Goal: Task Accomplishment & Management: Use online tool/utility

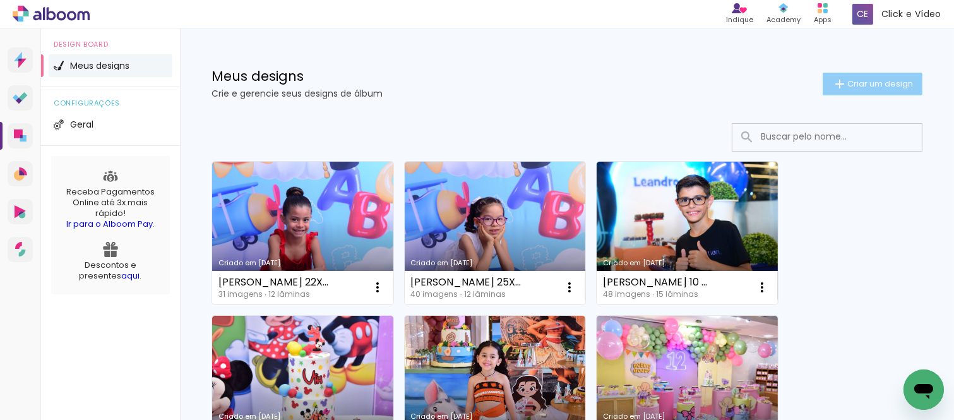
click at [823, 85] on paper-button "Criar um design" at bounding box center [873, 84] width 100 height 23
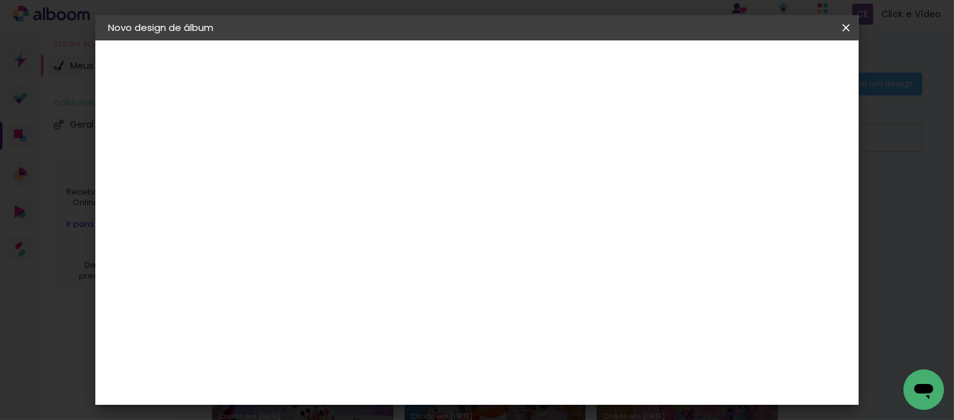
click at [314, 172] on input at bounding box center [314, 170] width 0 height 20
click at [314, 166] on input at bounding box center [314, 170] width 0 height 20
paste input "[PERSON_NAME] ABC 22x30"
type input "[PERSON_NAME] ABC 22x30"
click at [0, 0] on slot "Avançar" at bounding box center [0, 0] width 0 height 0
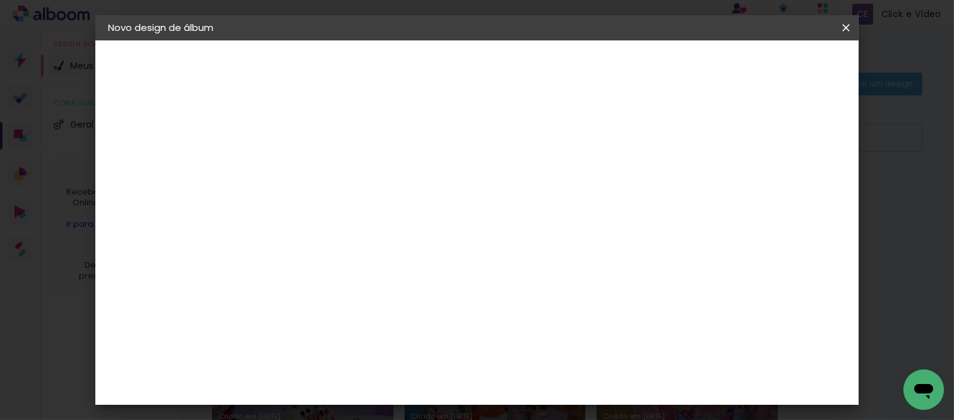
click at [0, 0] on slot "Tamanho Livre" at bounding box center [0, 0] width 0 height 0
click at [0, 0] on slot "Avançar" at bounding box center [0, 0] width 0 height 0
click at [289, 338] on input "30" at bounding box center [274, 344] width 33 height 19
type input "3"
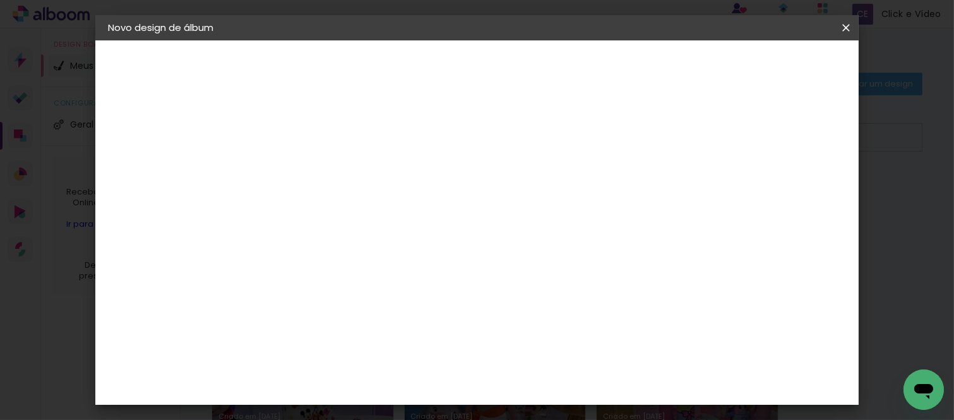
type input "22"
type paper-input "22"
click at [553, 326] on input "60" at bounding box center [546, 320] width 33 height 19
type input "30"
type paper-input "30"
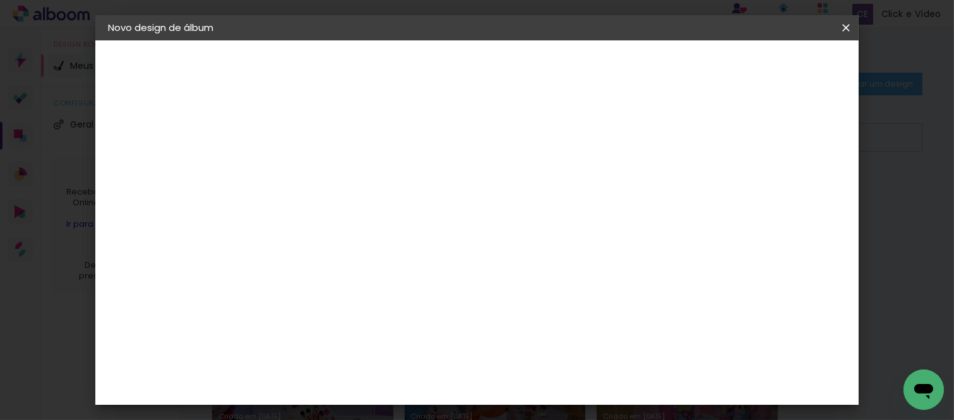
click at [619, 66] on span "Iniciar design" at bounding box center [593, 72] width 51 height 18
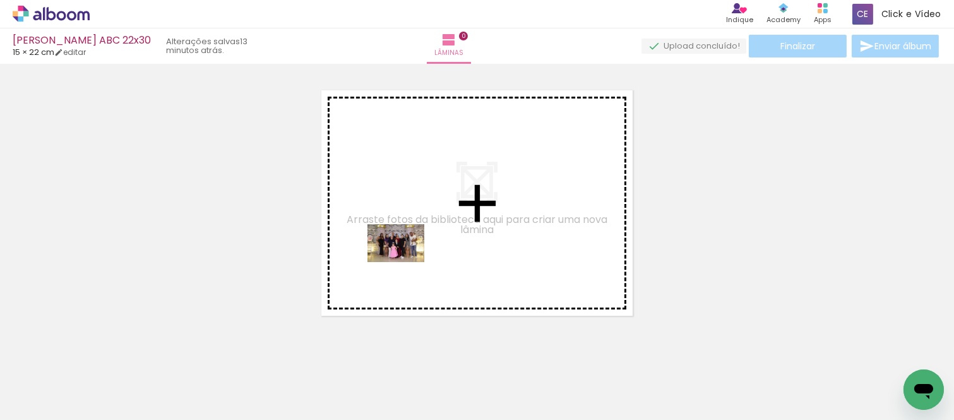
drag, startPoint x: 135, startPoint y: 374, endPoint x: 367, endPoint y: 291, distance: 246.3
click at [438, 253] on quentale-workspace at bounding box center [477, 210] width 954 height 420
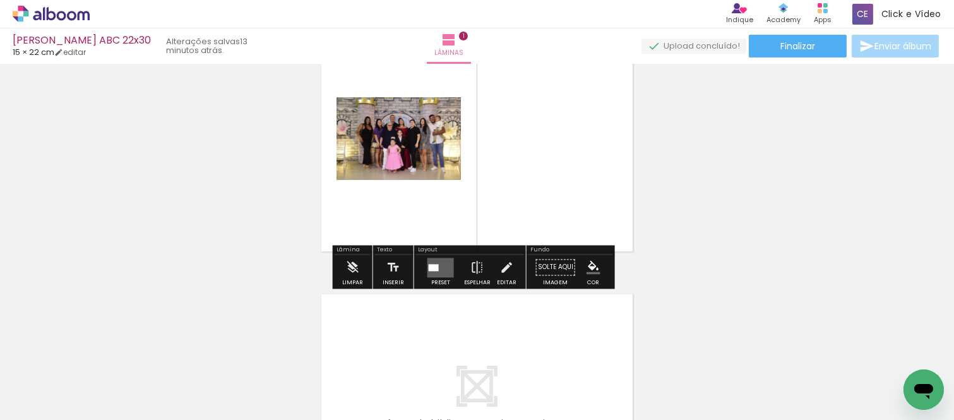
scroll to position [156, 0]
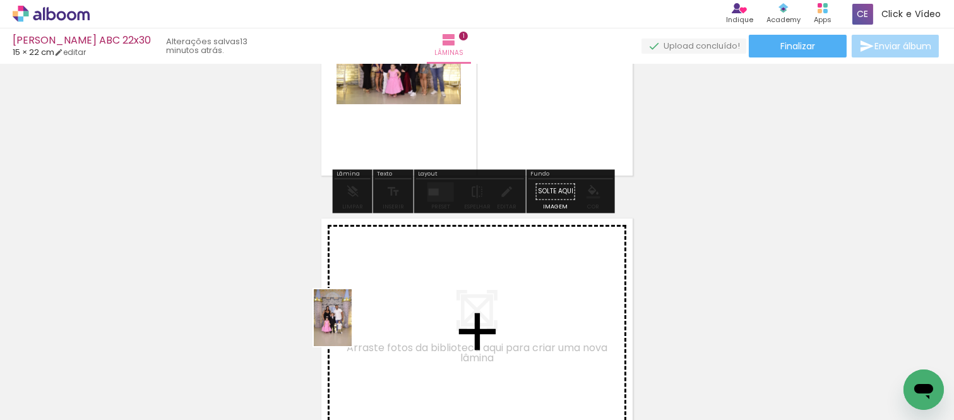
drag, startPoint x: 222, startPoint y: 369, endPoint x: 314, endPoint y: 350, distance: 94.1
click at [354, 326] on quentale-workspace at bounding box center [477, 210] width 954 height 420
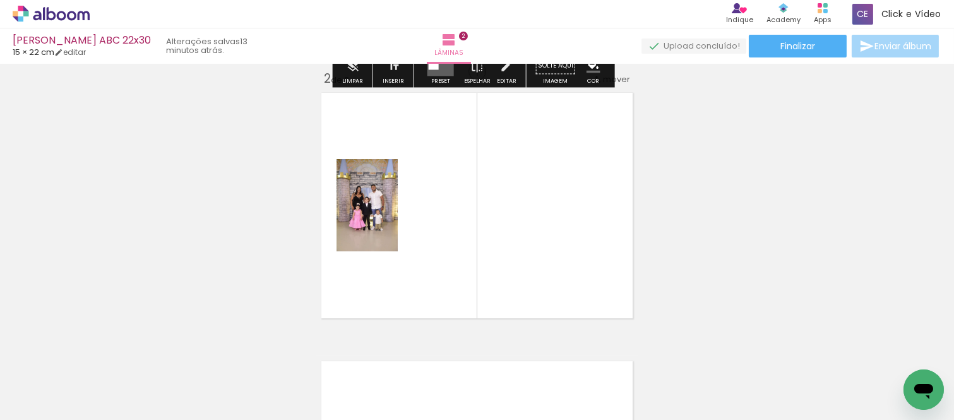
scroll to position [285, 0]
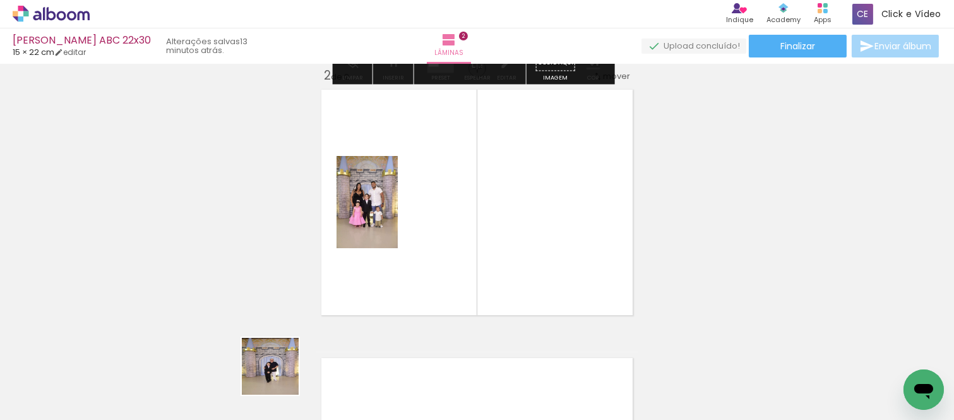
drag, startPoint x: 275, startPoint y: 383, endPoint x: 355, endPoint y: 286, distance: 125.6
click at [355, 286] on quentale-workspace at bounding box center [477, 210] width 954 height 420
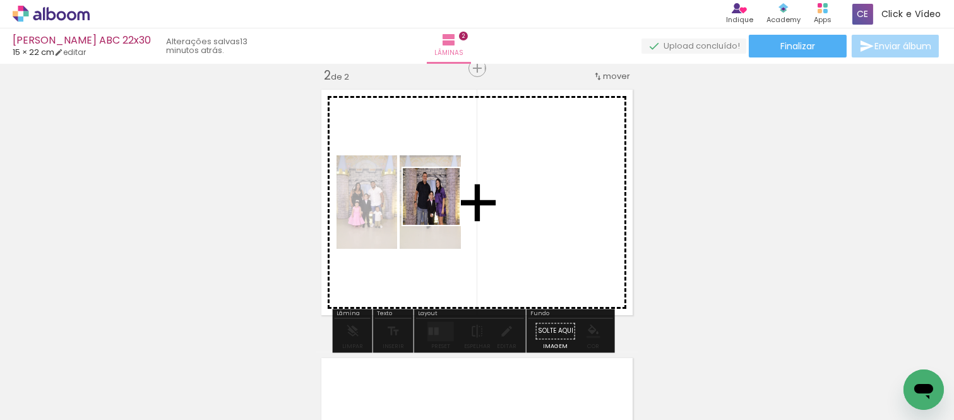
drag, startPoint x: 414, startPoint y: 255, endPoint x: 461, endPoint y: 163, distance: 103.1
click at [458, 168] on quentale-workspace at bounding box center [477, 210] width 954 height 420
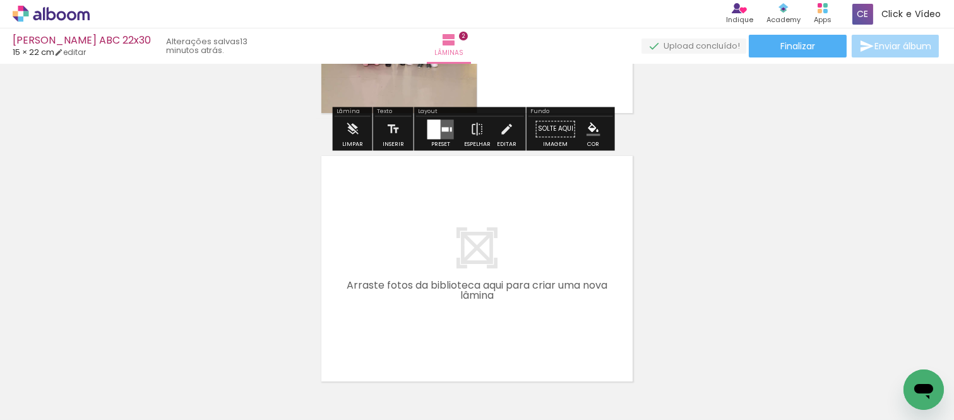
scroll to position [495, 0]
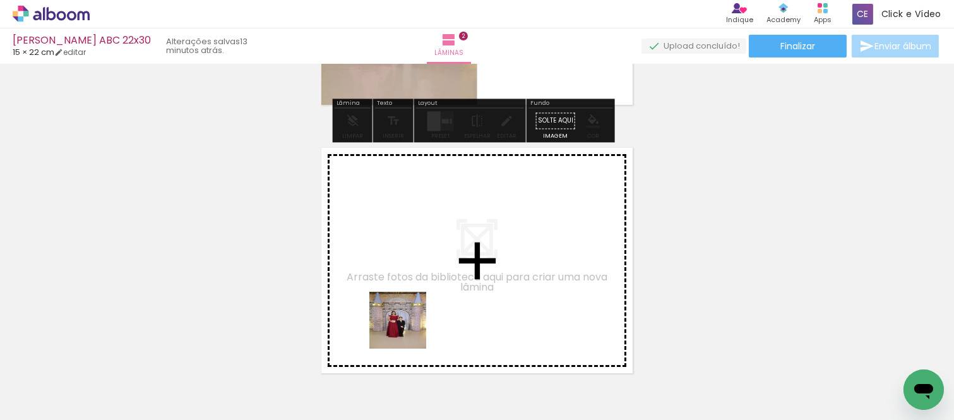
drag, startPoint x: 405, startPoint y: 385, endPoint x: 408, endPoint y: 304, distance: 81.5
click at [408, 304] on quentale-workspace at bounding box center [477, 210] width 954 height 420
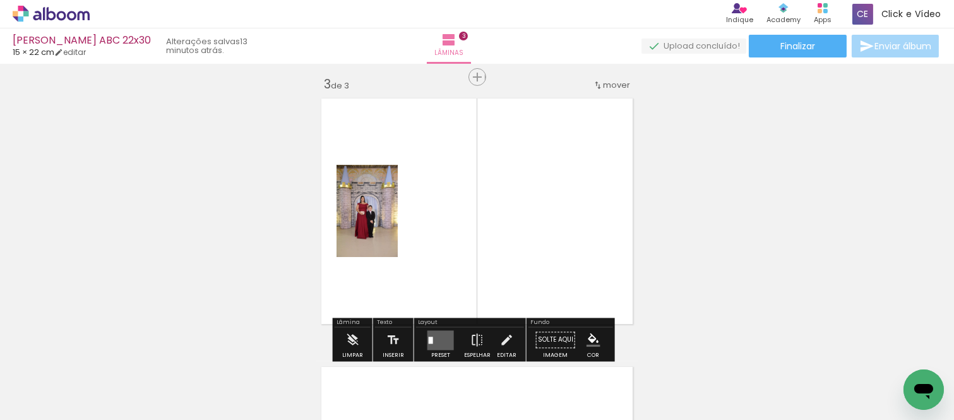
scroll to position [553, 0]
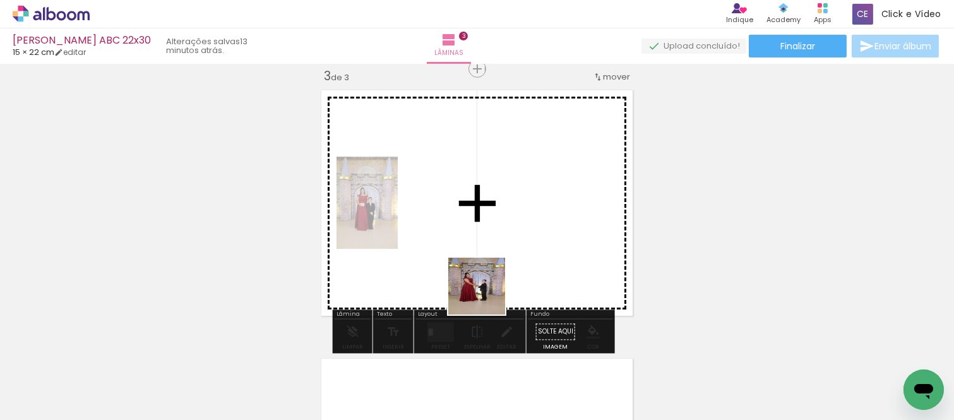
drag, startPoint x: 488, startPoint y: 367, endPoint x: 503, endPoint y: 337, distance: 33.0
click at [486, 273] on quentale-workspace at bounding box center [477, 210] width 954 height 420
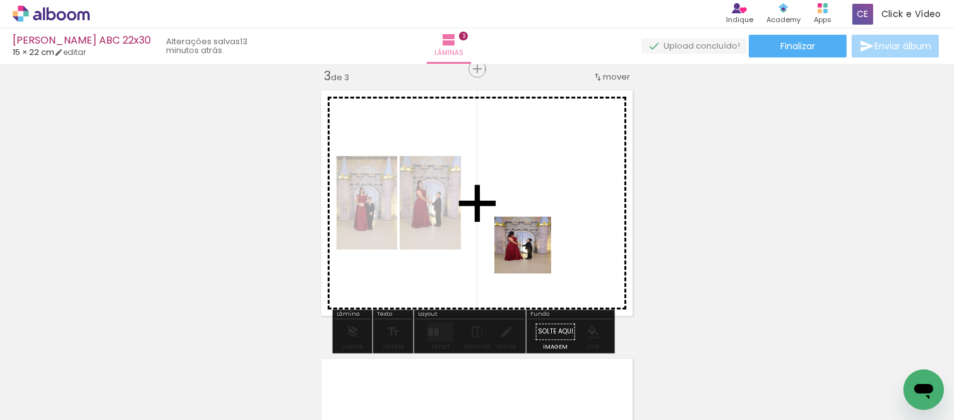
drag, startPoint x: 537, startPoint y: 285, endPoint x: 583, endPoint y: 357, distance: 85.1
click at [531, 249] on quentale-workspace at bounding box center [477, 210] width 954 height 420
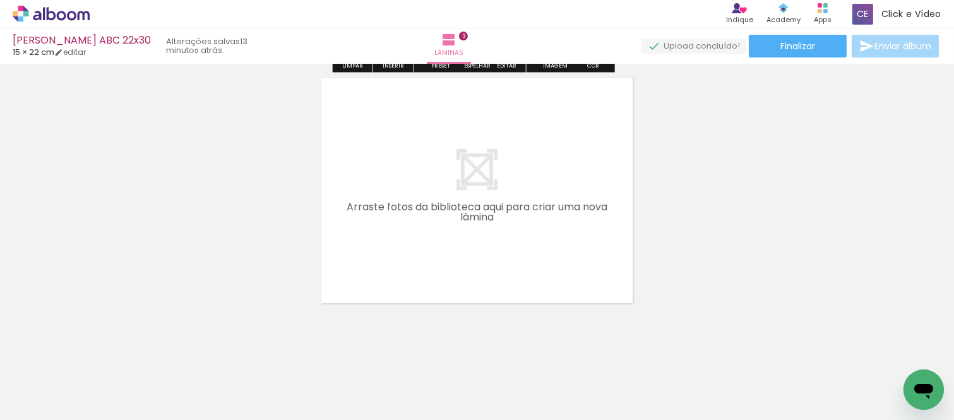
scroll to position [0, 211]
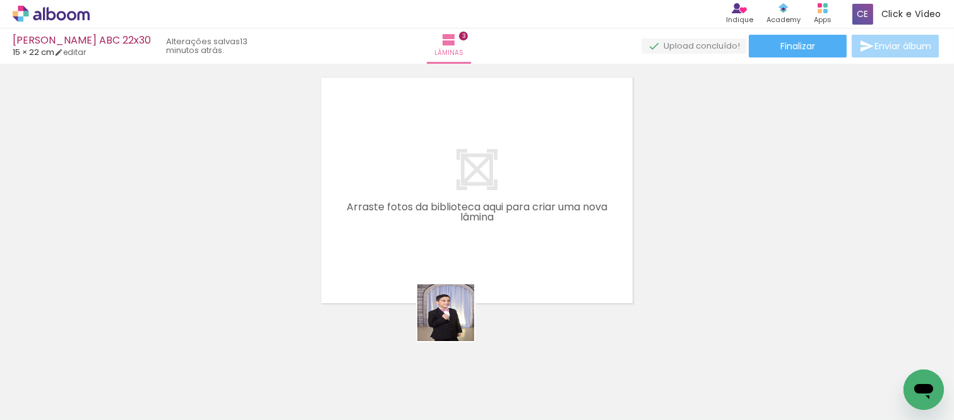
drag, startPoint x: 455, startPoint y: 322, endPoint x: 443, endPoint y: 357, distance: 37.6
click at [403, 205] on quentale-workspace at bounding box center [477, 210] width 954 height 420
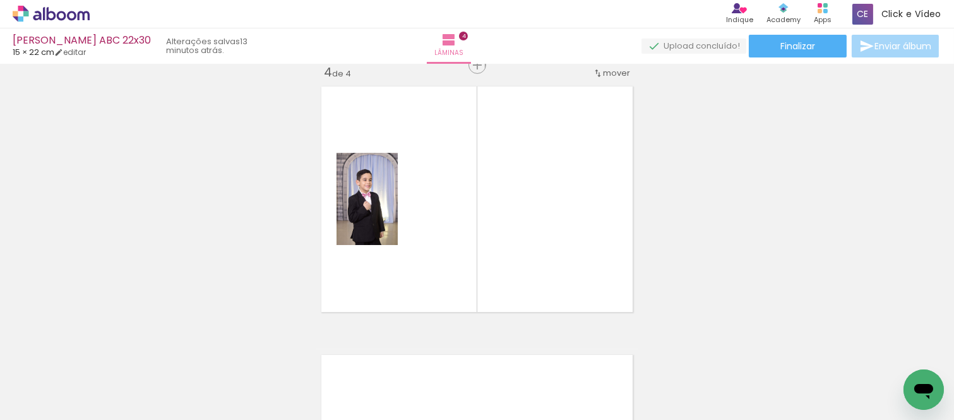
scroll to position [822, 0]
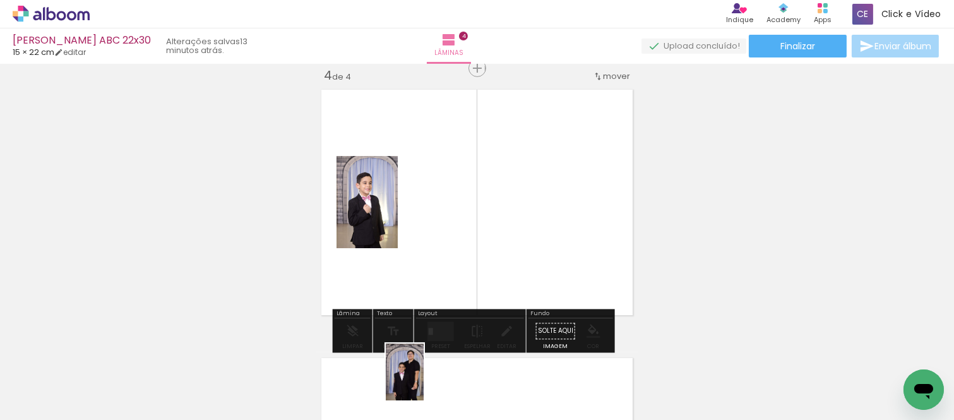
drag, startPoint x: 414, startPoint y: 380, endPoint x: 424, endPoint y: 381, distance: 9.7
click at [424, 381] on div at bounding box center [411, 377] width 42 height 63
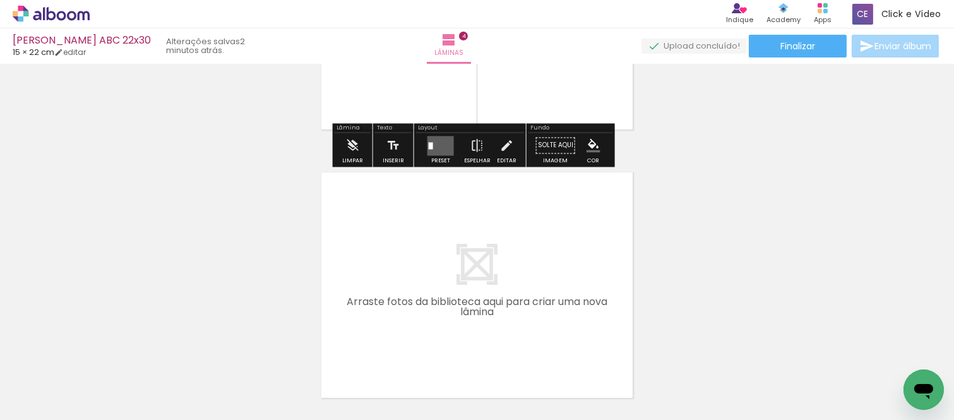
scroll to position [1032, 0]
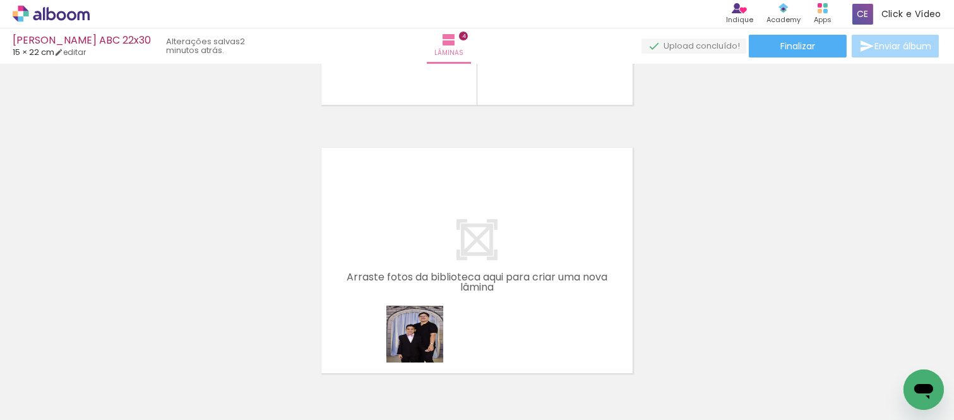
drag, startPoint x: 424, startPoint y: 344, endPoint x: 423, endPoint y: 278, distance: 65.7
click at [423, 278] on quentale-workspace at bounding box center [477, 210] width 954 height 420
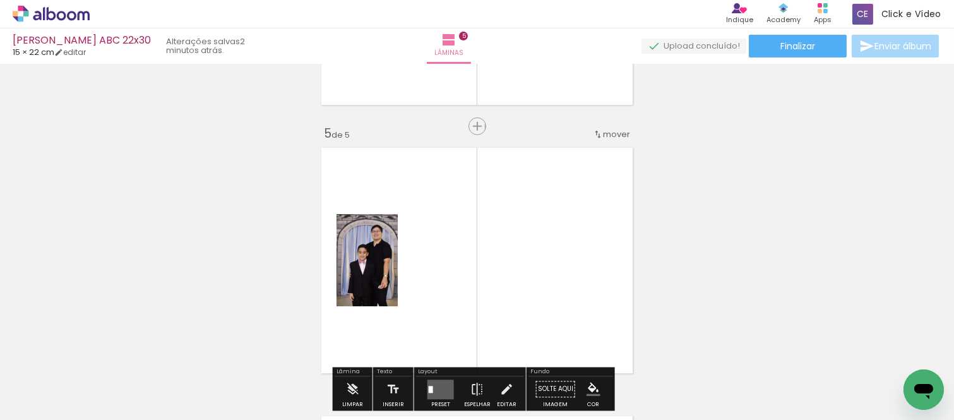
scroll to position [1089, 0]
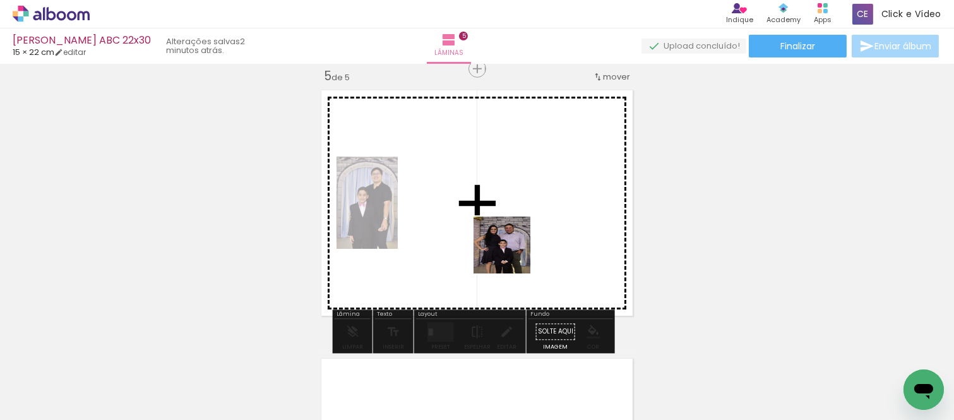
drag, startPoint x: 552, startPoint y: 374, endPoint x: 502, endPoint y: 229, distance: 154.2
click at [502, 229] on quentale-workspace at bounding box center [477, 210] width 954 height 420
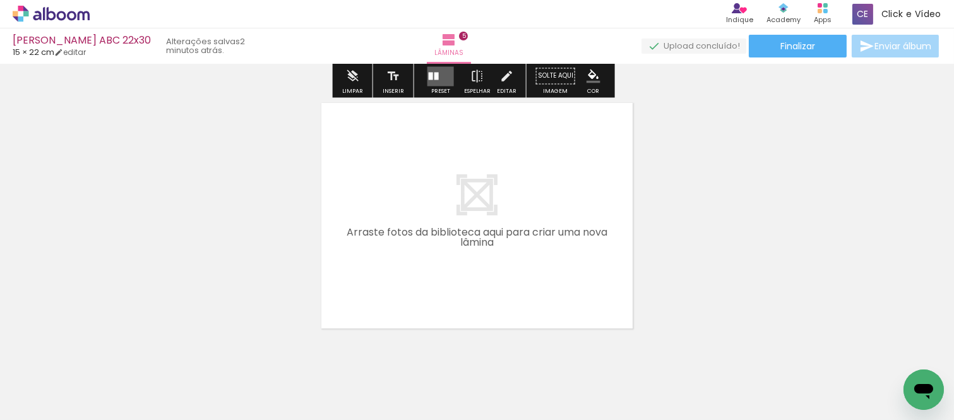
scroll to position [1370, 0]
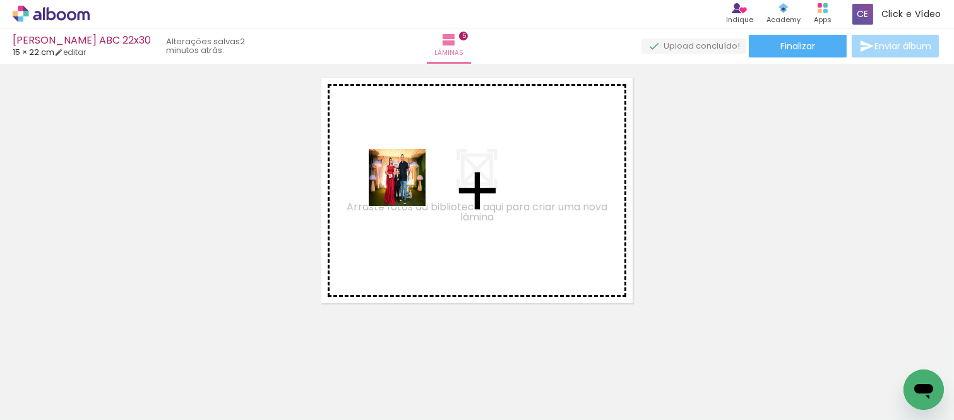
drag, startPoint x: 268, startPoint y: 373, endPoint x: 458, endPoint y: 128, distance: 310.5
click at [458, 128] on quentale-workspace at bounding box center [477, 210] width 954 height 420
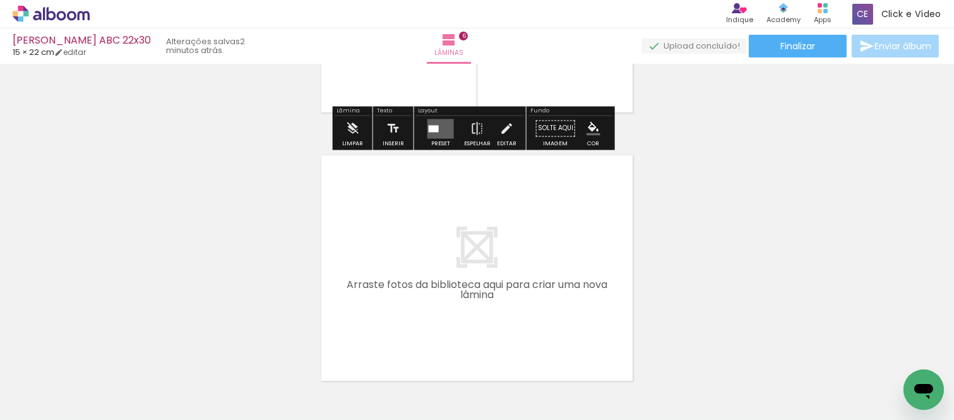
scroll to position [1569, 0]
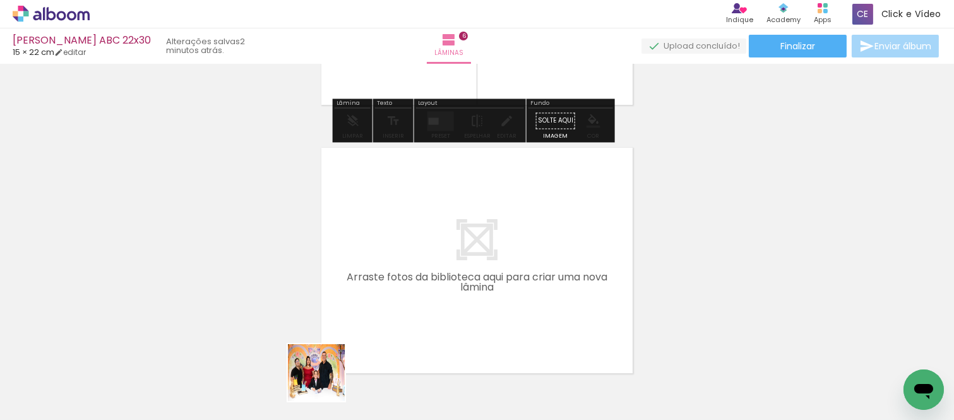
drag, startPoint x: 324, startPoint y: 386, endPoint x: 382, endPoint y: 280, distance: 121.5
click at [382, 280] on quentale-workspace at bounding box center [477, 210] width 954 height 420
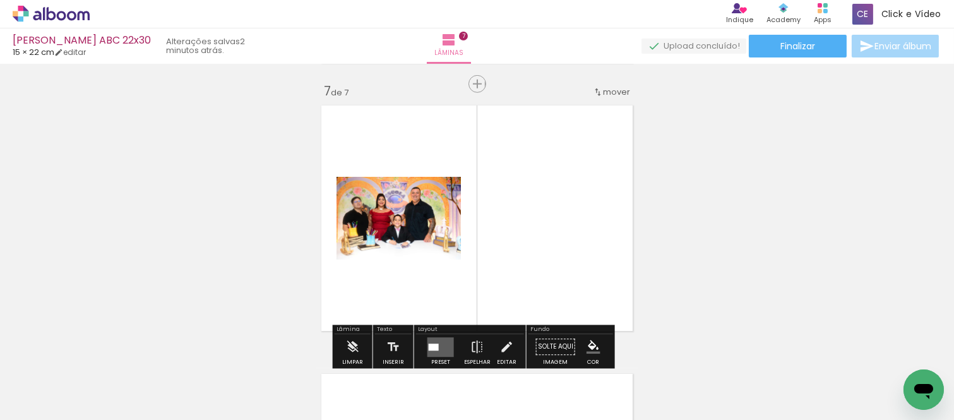
scroll to position [1626, 0]
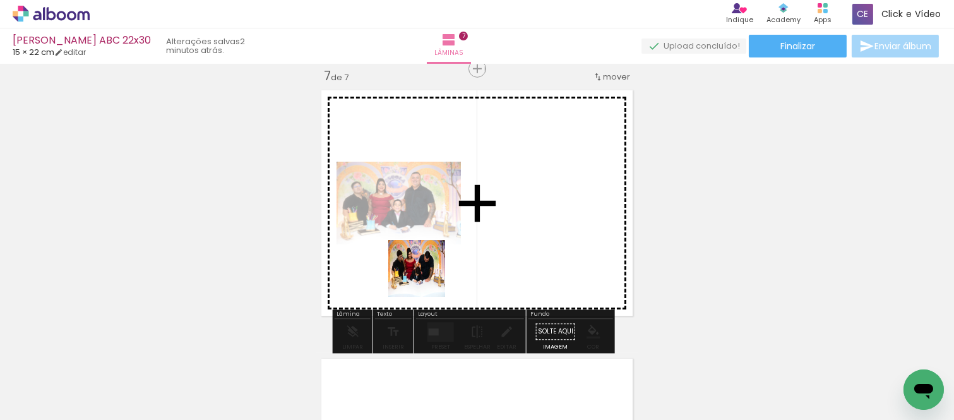
drag, startPoint x: 400, startPoint y: 374, endPoint x: 444, endPoint y: 269, distance: 113.5
click at [450, 234] on quentale-workspace at bounding box center [477, 210] width 954 height 420
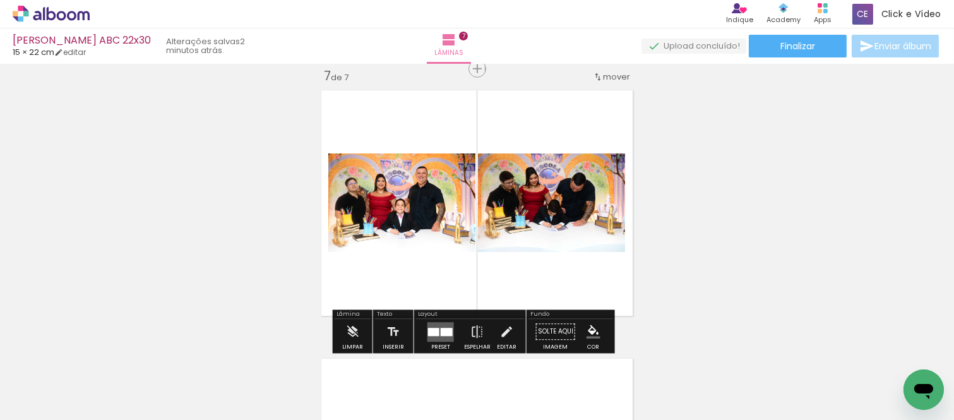
drag, startPoint x: 469, startPoint y: 369, endPoint x: 494, endPoint y: 317, distance: 57.9
click at [474, 280] on quentale-workspace at bounding box center [477, 210] width 954 height 420
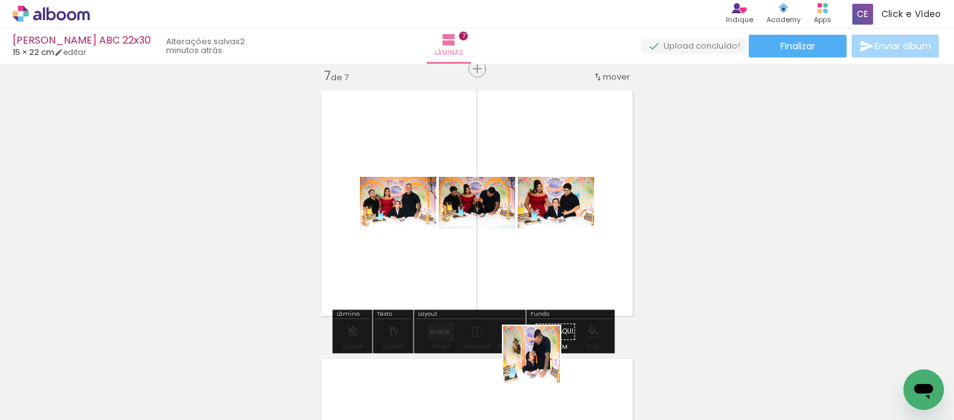
drag, startPoint x: 541, startPoint y: 364, endPoint x: 525, endPoint y: 268, distance: 96.7
click at [525, 268] on quentale-workspace at bounding box center [477, 210] width 954 height 420
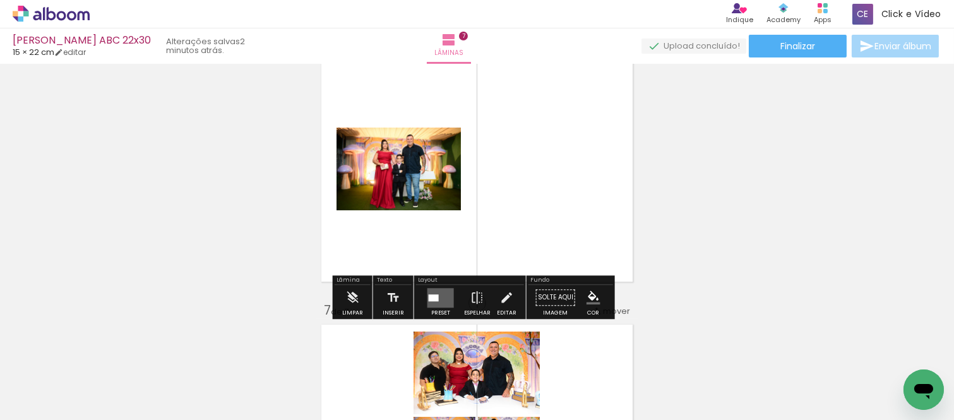
scroll to position [1416, 0]
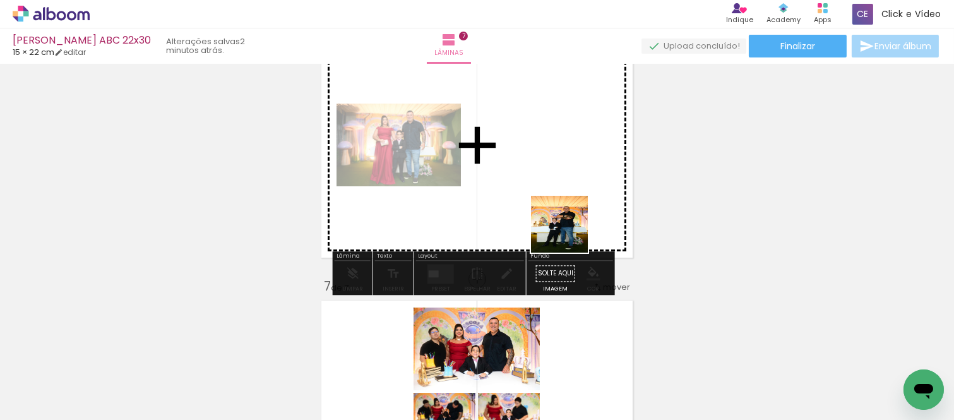
drag, startPoint x: 613, startPoint y: 374, endPoint x: 581, endPoint y: 237, distance: 140.6
click at [565, 224] on quentale-workspace at bounding box center [477, 210] width 954 height 420
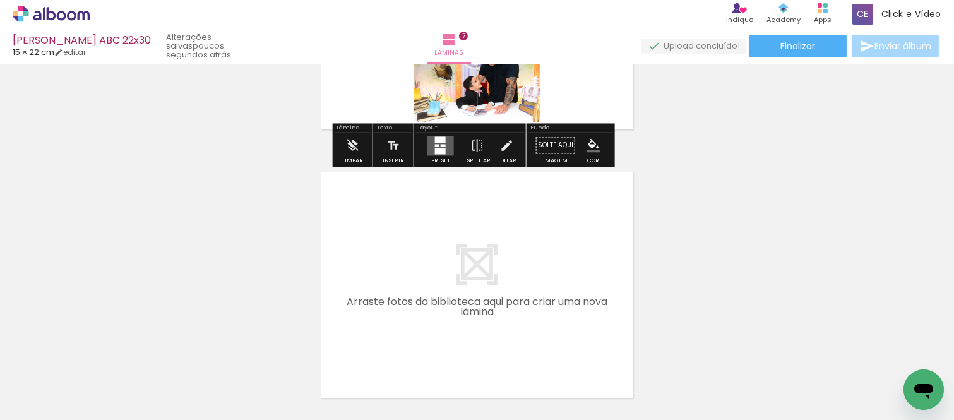
scroll to position [1836, 0]
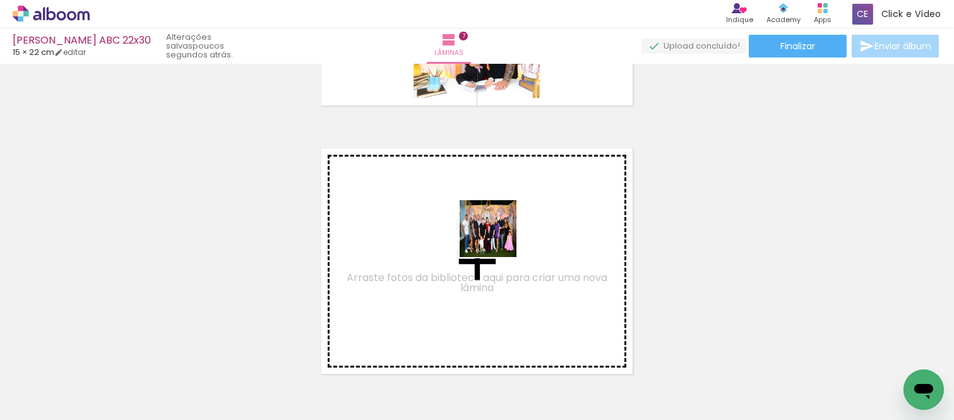
drag, startPoint x: 626, startPoint y: 384, endPoint x: 498, endPoint y: 238, distance: 194.2
click at [498, 238] on quentale-workspace at bounding box center [477, 210] width 954 height 420
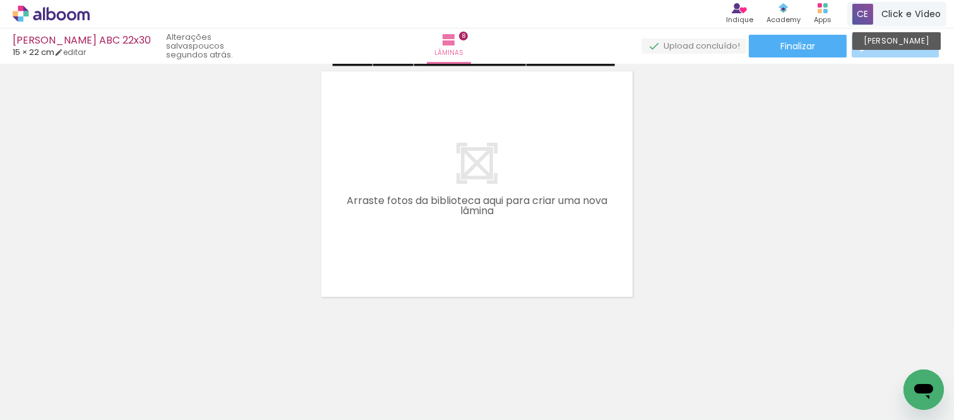
scroll to position [2187, 0]
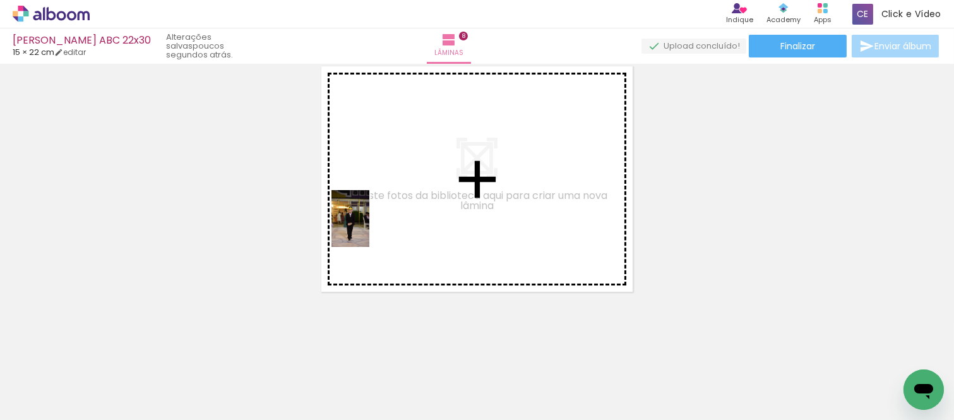
drag, startPoint x: 128, startPoint y: 388, endPoint x: 588, endPoint y: 349, distance: 461.4
click at [424, 203] on quentale-workspace at bounding box center [477, 210] width 954 height 420
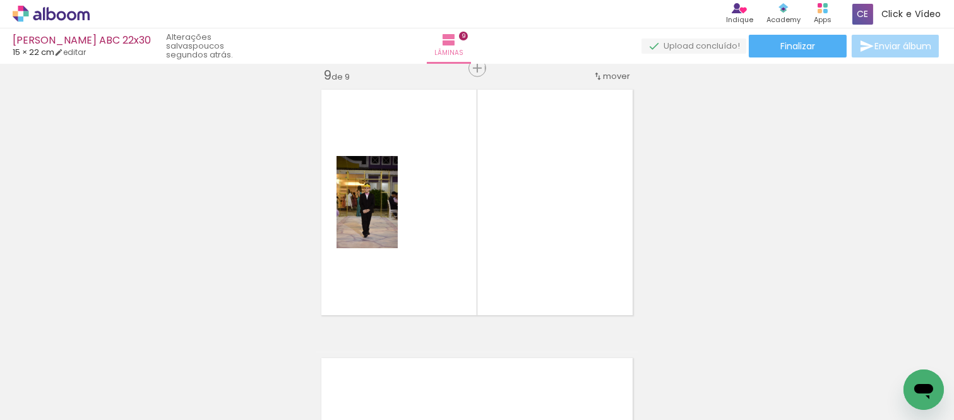
scroll to position [2163, 0]
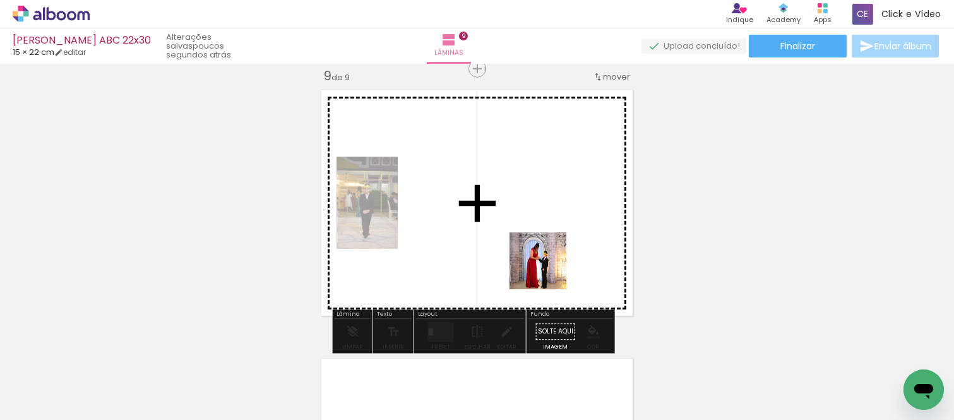
drag, startPoint x: 685, startPoint y: 383, endPoint x: 9, endPoint y: 33, distance: 761.2
click at [548, 270] on quentale-workspace at bounding box center [477, 210] width 954 height 420
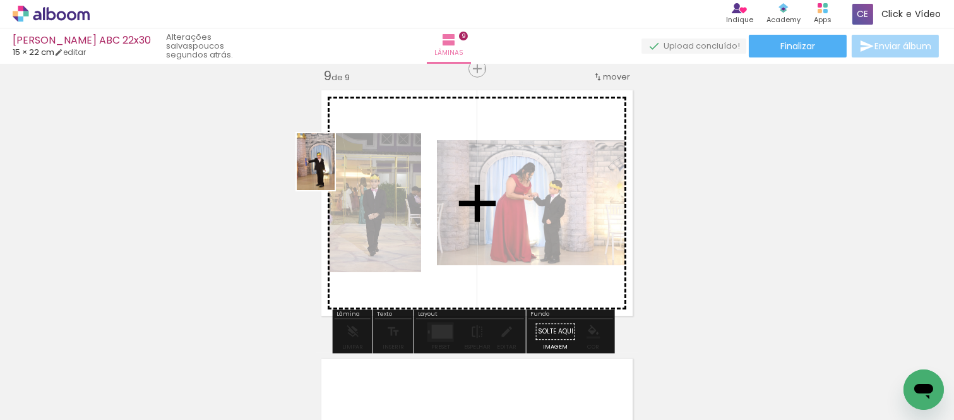
drag, startPoint x: 893, startPoint y: 367, endPoint x: 335, endPoint y: 171, distance: 591.6
click at [335, 171] on quentale-workspace at bounding box center [477, 210] width 954 height 420
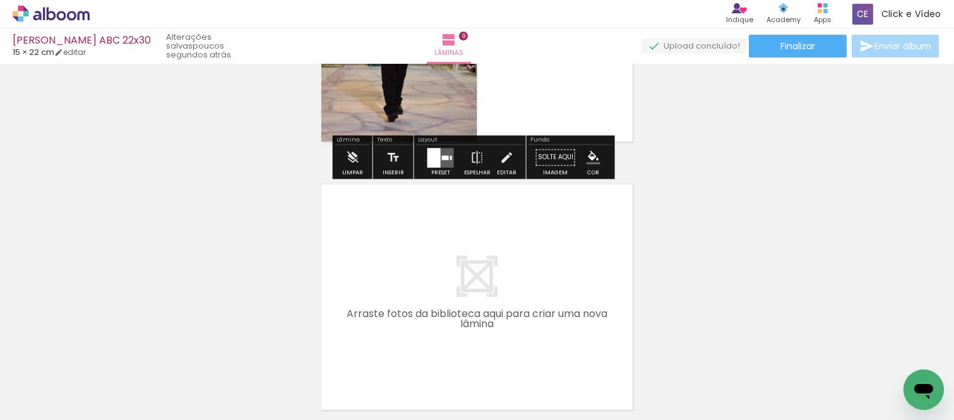
scroll to position [2373, 0]
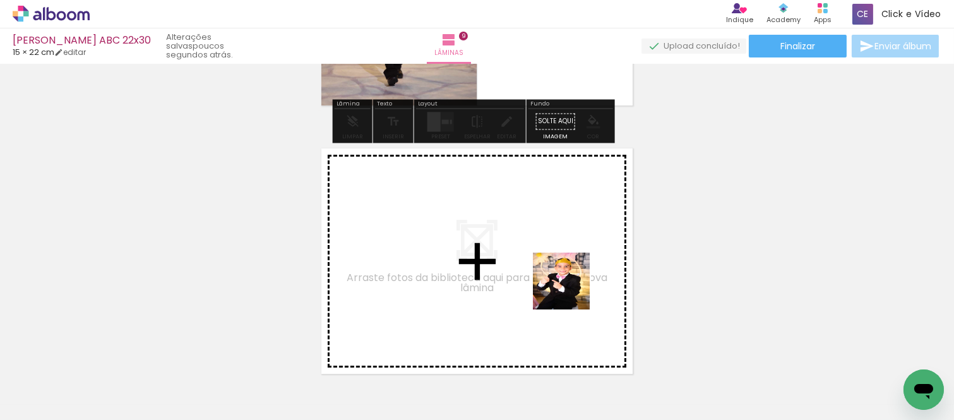
drag, startPoint x: 766, startPoint y: 376, endPoint x: 565, endPoint y: 289, distance: 218.9
click at [565, 289] on quentale-workspace at bounding box center [477, 210] width 954 height 420
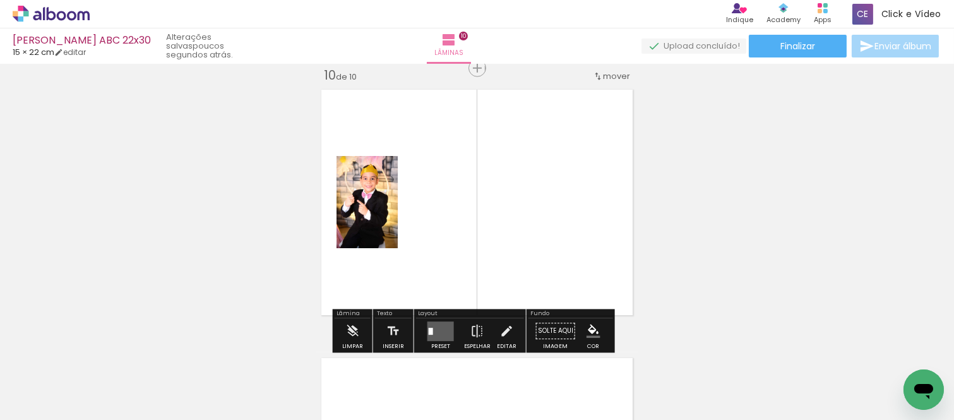
scroll to position [2572, 0]
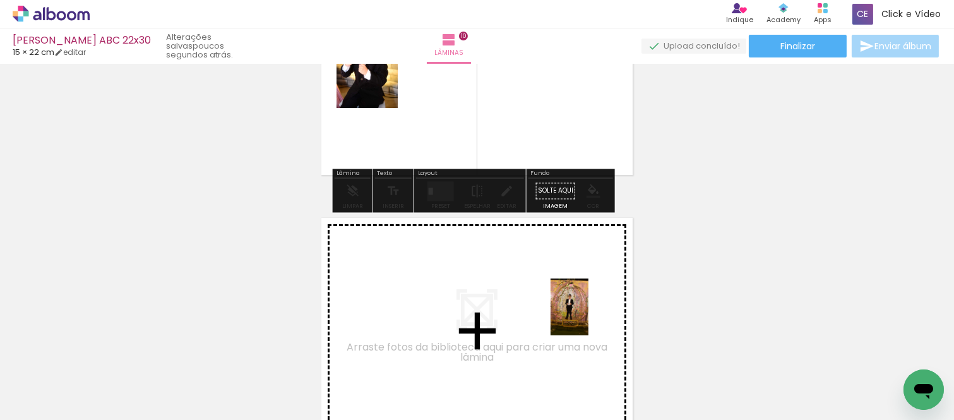
drag, startPoint x: 841, startPoint y: 378, endPoint x: 522, endPoint y: 301, distance: 327.3
click at [522, 301] on quentale-workspace at bounding box center [477, 210] width 954 height 420
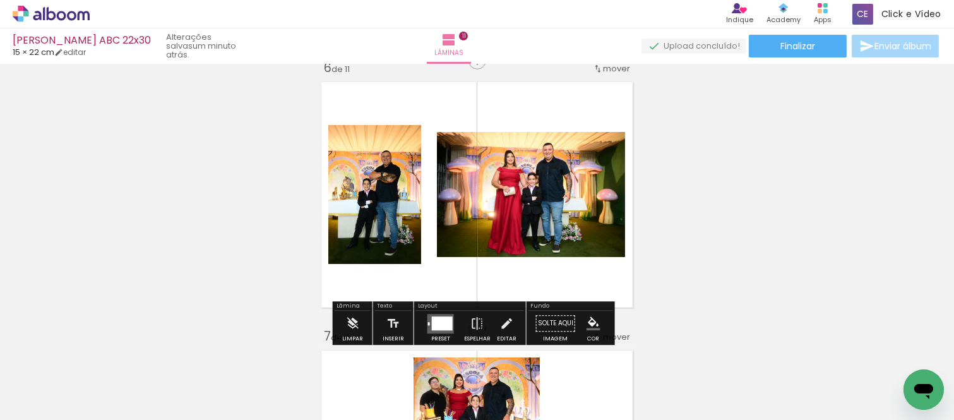
scroll to position [1367, 0]
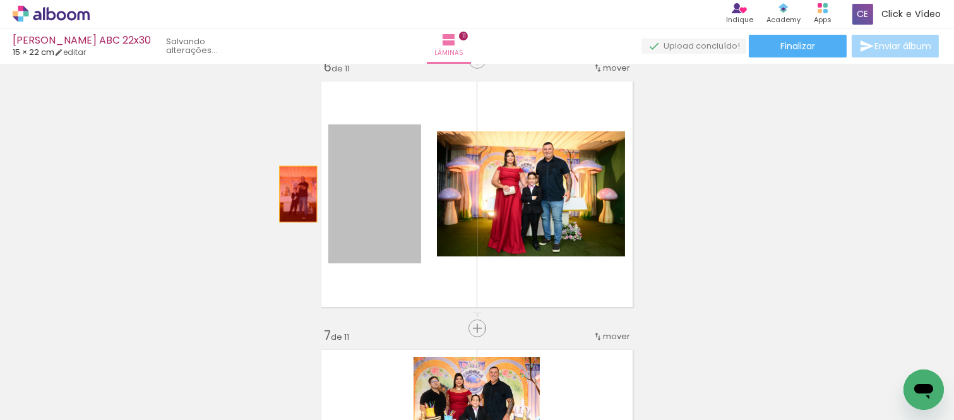
drag, startPoint x: 366, startPoint y: 206, endPoint x: 243, endPoint y: 180, distance: 126.5
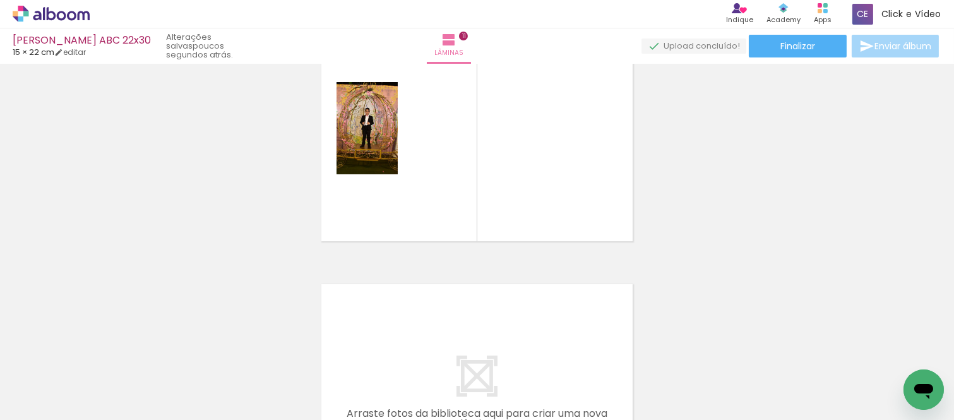
scroll to position [2981, 0]
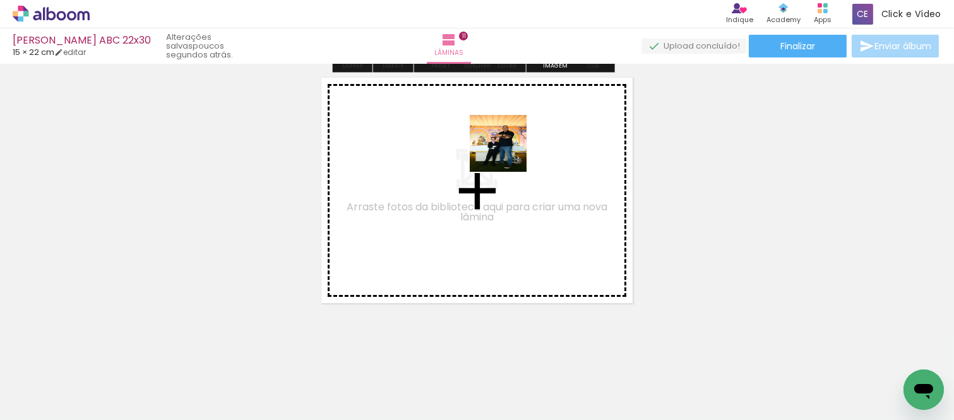
drag, startPoint x: 558, startPoint y: 387, endPoint x: 508, endPoint y: 153, distance: 239.5
click at [508, 153] on quentale-workspace at bounding box center [477, 210] width 954 height 420
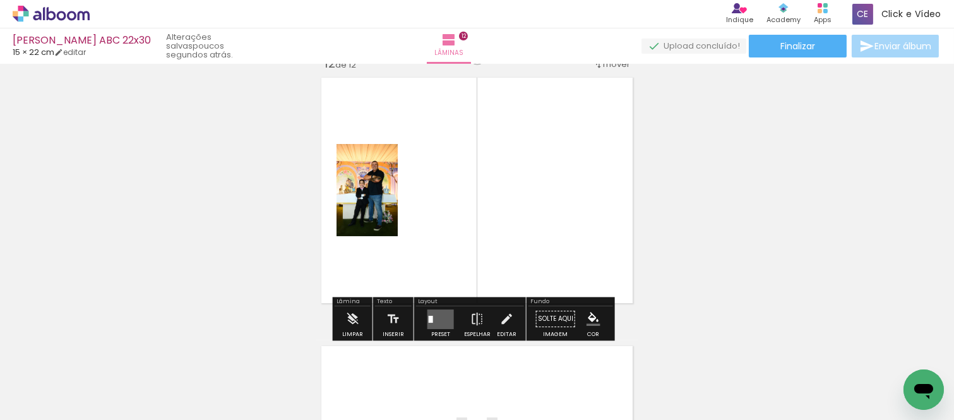
scroll to position [2969, 0]
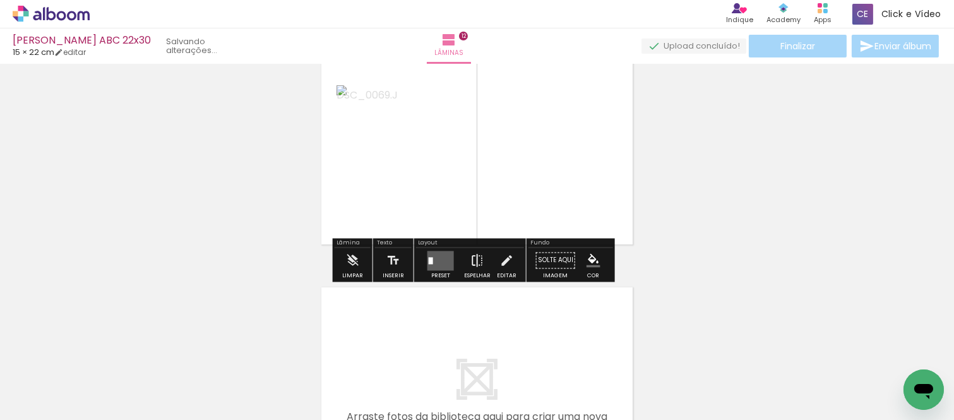
scroll to position [3050, 0]
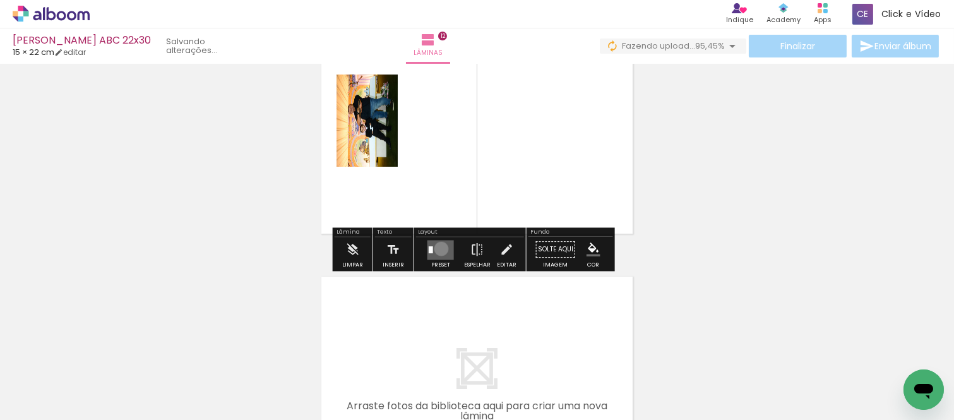
click at [438, 249] on quentale-layouter at bounding box center [441, 250] width 27 height 20
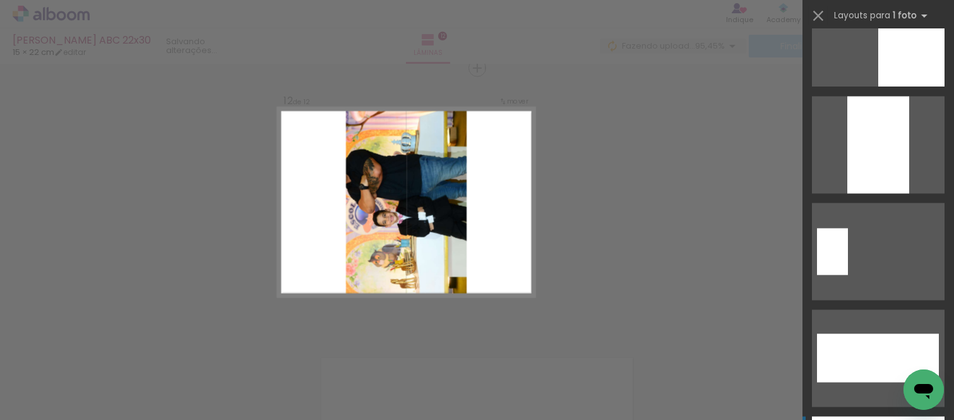
scroll to position [4965, 0]
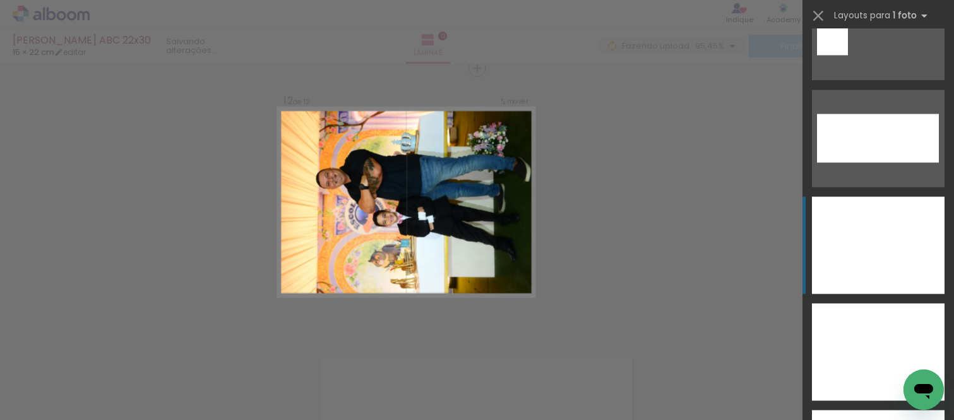
click at [867, 219] on div at bounding box center [878, 244] width 133 height 97
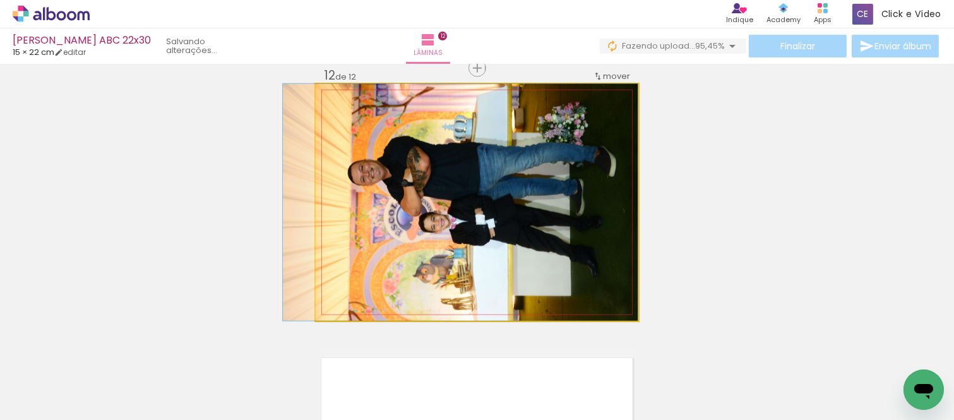
drag, startPoint x: 406, startPoint y: 177, endPoint x: 377, endPoint y: 194, distance: 33.4
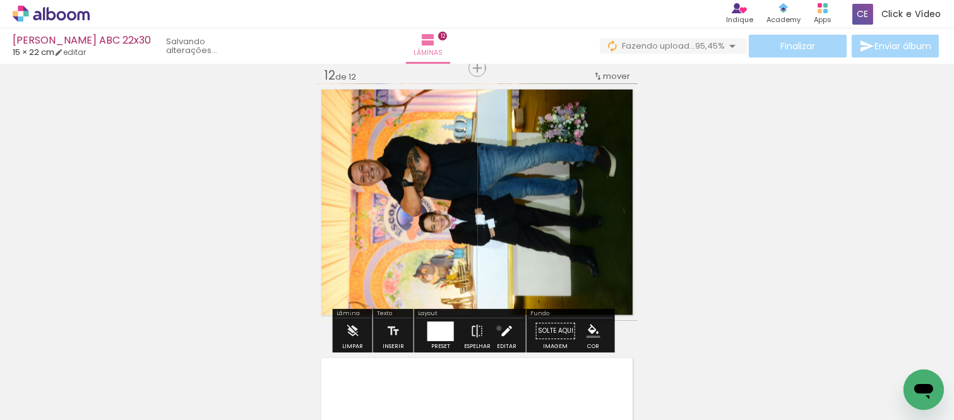
click at [500, 328] on iron-icon at bounding box center [507, 330] width 14 height 25
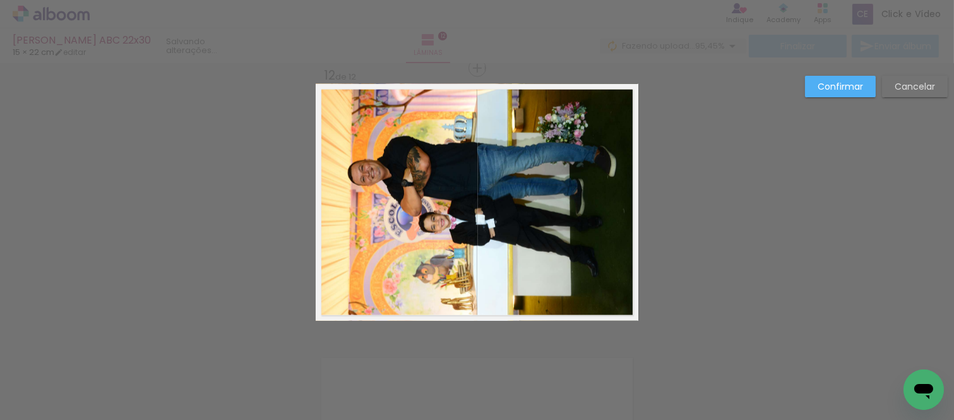
click at [501, 280] on quentale-photo at bounding box center [477, 202] width 323 height 237
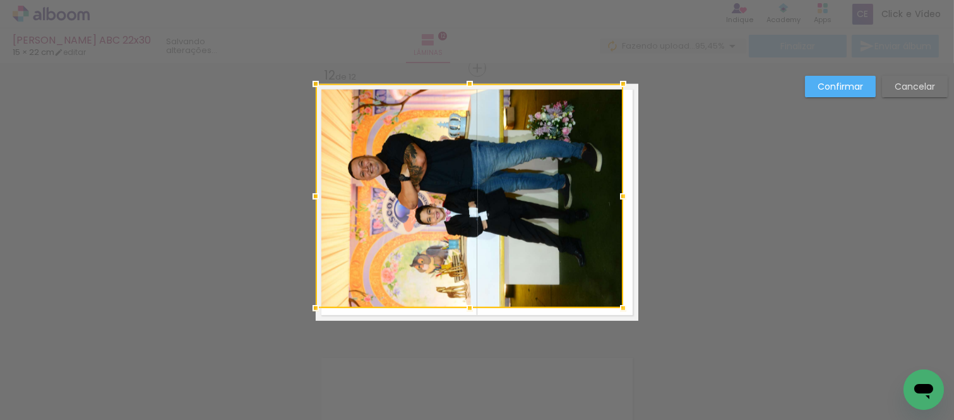
drag, startPoint x: 630, startPoint y: 322, endPoint x: 615, endPoint y: 309, distance: 19.7
click at [615, 309] on div at bounding box center [623, 308] width 25 height 25
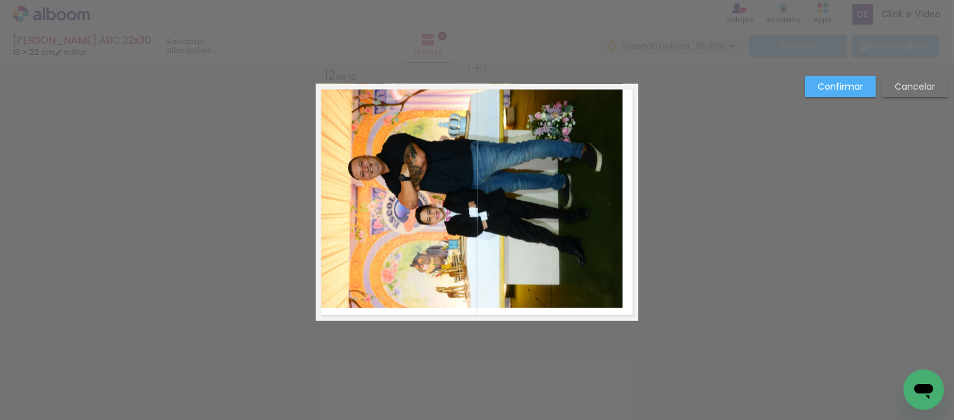
click at [595, 240] on quentale-photo at bounding box center [470, 196] width 308 height 224
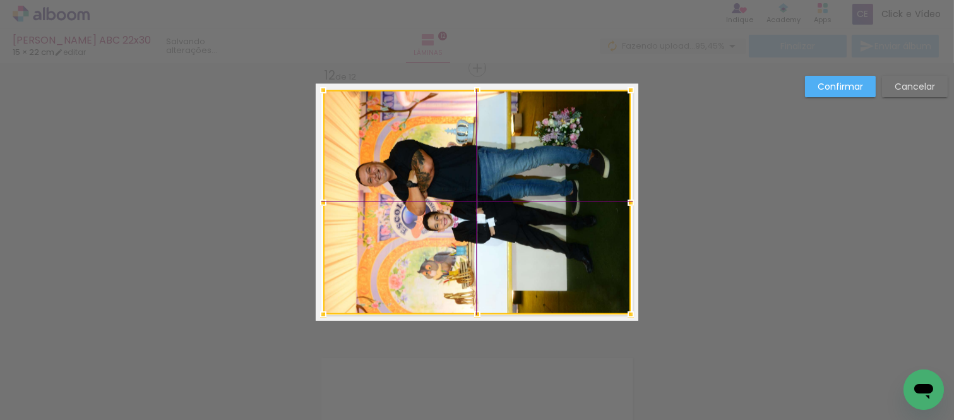
drag, startPoint x: 529, startPoint y: 184, endPoint x: 545, endPoint y: 204, distance: 26.0
click at [545, 204] on div at bounding box center [477, 202] width 308 height 224
click at [0, 0] on slot "Confirmar" at bounding box center [0, 0] width 0 height 0
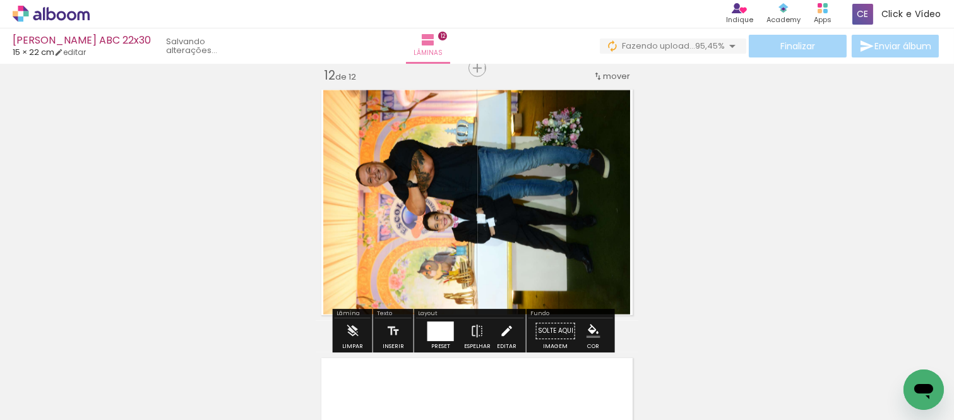
click at [506, 330] on iron-icon at bounding box center [507, 330] width 14 height 25
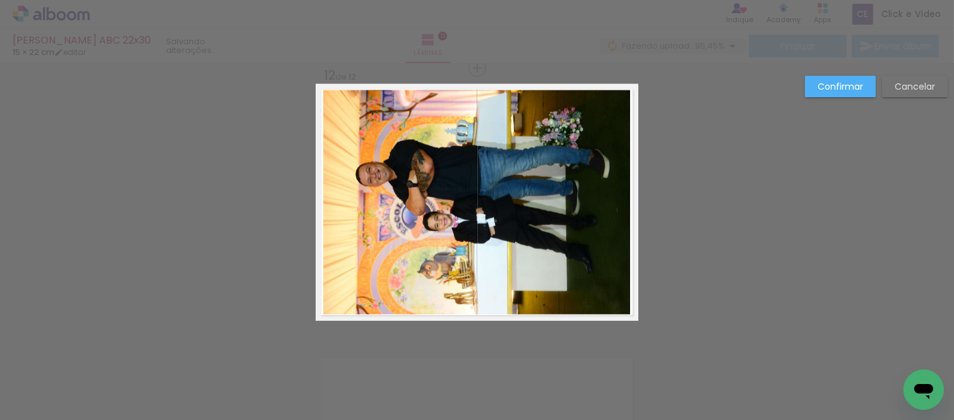
click at [521, 249] on quentale-photo at bounding box center [477, 202] width 308 height 224
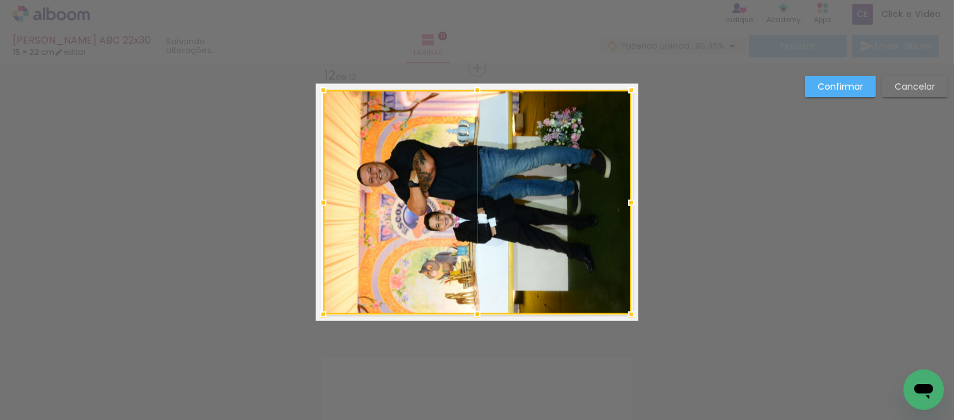
drag, startPoint x: 619, startPoint y: 205, endPoint x: 611, endPoint y: 225, distance: 22.4
click at [611, 225] on div at bounding box center [477, 202] width 308 height 224
click at [575, 179] on div at bounding box center [477, 202] width 308 height 224
click at [567, 205] on div at bounding box center [477, 202] width 308 height 224
click at [0, 0] on slot "Confirmar" at bounding box center [0, 0] width 0 height 0
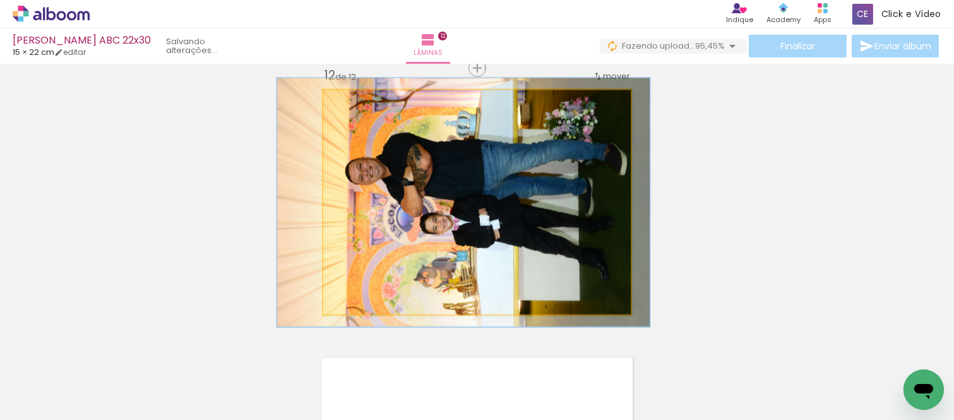
drag, startPoint x: 349, startPoint y: 99, endPoint x: 354, endPoint y: 110, distance: 11.9
type paper-slider "111"
click at [354, 110] on div at bounding box center [357, 103] width 20 height 20
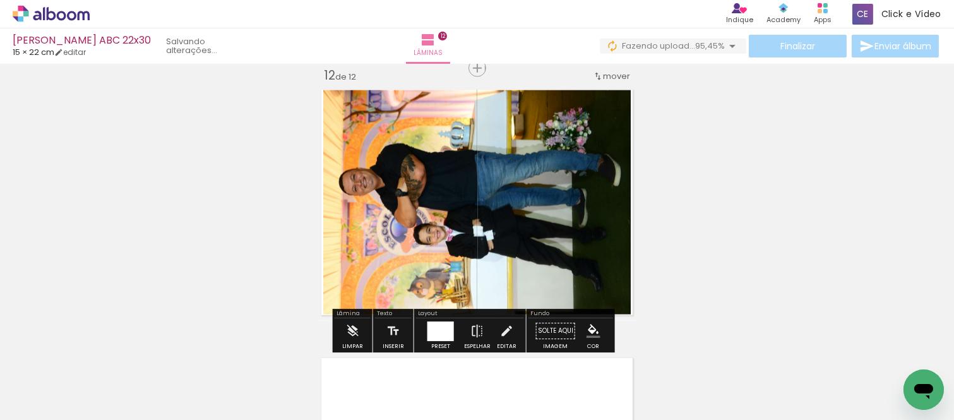
click at [587, 328] on iron-icon "color picker" at bounding box center [594, 331] width 14 height 14
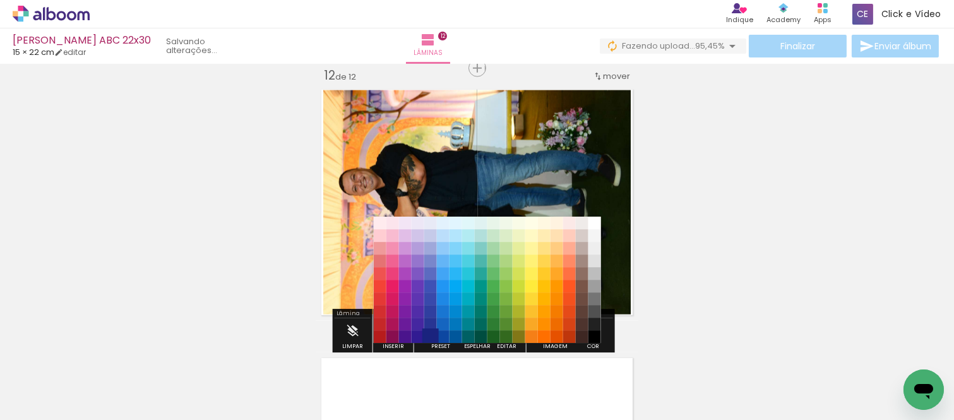
click at [426, 337] on paper-item "#1a237e" at bounding box center [430, 337] width 13 height 13
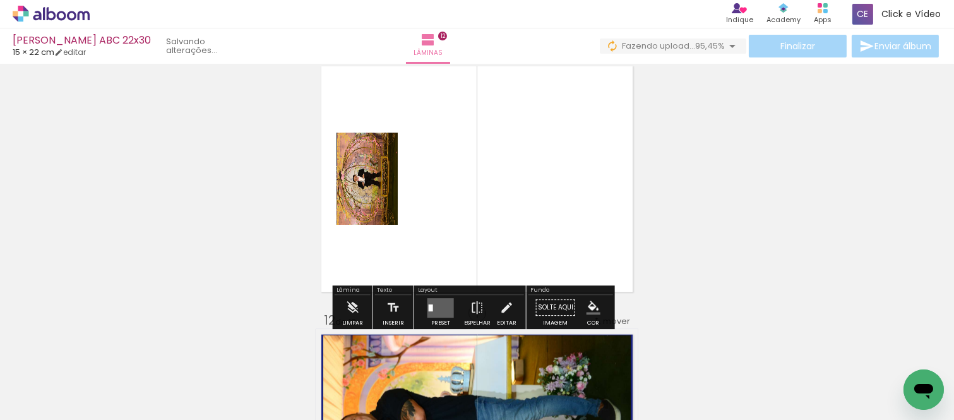
scroll to position [2758, 0]
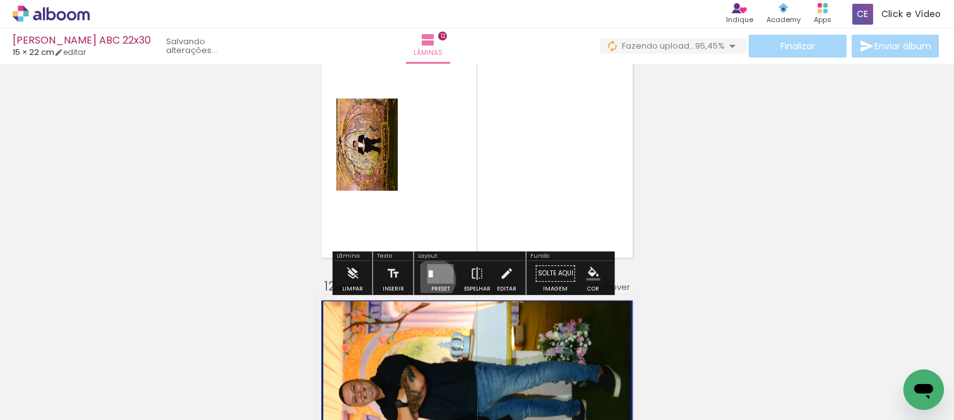
click at [432, 279] on quentale-layouter at bounding box center [441, 274] width 27 height 20
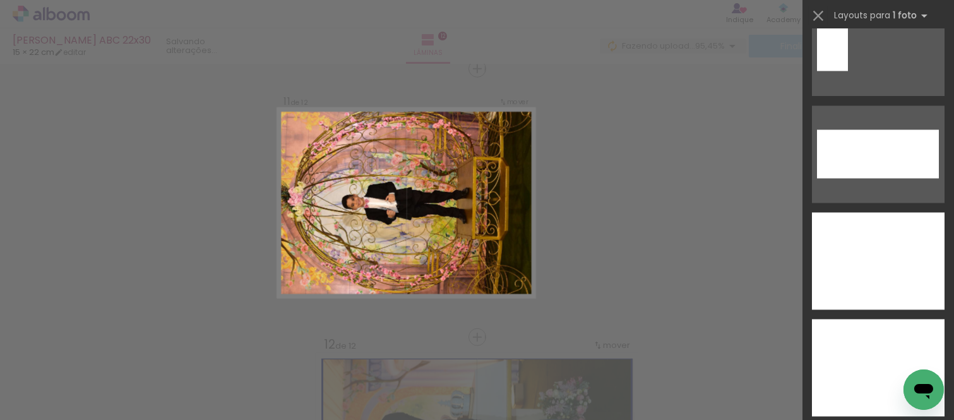
scroll to position [5035, 0]
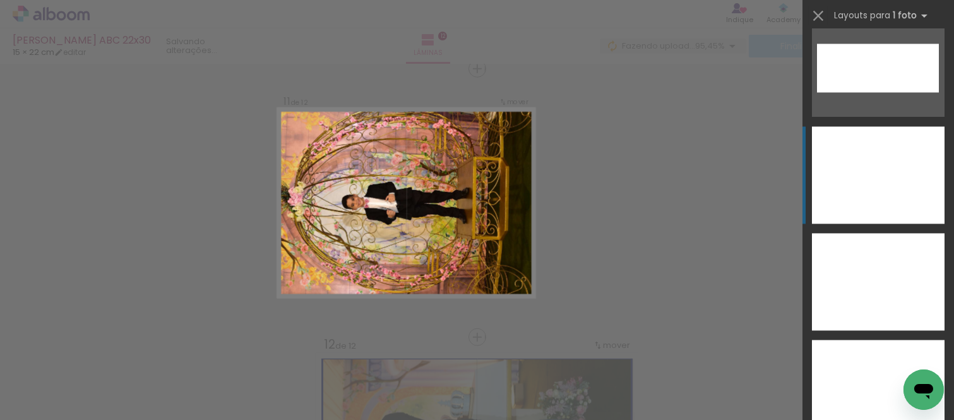
click at [849, 128] on div at bounding box center [878, 174] width 133 height 97
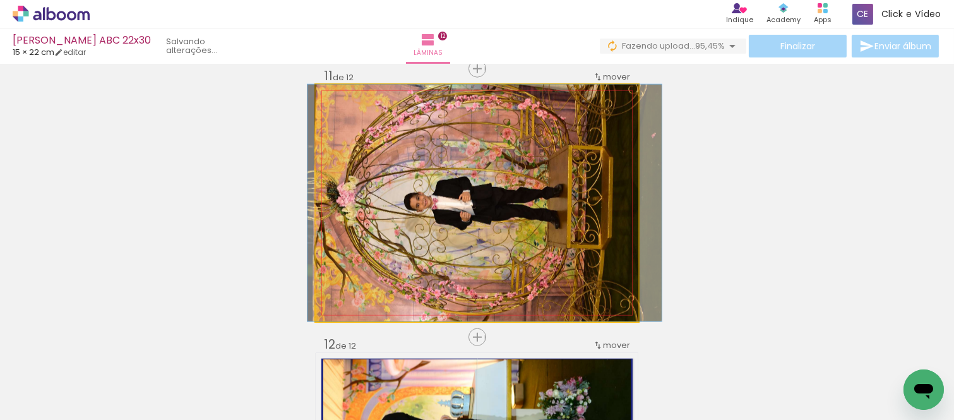
drag, startPoint x: 380, startPoint y: 200, endPoint x: 388, endPoint y: 222, distance: 23.6
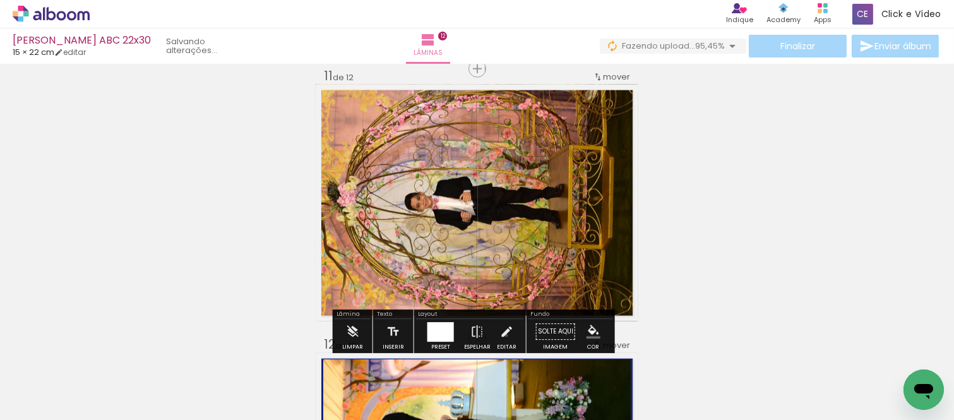
drag, startPoint x: 503, startPoint y: 335, endPoint x: 504, endPoint y: 242, distance: 93.5
click at [503, 323] on iron-icon at bounding box center [507, 331] width 14 height 25
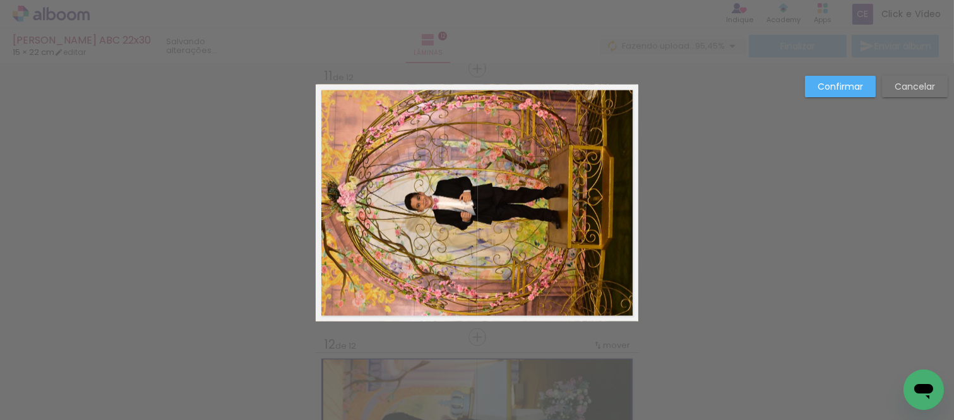
click at [504, 242] on quentale-photo at bounding box center [477, 203] width 323 height 237
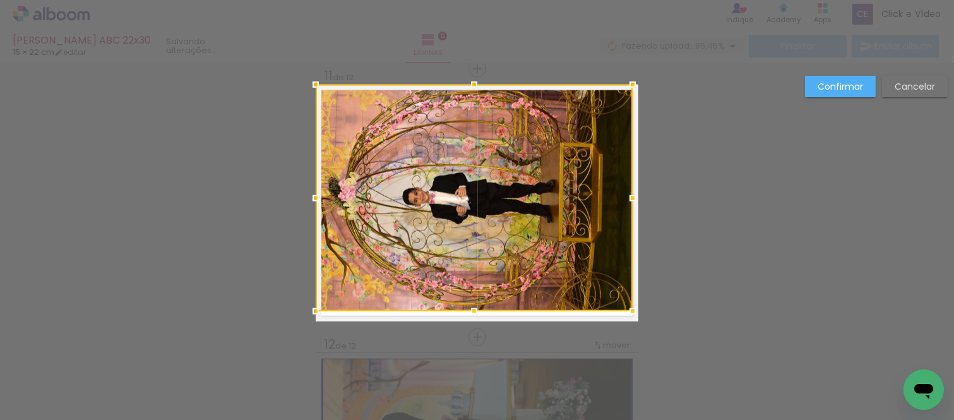
drag, startPoint x: 634, startPoint y: 325, endPoint x: 628, endPoint y: 308, distance: 18.8
click at [628, 308] on div at bounding box center [632, 311] width 25 height 25
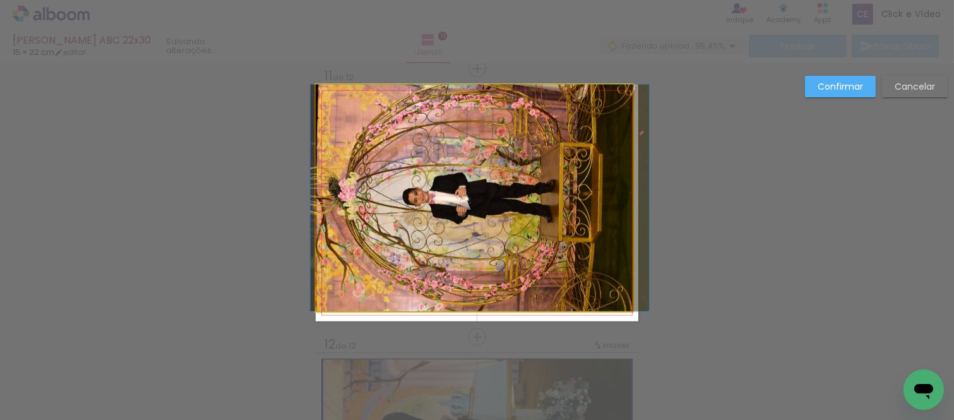
click at [568, 226] on quentale-photo at bounding box center [474, 198] width 317 height 227
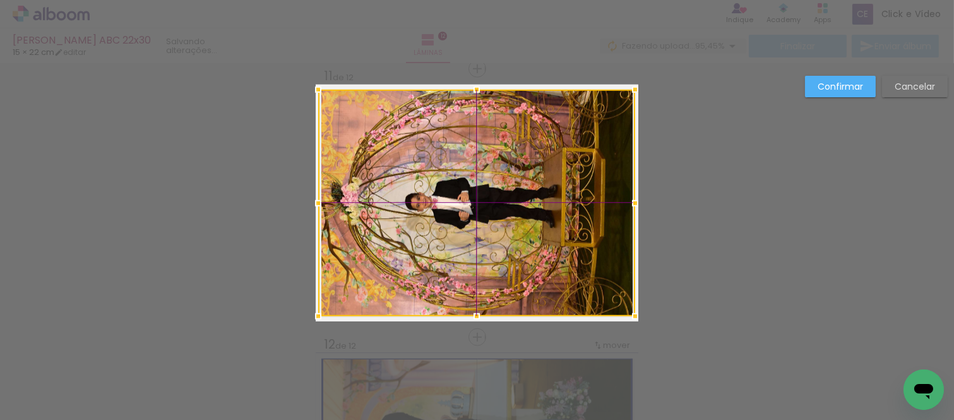
drag, startPoint x: 516, startPoint y: 188, endPoint x: 508, endPoint y: 193, distance: 9.1
click at [508, 193] on div at bounding box center [476, 203] width 317 height 227
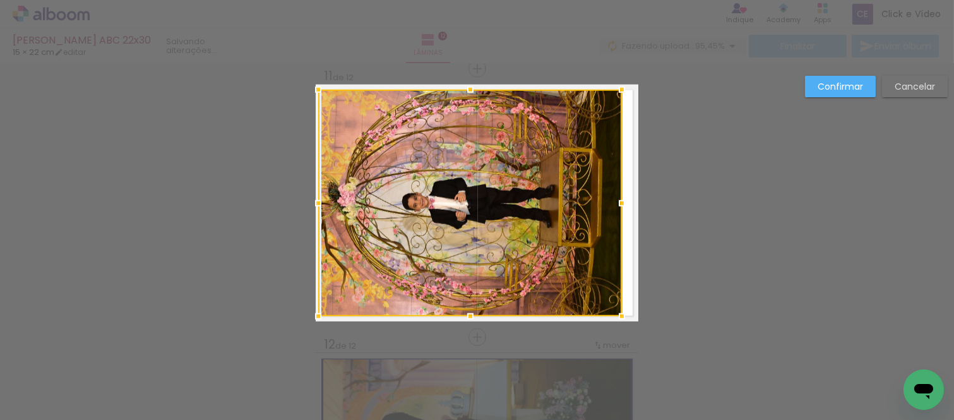
drag, startPoint x: 632, startPoint y: 201, endPoint x: 637, endPoint y: 207, distance: 7.7
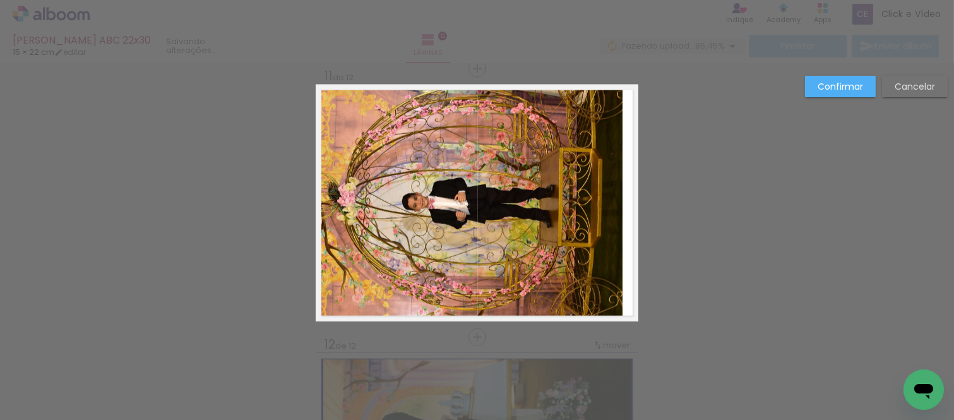
click at [546, 174] on quentale-photo at bounding box center [470, 203] width 304 height 227
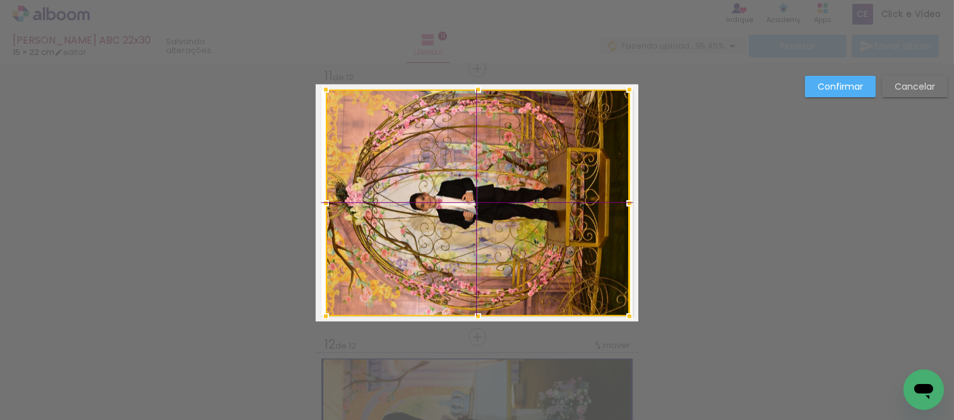
drag, startPoint x: 512, startPoint y: 182, endPoint x: 523, endPoint y: 185, distance: 11.2
click at [523, 185] on div at bounding box center [478, 203] width 304 height 227
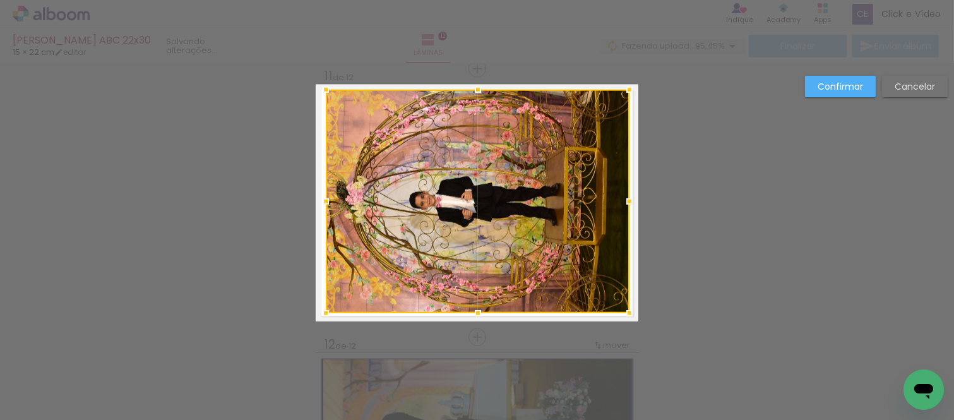
drag, startPoint x: 474, startPoint y: 320, endPoint x: 508, endPoint y: 307, distance: 36.4
click at [508, 307] on div at bounding box center [478, 202] width 304 height 224
drag, startPoint x: 510, startPoint y: 268, endPoint x: 627, endPoint y: 167, distance: 154.1
click at [513, 264] on div at bounding box center [478, 202] width 304 height 224
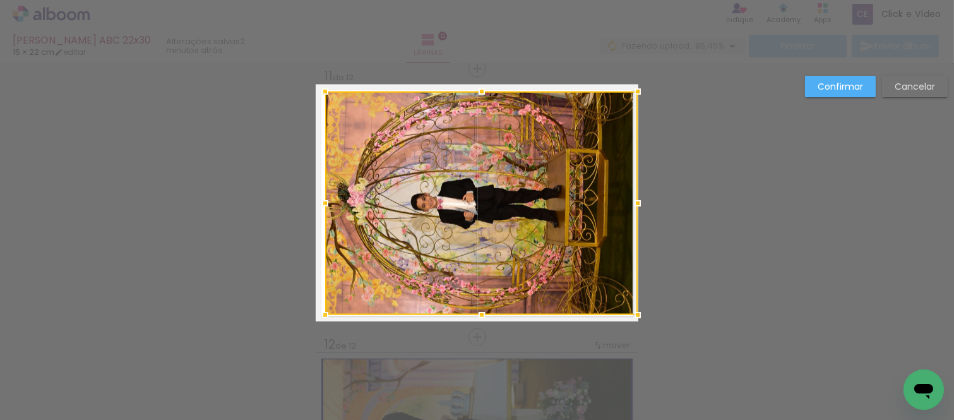
click at [626, 206] on div at bounding box center [637, 203] width 25 height 25
click at [604, 192] on div at bounding box center [481, 204] width 313 height 224
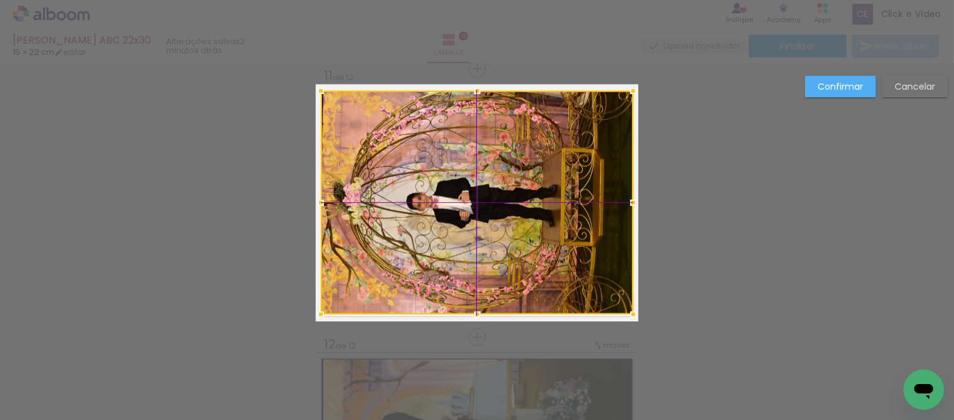
drag, startPoint x: 584, startPoint y: 186, endPoint x: 572, endPoint y: 195, distance: 14.9
click at [572, 195] on div at bounding box center [477, 203] width 313 height 224
drag, startPoint x: 626, startPoint y: 205, endPoint x: 630, endPoint y: 213, distance: 9.0
click at [630, 213] on div at bounding box center [632, 202] width 25 height 25
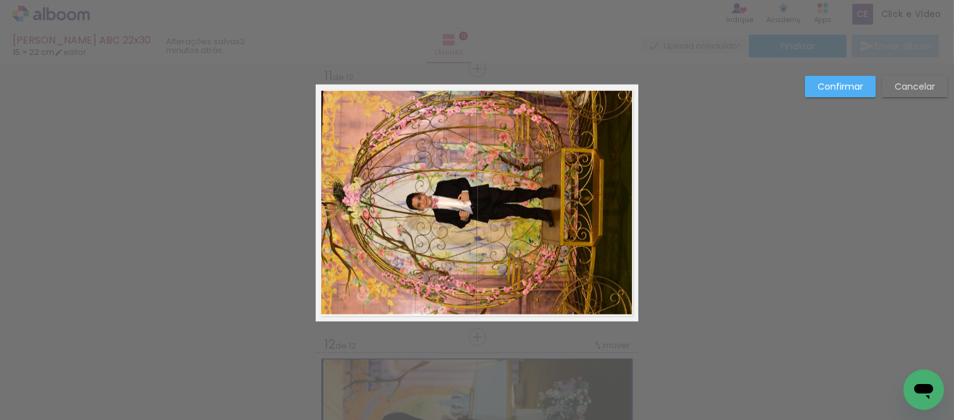
click at [613, 201] on quentale-photo at bounding box center [476, 203] width 311 height 224
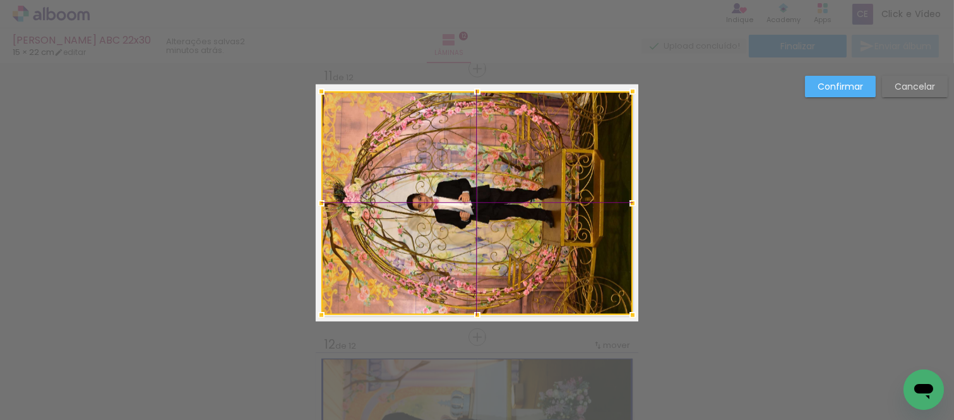
drag, startPoint x: 558, startPoint y: 196, endPoint x: 637, endPoint y: 128, distance: 104.3
click at [567, 200] on div at bounding box center [476, 204] width 311 height 224
click at [522, 175] on div at bounding box center [476, 203] width 311 height 224
click at [815, 78] on paper-button "Confirmar" at bounding box center [840, 86] width 71 height 21
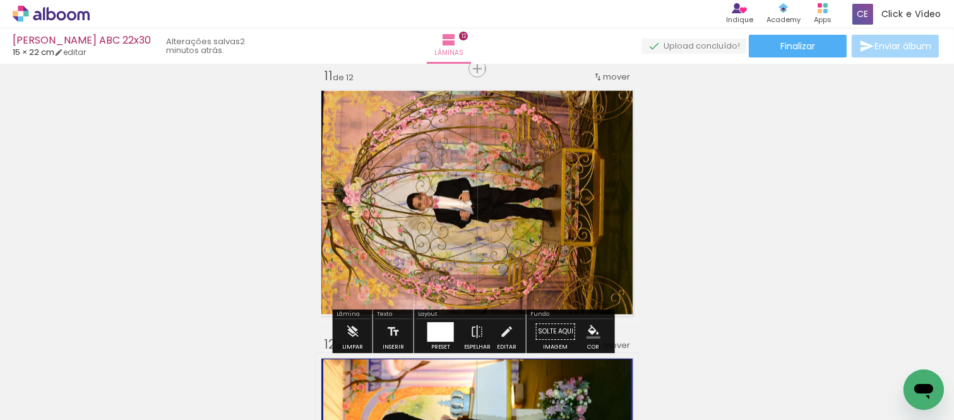
click at [590, 323] on paper-menu-button "#ffebee #ffcdd2 #ef9a9a #e57373 #ef5350 #f44336 #e53935 #d32f2f #c62828 #b71c1c…" at bounding box center [594, 332] width 24 height 24
click at [588, 326] on iron-icon "color picker" at bounding box center [594, 332] width 14 height 14
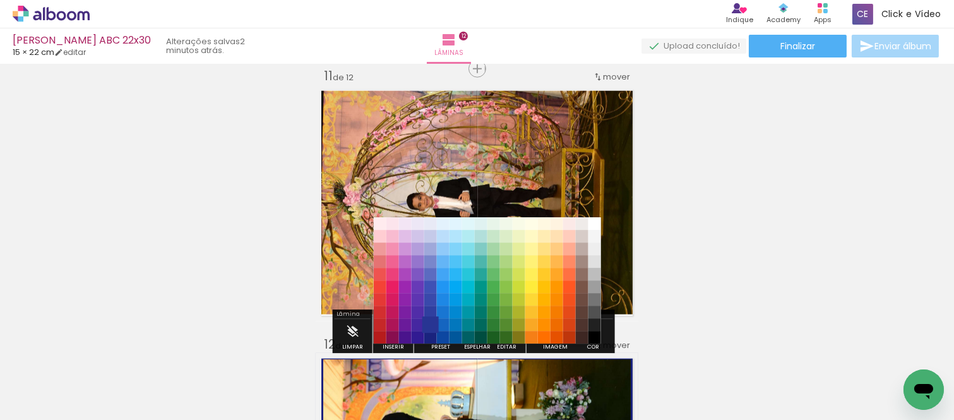
click at [430, 321] on paper-item "#283593" at bounding box center [430, 325] width 13 height 13
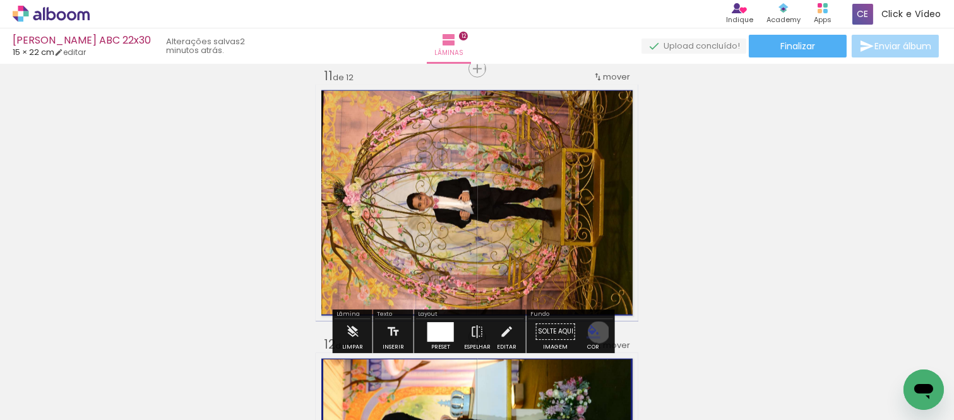
click at [594, 332] on iron-icon "color picker" at bounding box center [594, 332] width 14 height 14
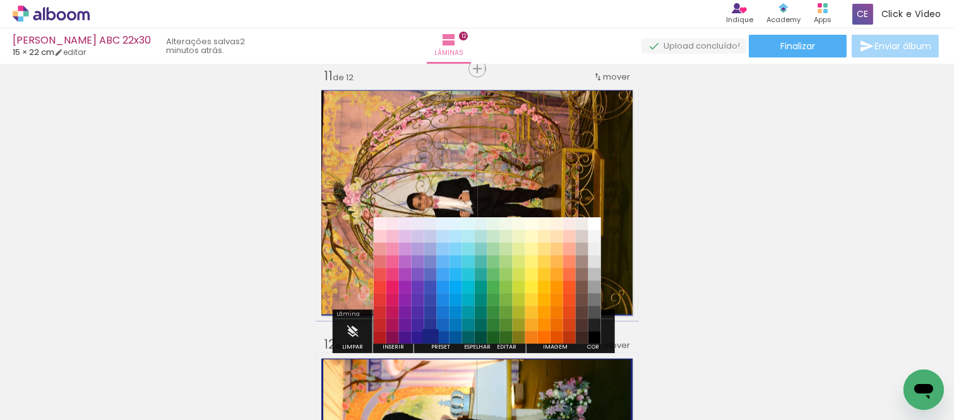
click at [430, 338] on paper-item "#1a237e" at bounding box center [430, 338] width 13 height 13
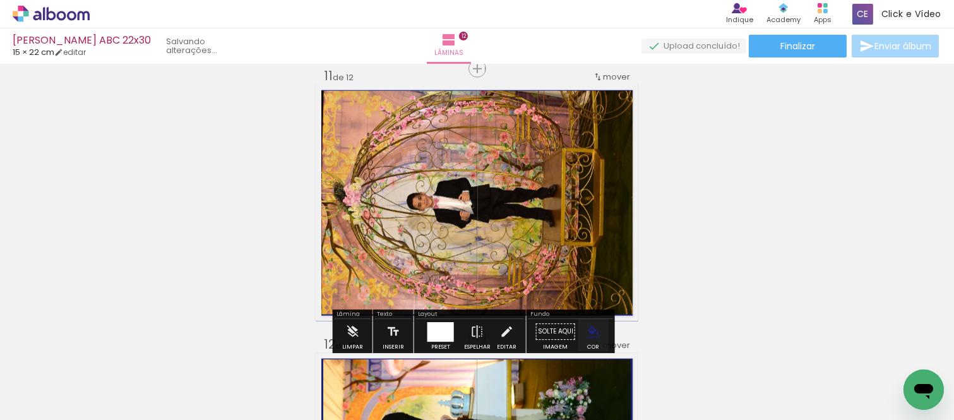
click at [436, 268] on quentale-photo at bounding box center [476, 203] width 311 height 224
drag, startPoint x: 510, startPoint y: 324, endPoint x: 512, endPoint y: 294, distance: 29.7
click at [510, 324] on paper-button "Editar" at bounding box center [507, 335] width 26 height 32
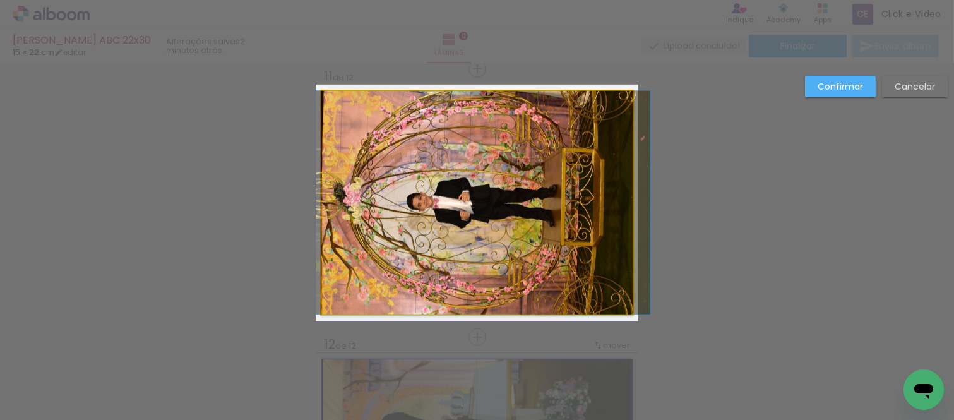
click at [522, 267] on quentale-photo at bounding box center [476, 203] width 311 height 224
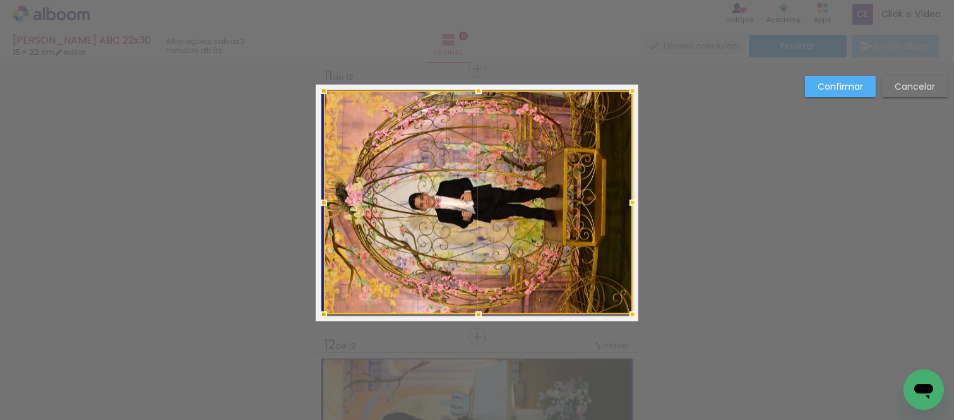
drag, startPoint x: 311, startPoint y: 203, endPoint x: 316, endPoint y: 228, distance: 25.8
click at [316, 228] on album-spread "11 de 12" at bounding box center [477, 203] width 323 height 237
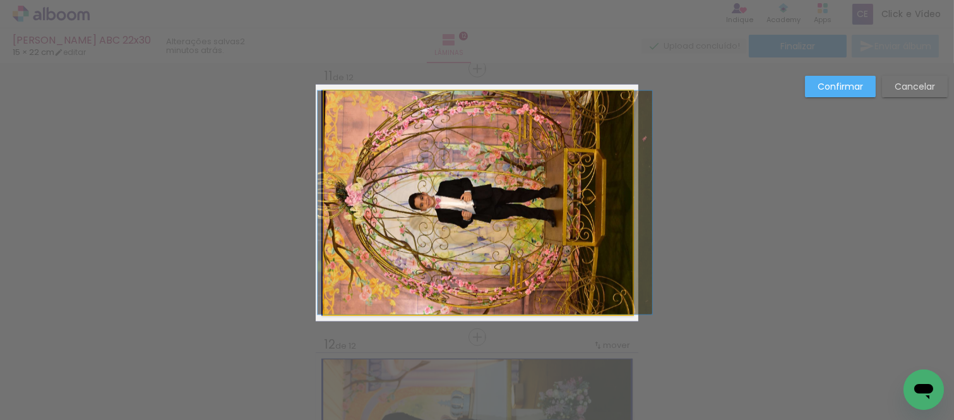
click at [373, 186] on quentale-photo at bounding box center [478, 203] width 309 height 224
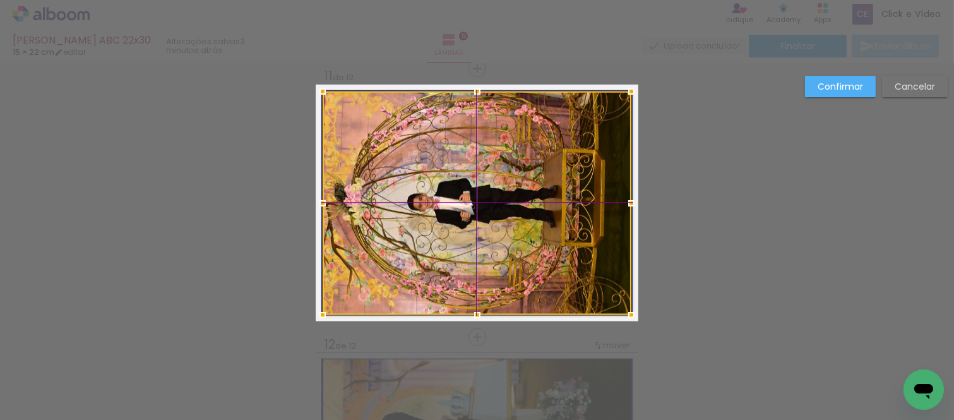
drag, startPoint x: 443, startPoint y: 188, endPoint x: 433, endPoint y: 200, distance: 16.1
click at [433, 200] on div at bounding box center [477, 204] width 309 height 224
drag, startPoint x: 812, startPoint y: 95, endPoint x: 832, endPoint y: 84, distance: 23.2
click at [813, 95] on paper-button "Confirmar" at bounding box center [840, 86] width 71 height 21
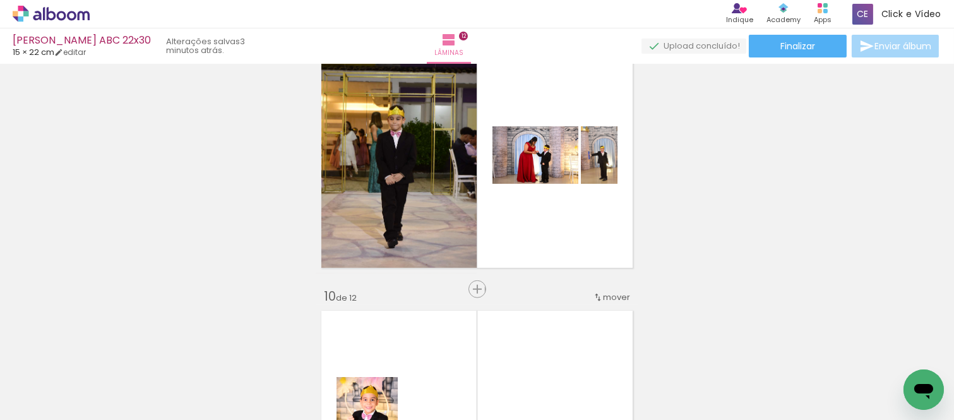
scroll to position [2208, 0]
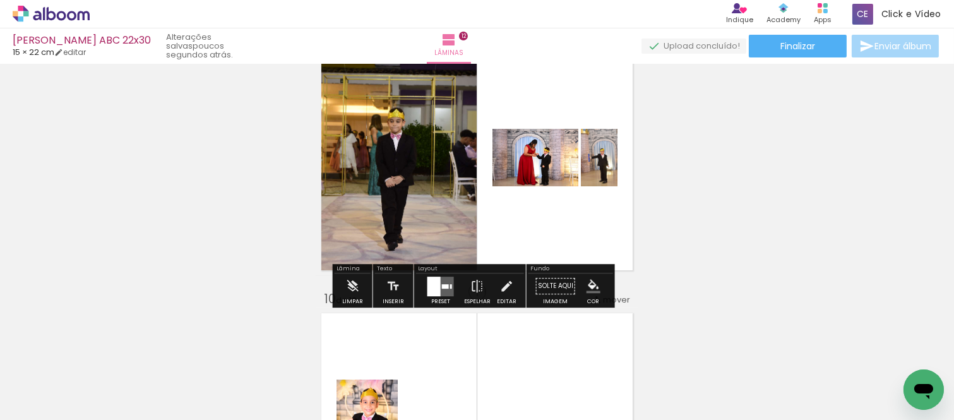
click at [442, 286] on div at bounding box center [445, 286] width 7 height 4
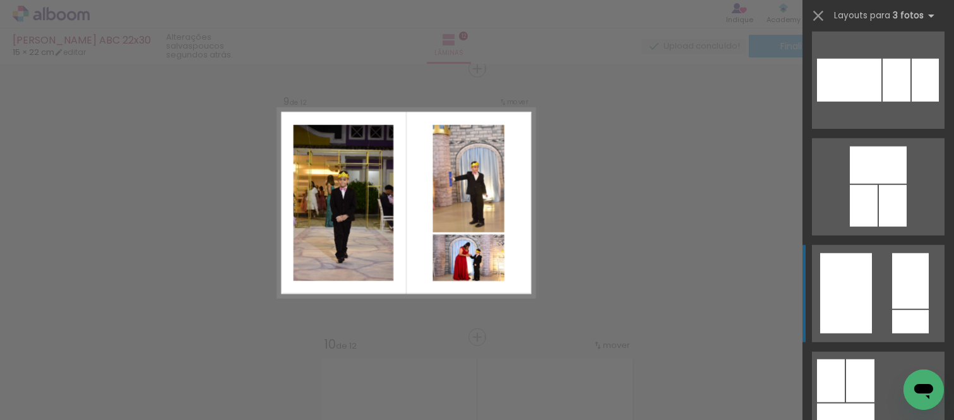
scroll to position [2128, 0]
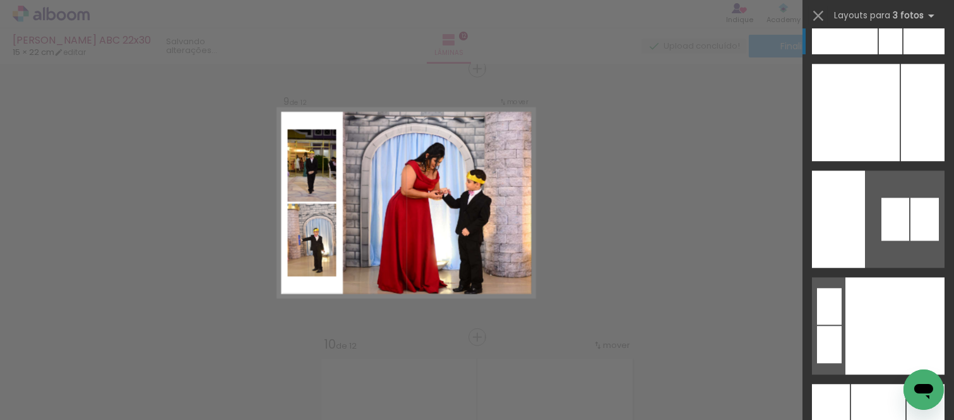
scroll to position [6174, 0]
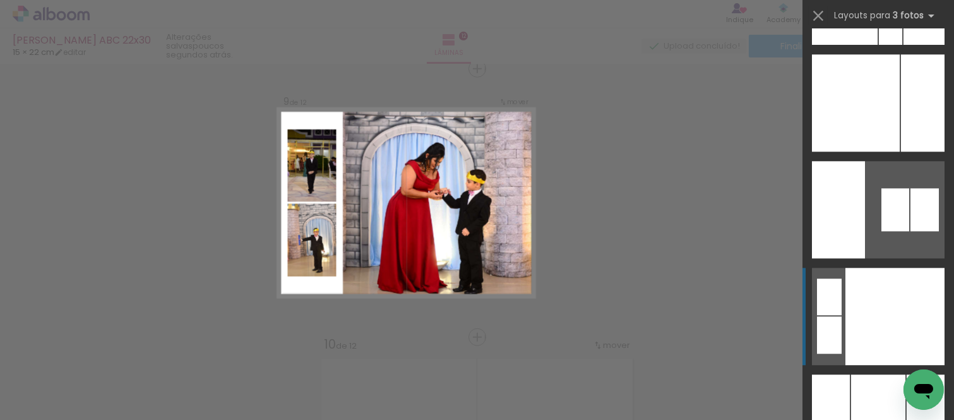
click at [898, 289] on div at bounding box center [895, 316] width 99 height 97
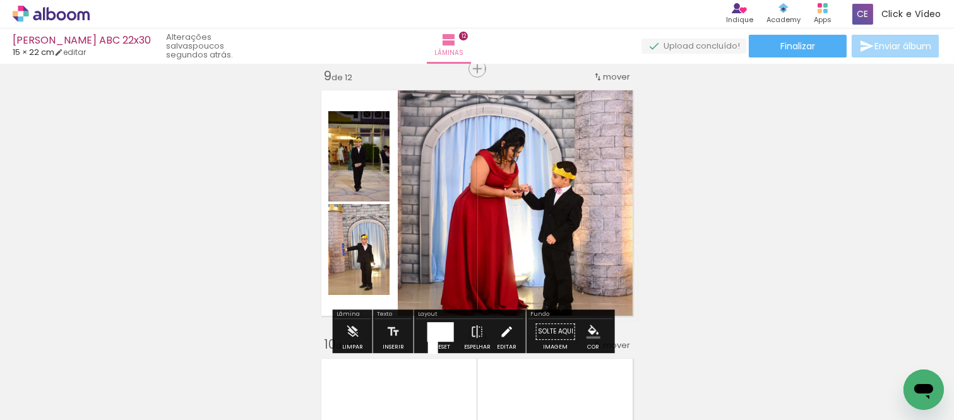
click at [502, 326] on iron-icon at bounding box center [507, 331] width 14 height 25
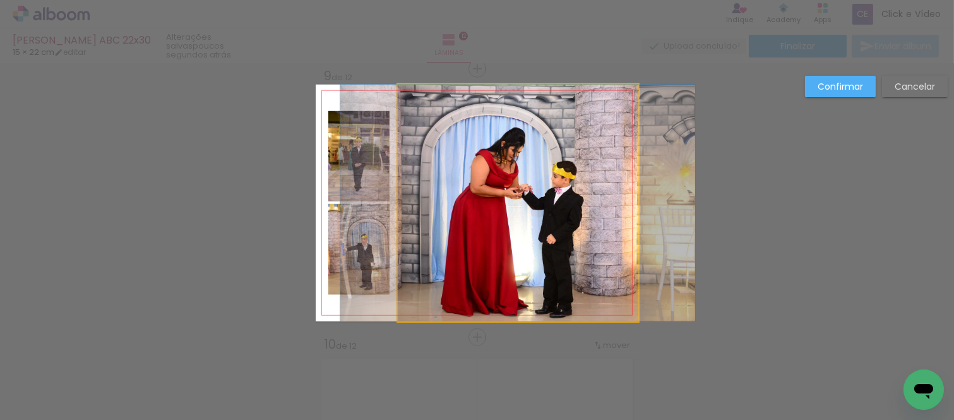
click at [470, 260] on quentale-photo at bounding box center [518, 203] width 241 height 237
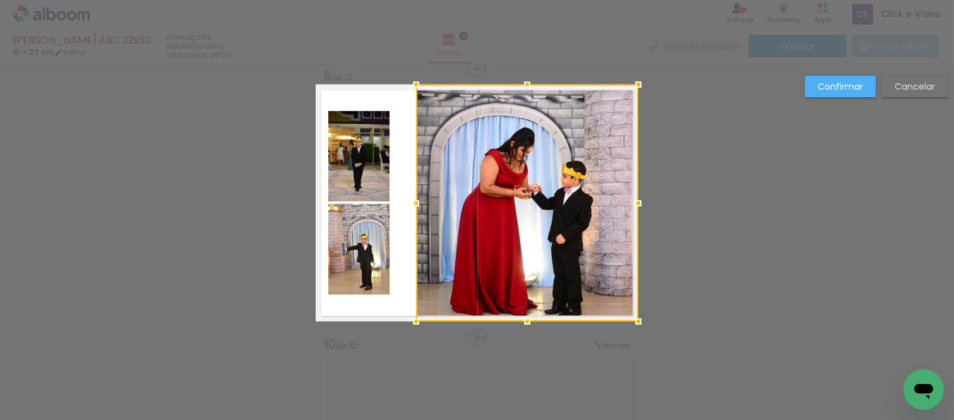
drag, startPoint x: 393, startPoint y: 202, endPoint x: 420, endPoint y: 213, distance: 29.2
click at [420, 213] on div at bounding box center [416, 203] width 25 height 25
click at [376, 157] on quentale-photo at bounding box center [358, 156] width 61 height 90
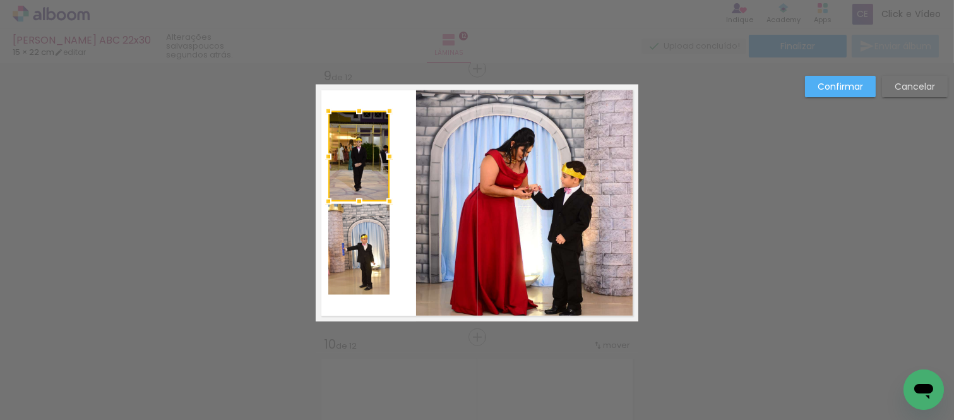
click at [368, 219] on quentale-photo at bounding box center [358, 249] width 61 height 91
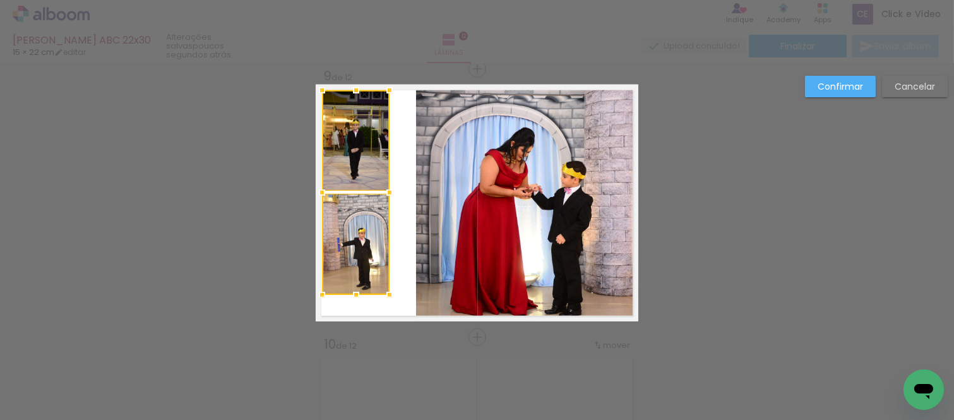
drag, startPoint x: 323, startPoint y: 115, endPoint x: 317, endPoint y: 93, distance: 22.4
click at [317, 93] on div at bounding box center [321, 90] width 25 height 25
click at [369, 179] on div at bounding box center [356, 140] width 68 height 101
click at [364, 235] on quentale-photo at bounding box center [356, 244] width 68 height 102
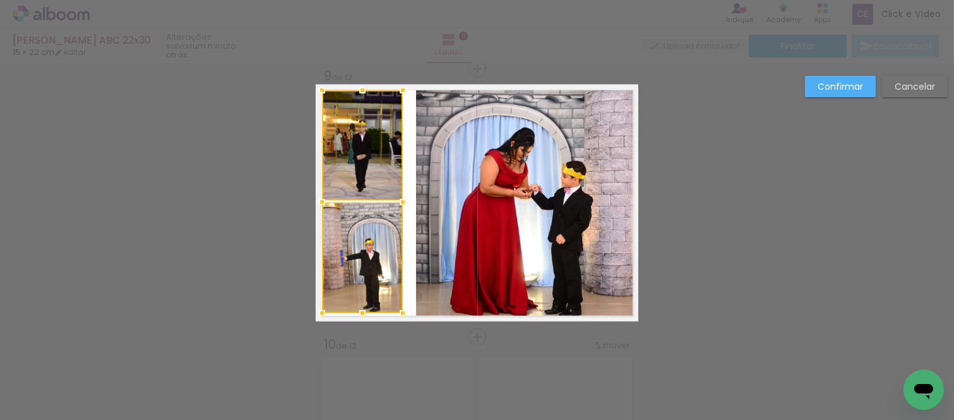
drag, startPoint x: 381, startPoint y: 292, endPoint x: 395, endPoint y: 311, distance: 22.6
click at [395, 311] on div at bounding box center [402, 313] width 25 height 25
click at [366, 189] on div at bounding box center [362, 201] width 25 height 25
click at [371, 249] on quentale-photo at bounding box center [362, 257] width 81 height 111
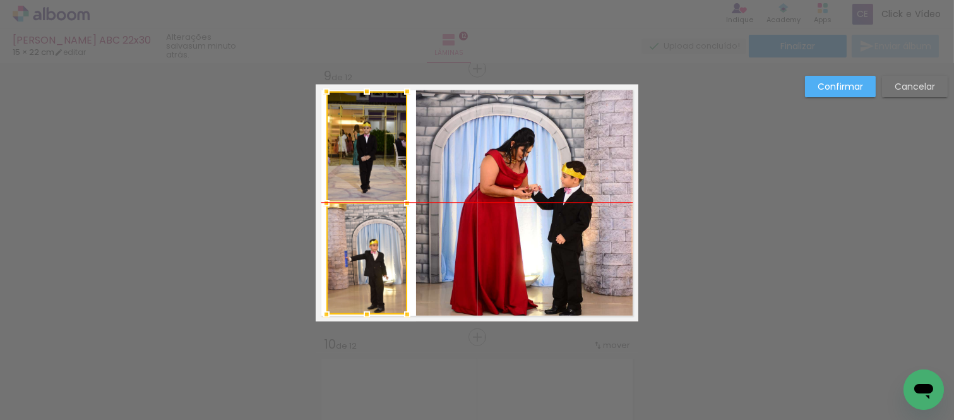
click at [368, 254] on div at bounding box center [366, 203] width 81 height 223
click at [0, 0] on slot "Confirmar" at bounding box center [0, 0] width 0 height 0
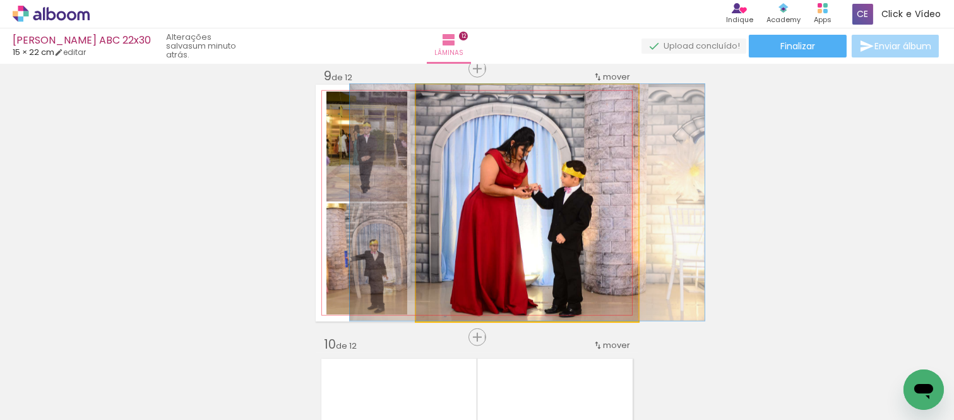
drag, startPoint x: 515, startPoint y: 268, endPoint x: 515, endPoint y: 251, distance: 17.7
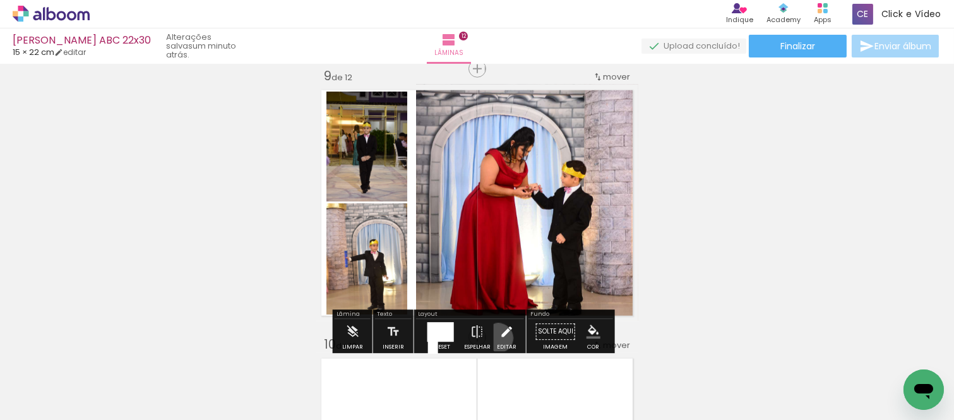
drag, startPoint x: 495, startPoint y: 338, endPoint x: 520, endPoint y: 254, distance: 87.7
click at [500, 337] on iron-icon at bounding box center [507, 331] width 14 height 25
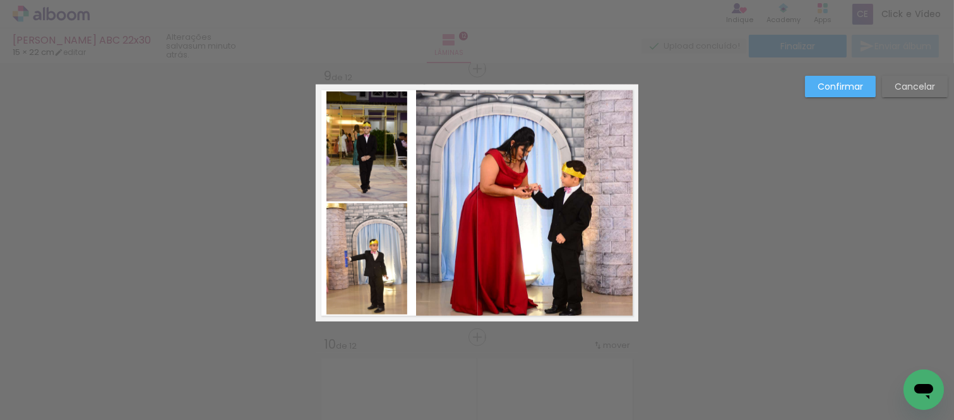
click at [520, 253] on quentale-photo at bounding box center [527, 203] width 222 height 237
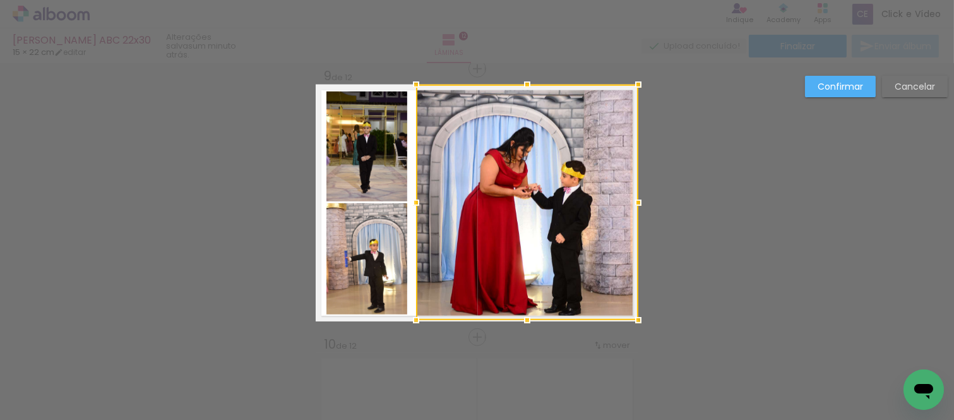
click at [525, 321] on div at bounding box center [527, 320] width 25 height 25
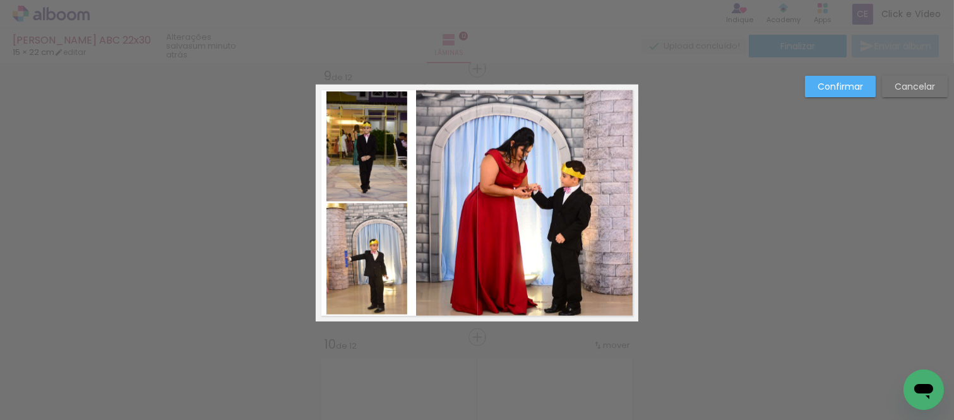
click at [520, 294] on quentale-photo at bounding box center [527, 203] width 222 height 236
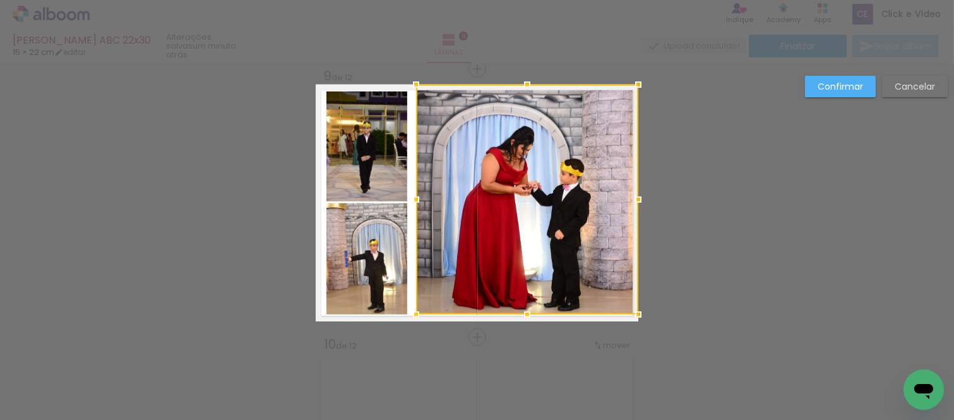
drag, startPoint x: 522, startPoint y: 320, endPoint x: 535, endPoint y: 314, distance: 13.9
click at [535, 314] on album-spread "9 de 12" at bounding box center [477, 203] width 323 height 237
drag, startPoint x: 526, startPoint y: 268, endPoint x: 527, endPoint y: 206, distance: 61.9
click at [526, 263] on div at bounding box center [527, 200] width 222 height 230
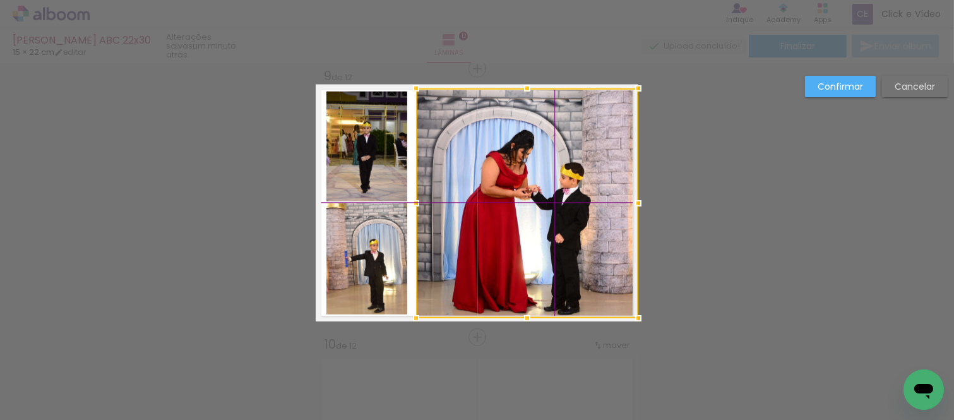
drag, startPoint x: 524, startPoint y: 225, endPoint x: 539, endPoint y: 228, distance: 14.7
click at [539, 228] on div at bounding box center [527, 203] width 222 height 230
click at [829, 77] on paper-button "Confirmar" at bounding box center [840, 86] width 71 height 21
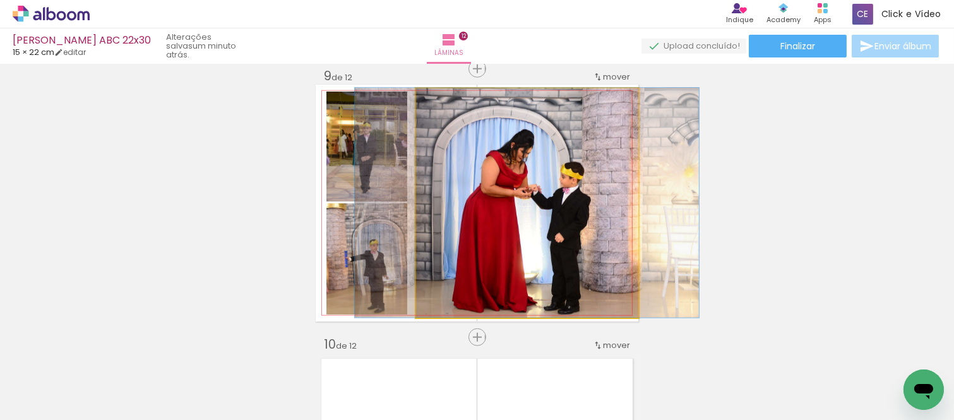
drag, startPoint x: 494, startPoint y: 249, endPoint x: 493, endPoint y: 234, distance: 15.2
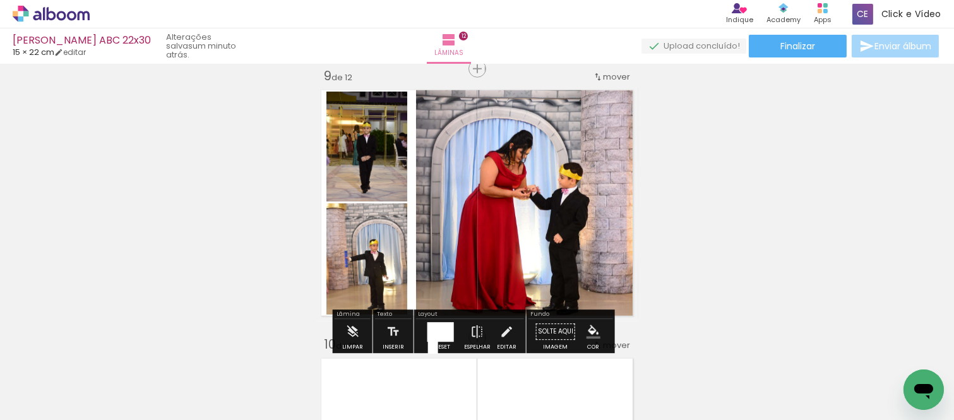
drag, startPoint x: 507, startPoint y: 330, endPoint x: 512, endPoint y: 294, distance: 35.6
click at [507, 329] on iron-icon at bounding box center [507, 331] width 14 height 25
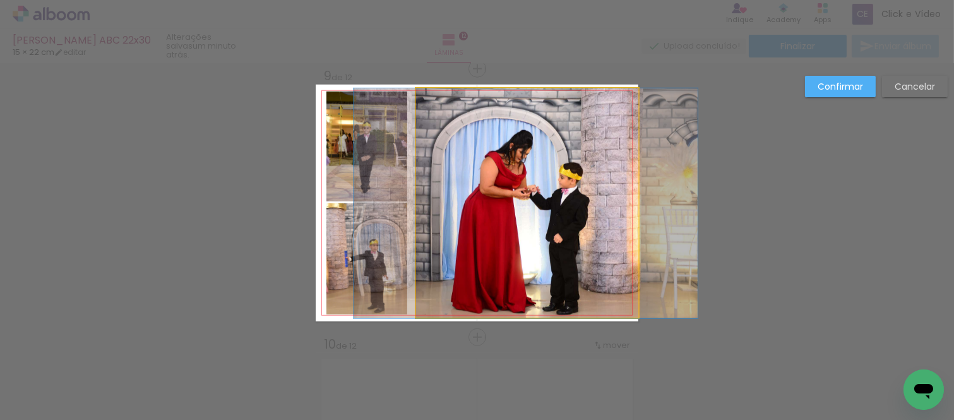
click at [513, 270] on quentale-photo at bounding box center [527, 203] width 222 height 230
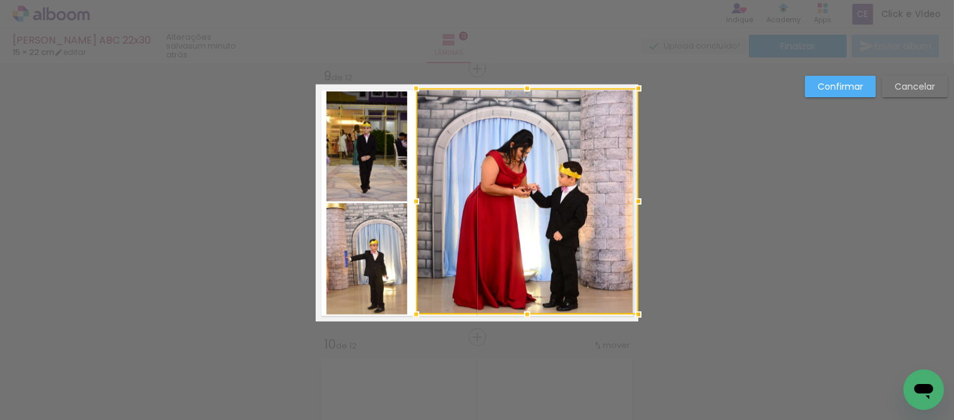
drag, startPoint x: 522, startPoint y: 320, endPoint x: 532, endPoint y: 302, distance: 21.2
click at [532, 302] on div at bounding box center [527, 314] width 25 height 25
click at [518, 194] on div at bounding box center [527, 201] width 222 height 226
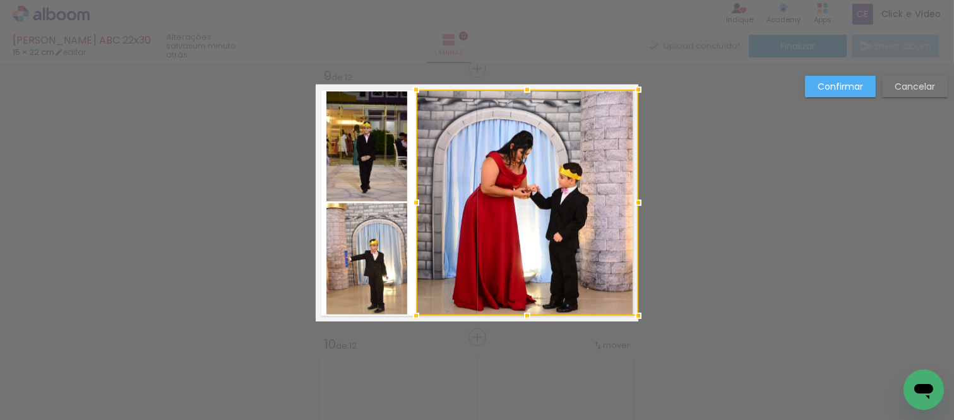
drag, startPoint x: 509, startPoint y: 169, endPoint x: 514, endPoint y: 175, distance: 8.1
click at [514, 175] on div at bounding box center [527, 203] width 222 height 226
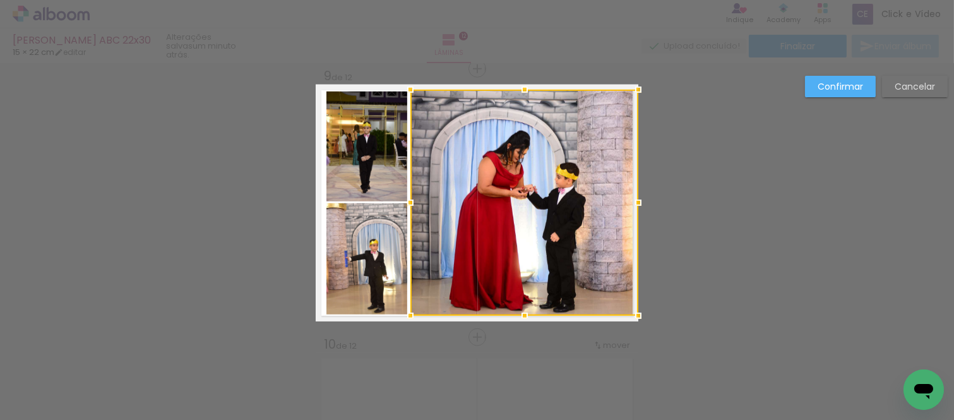
drag, startPoint x: 413, startPoint y: 203, endPoint x: 400, endPoint y: 207, distance: 13.8
click at [400, 207] on div at bounding box center [410, 202] width 25 height 25
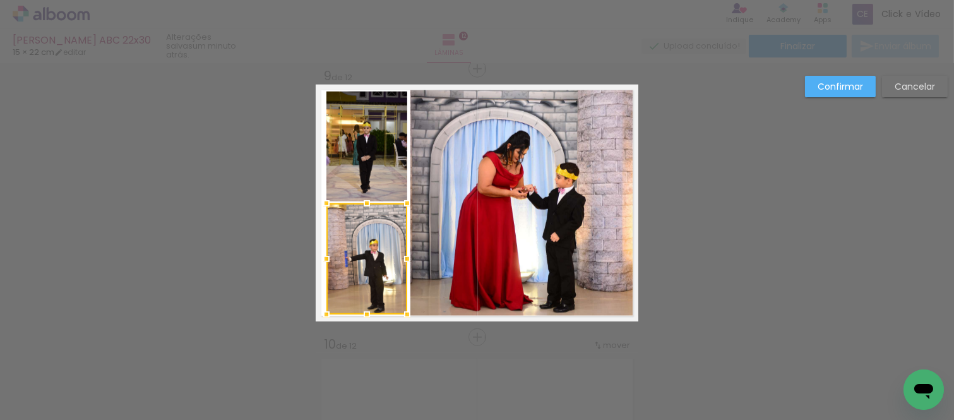
click at [345, 163] on quentale-photo at bounding box center [366, 147] width 81 height 110
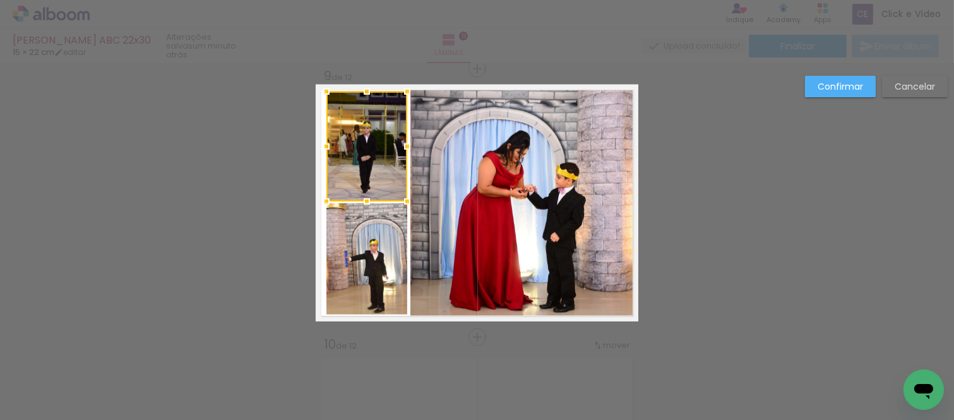
click at [352, 229] on quentale-photo at bounding box center [366, 258] width 81 height 111
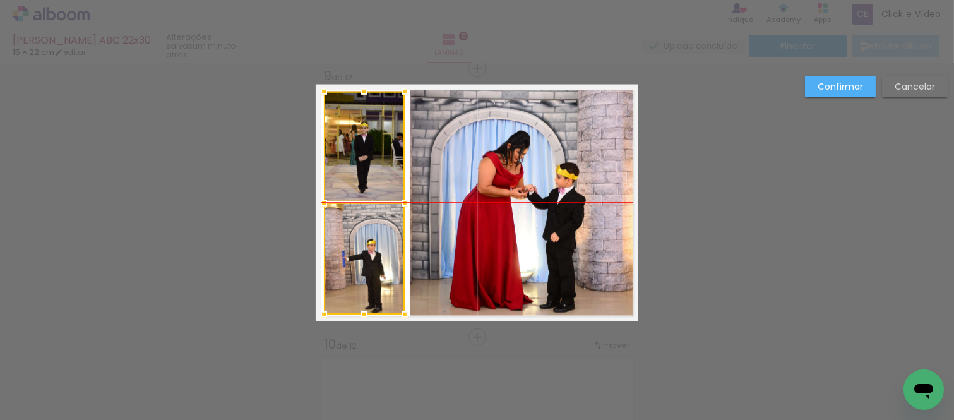
click at [384, 249] on div at bounding box center [364, 203] width 81 height 223
drag, startPoint x: 847, startPoint y: 93, endPoint x: 806, endPoint y: 98, distance: 41.9
click at [847, 93] on paper-button "Confirmar" at bounding box center [840, 86] width 71 height 21
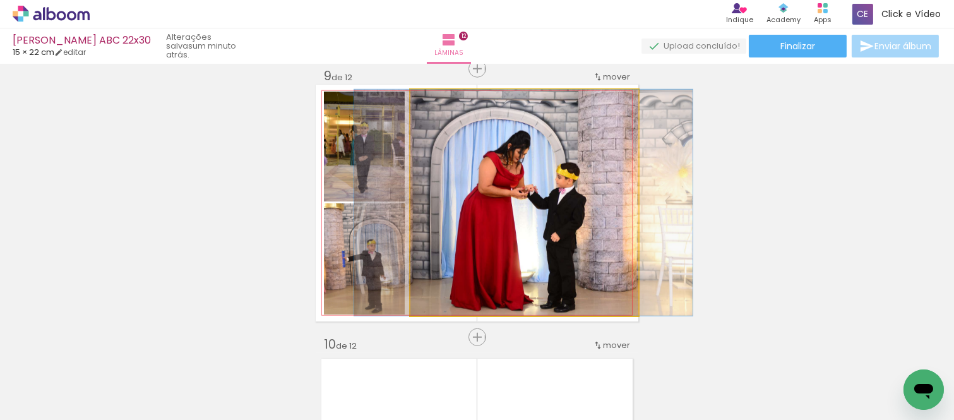
drag, startPoint x: 575, startPoint y: 195, endPoint x: 576, endPoint y: 185, distance: 9.5
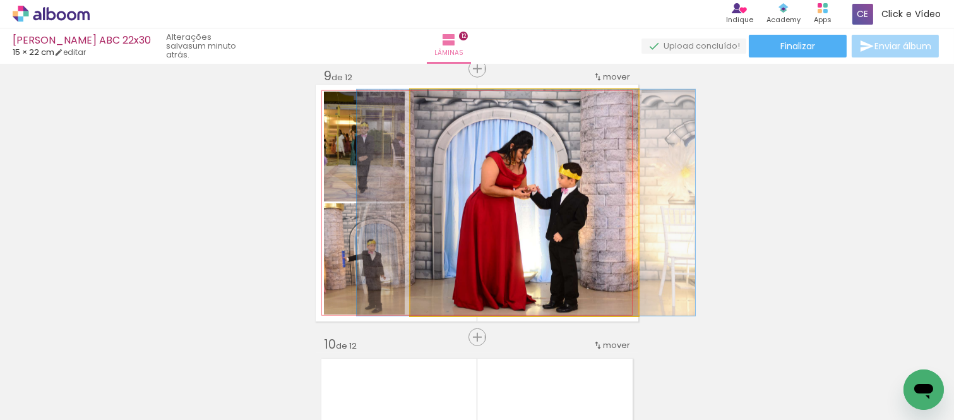
drag, startPoint x: 512, startPoint y: 205, endPoint x: 513, endPoint y: 186, distance: 19.0
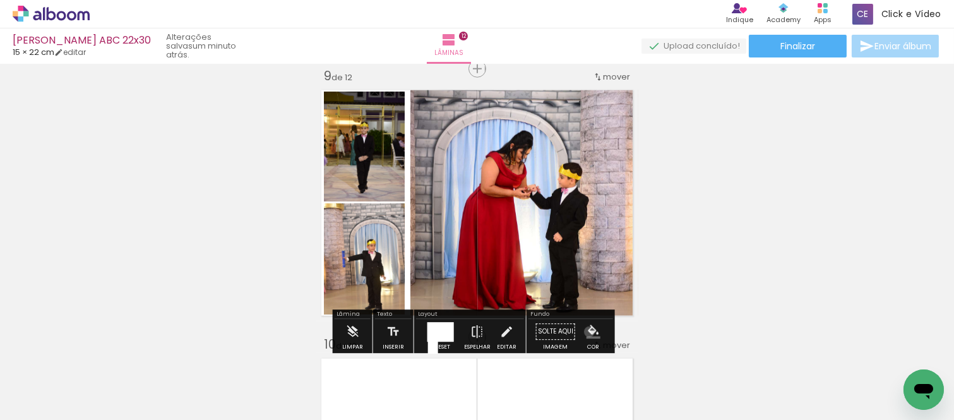
click at [587, 332] on iron-icon "color picker" at bounding box center [594, 332] width 14 height 14
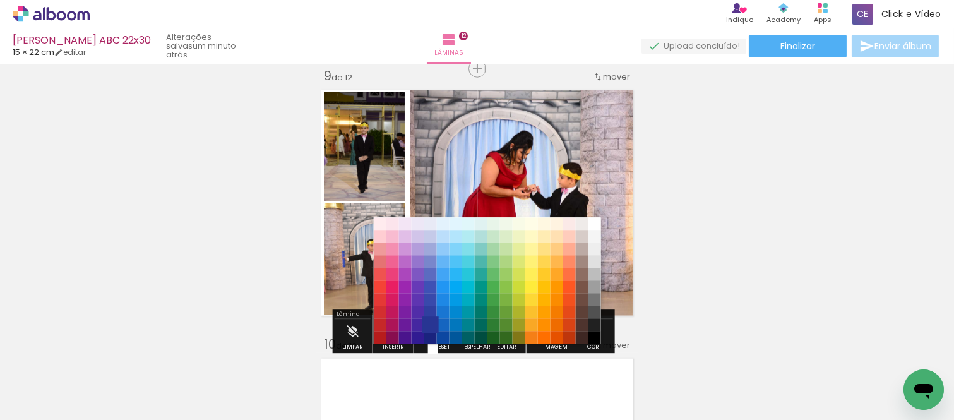
click at [434, 323] on paper-item "#283593" at bounding box center [430, 325] width 13 height 13
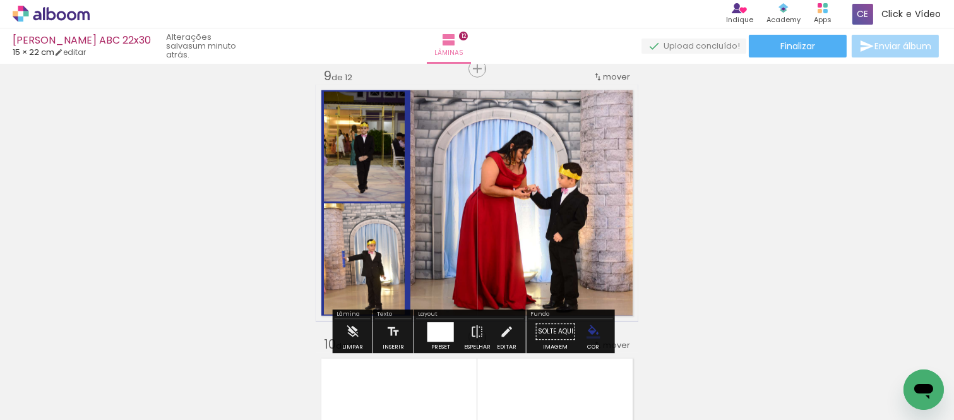
click at [594, 330] on iron-icon "color picker" at bounding box center [594, 332] width 14 height 14
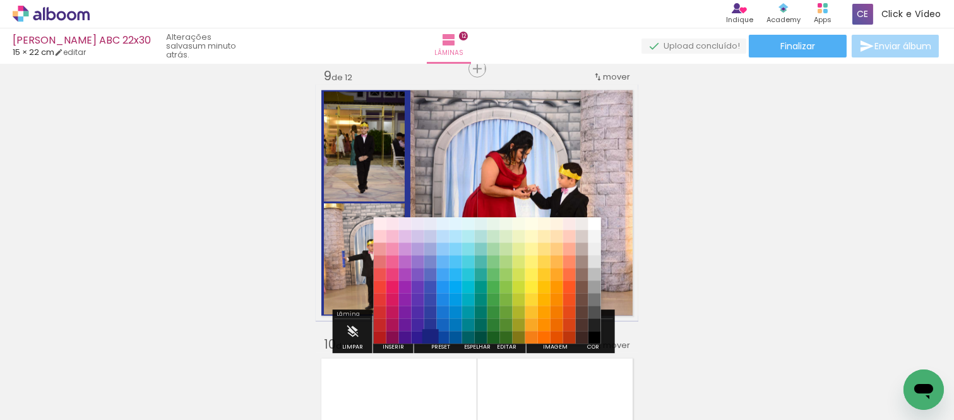
click at [433, 336] on paper-item "#1a237e" at bounding box center [430, 338] width 13 height 13
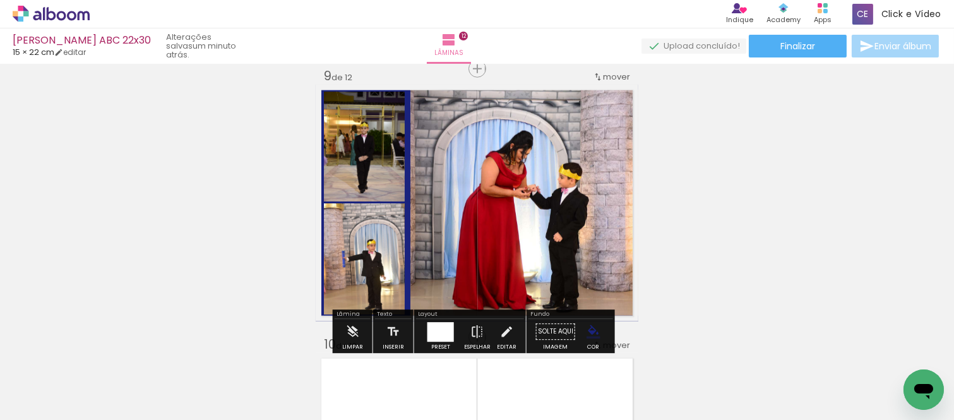
click at [528, 104] on div "Largura Cor" at bounding box center [539, 102] width 23 height 19
click at [534, 134] on paper-item at bounding box center [539, 132] width 23 height 9
click at [535, 186] on iron-icon "color picker" at bounding box center [540, 183] width 15 height 12
click at [378, 187] on paper-item "#1a237e" at bounding box center [382, 188] width 13 height 13
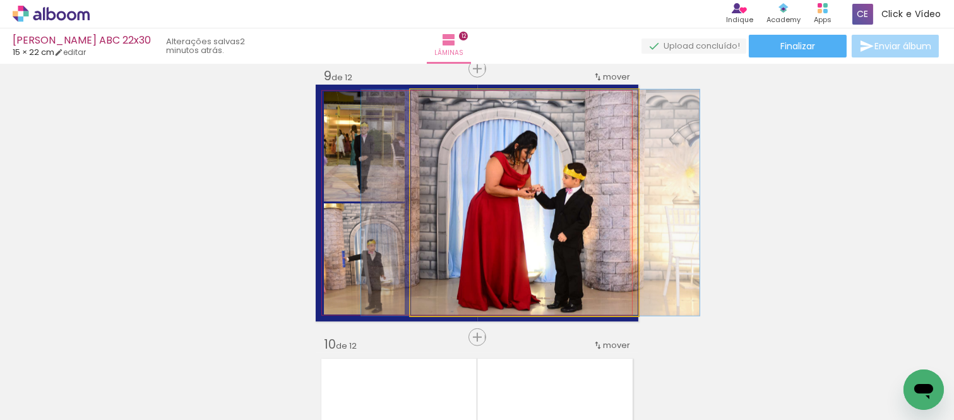
drag, startPoint x: 528, startPoint y: 212, endPoint x: 532, endPoint y: 201, distance: 12.0
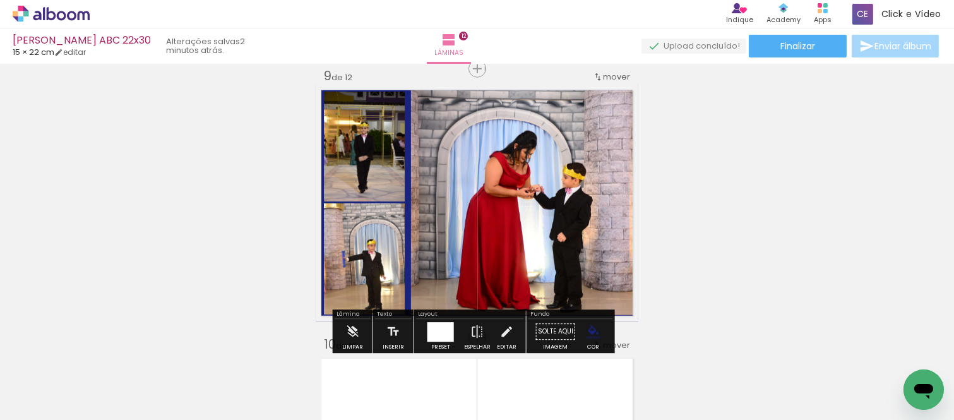
click at [530, 200] on quentale-photo at bounding box center [524, 203] width 228 height 226
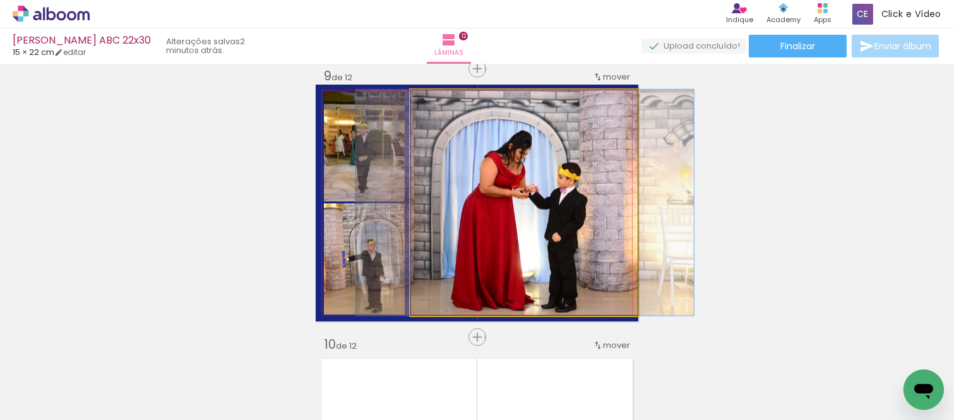
drag, startPoint x: 487, startPoint y: 182, endPoint x: 482, endPoint y: 165, distance: 17.2
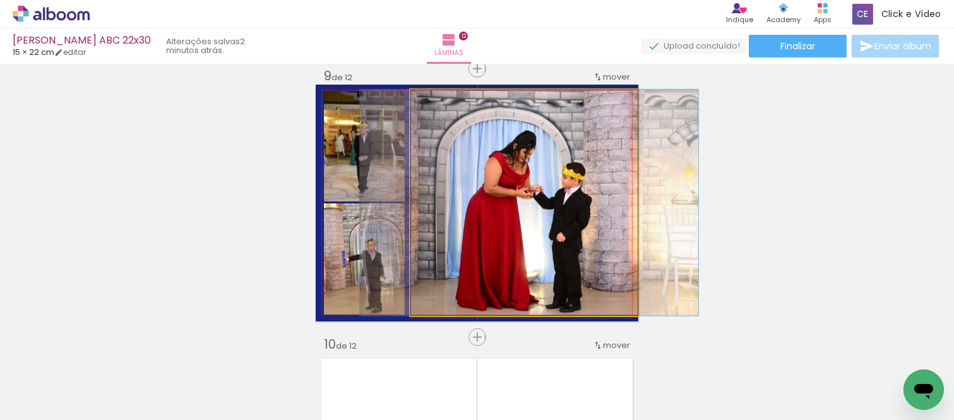
drag, startPoint x: 483, startPoint y: 217, endPoint x: 479, endPoint y: 186, distance: 31.3
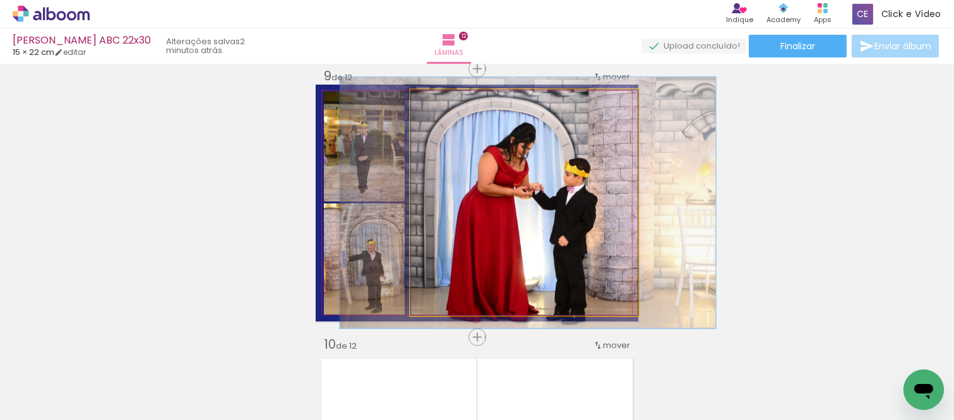
drag, startPoint x: 434, startPoint y: 105, endPoint x: 440, endPoint y: 116, distance: 11.3
type paper-slider "111"
click at [440, 116] on quentale-photo at bounding box center [524, 203] width 228 height 226
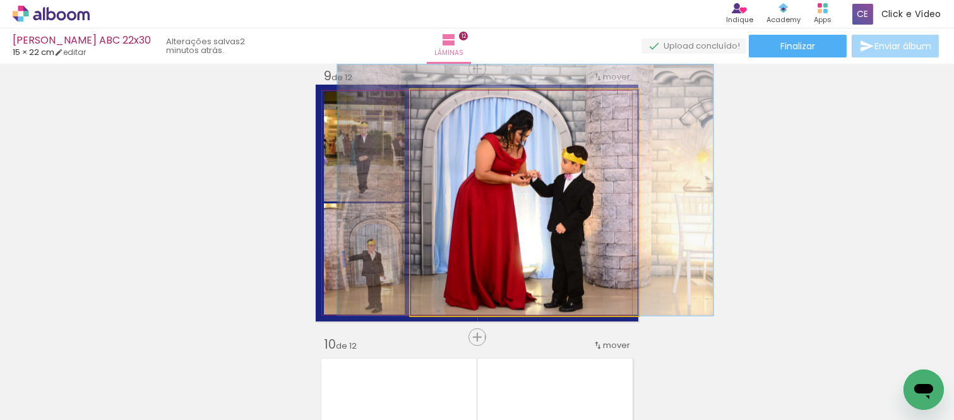
drag, startPoint x: 489, startPoint y: 208, endPoint x: 487, endPoint y: 186, distance: 22.2
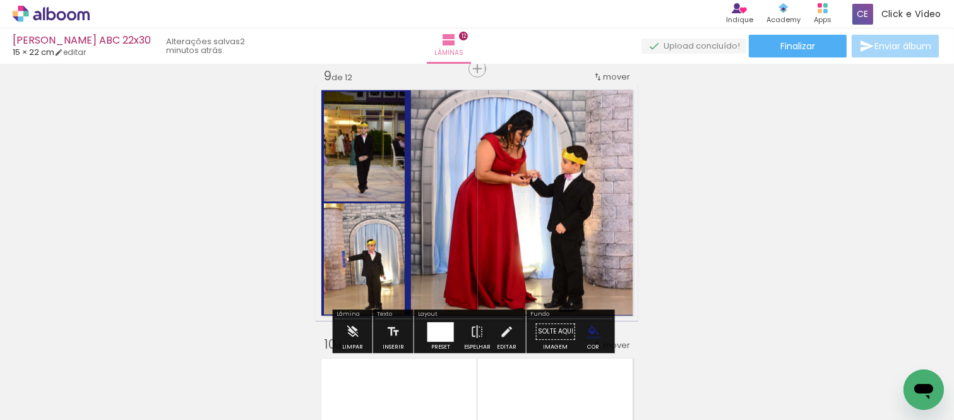
click at [363, 150] on paper-item at bounding box center [364, 154] width 23 height 9
click at [358, 200] on iron-icon "color picker" at bounding box center [365, 205] width 15 height 12
click at [364, 97] on paper-item "#ffffff" at bounding box center [367, 95] width 13 height 13
click at [361, 267] on paper-item at bounding box center [364, 265] width 23 height 9
click at [361, 319] on iron-icon "color picker" at bounding box center [365, 317] width 15 height 12
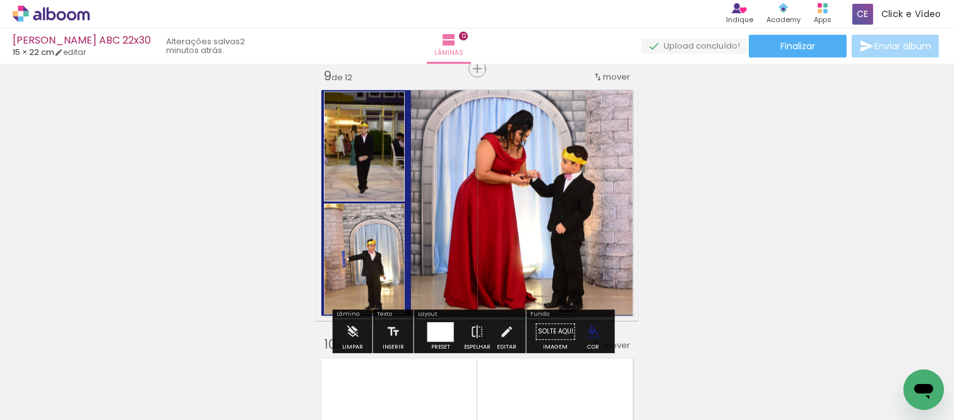
click at [366, 207] on paper-item "#ffffff" at bounding box center [367, 207] width 13 height 13
click at [367, 174] on quentale-photo at bounding box center [364, 147] width 81 height 110
click at [503, 326] on iron-icon at bounding box center [507, 331] width 14 height 25
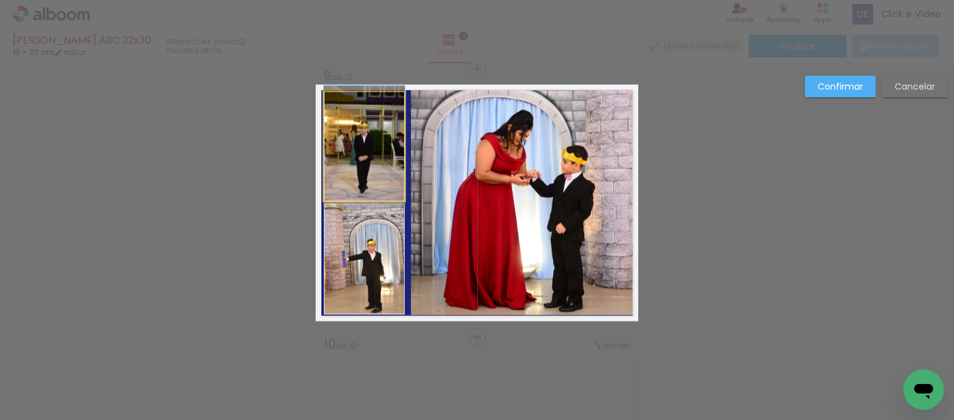
click at [368, 169] on quentale-photo at bounding box center [364, 147] width 81 height 110
click at [368, 236] on quentale-photo at bounding box center [364, 258] width 81 height 111
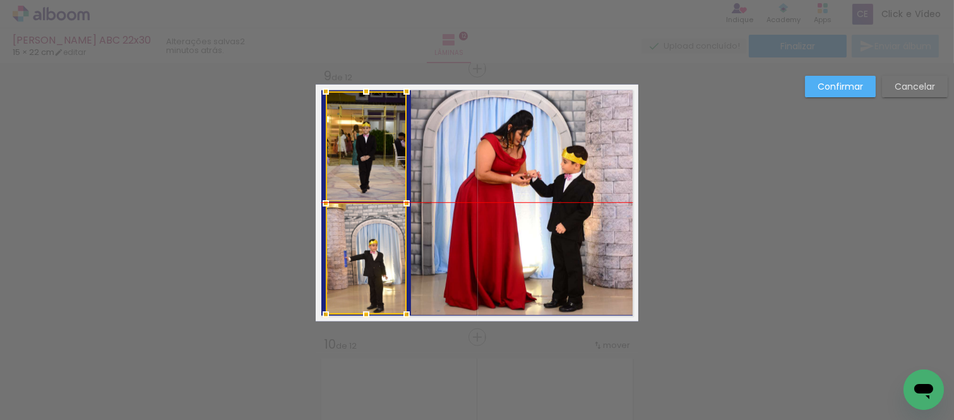
click at [364, 237] on div at bounding box center [366, 203] width 81 height 223
click at [818, 93] on paper-button "Confirmar" at bounding box center [840, 86] width 71 height 21
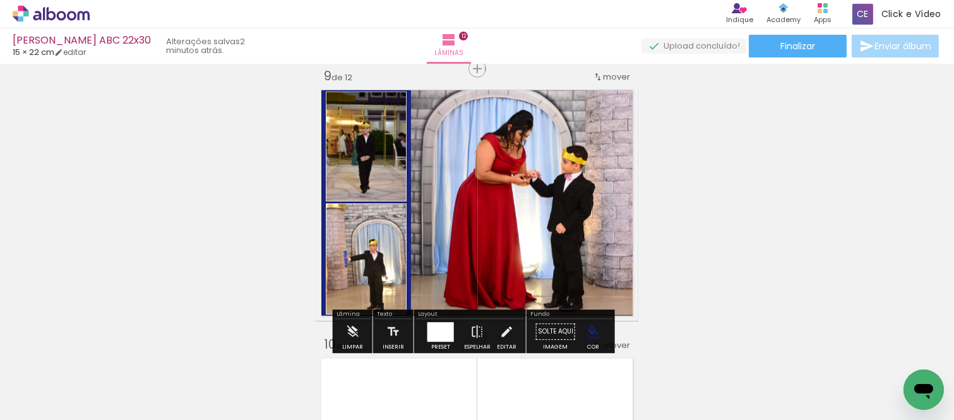
click at [366, 176] on quentale-photo at bounding box center [366, 147] width 81 height 110
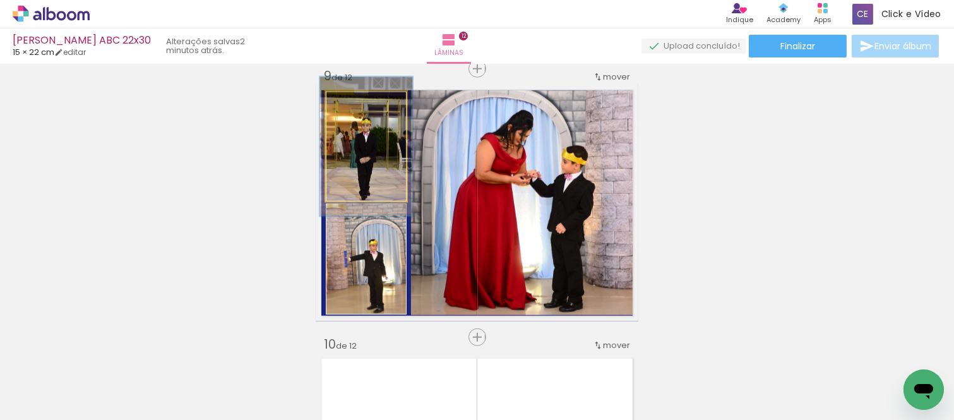
drag, startPoint x: 349, startPoint y: 106, endPoint x: 352, endPoint y: 116, distance: 10.2
type paper-slider "115"
click at [352, 95] on div "P&B Largura Cor" at bounding box center [369, 95] width 81 height 0
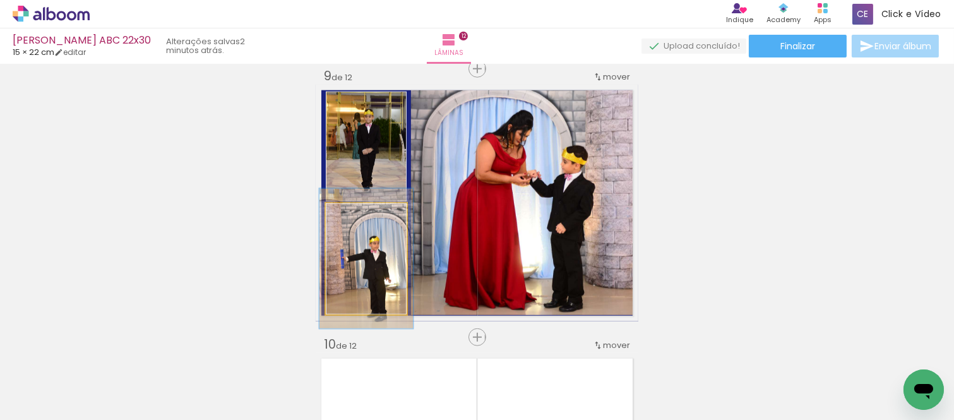
drag, startPoint x: 345, startPoint y: 210, endPoint x: 350, endPoint y: 215, distance: 7.1
type paper-slider "116"
click at [350, 215] on div at bounding box center [358, 217] width 20 height 20
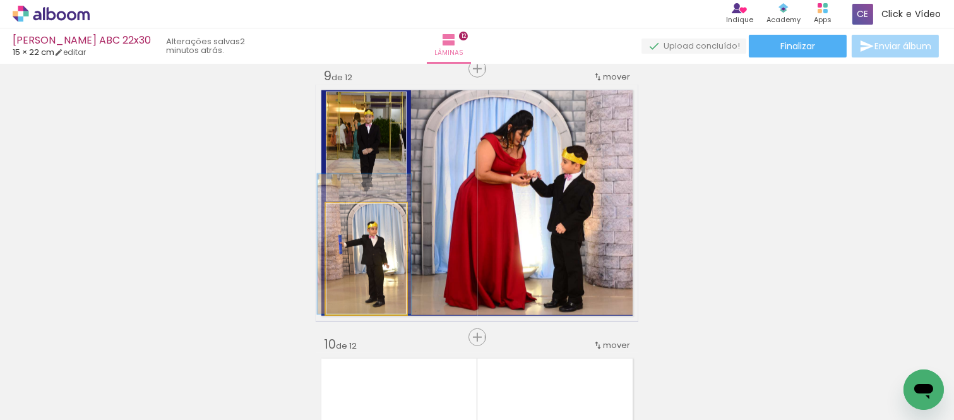
drag, startPoint x: 373, startPoint y: 269, endPoint x: 371, endPoint y: 251, distance: 18.4
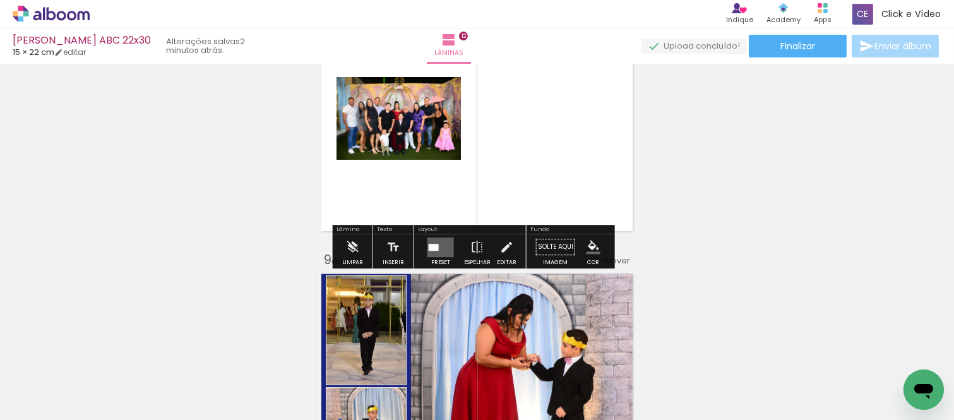
scroll to position [1953, 0]
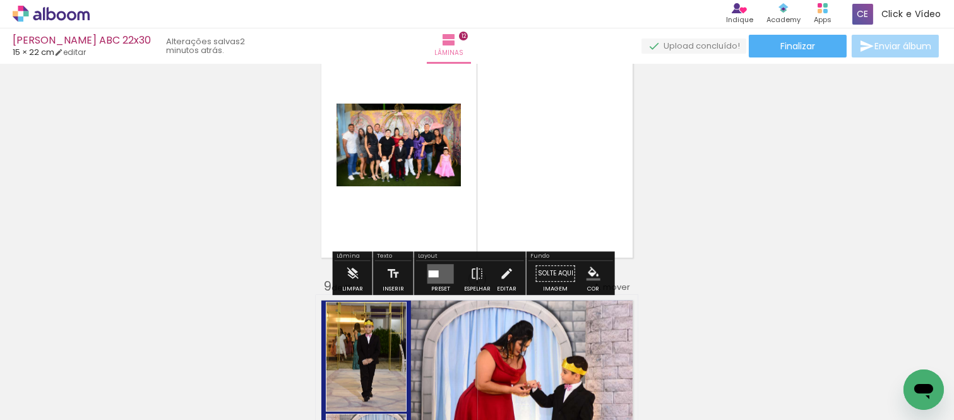
click at [429, 270] on div at bounding box center [434, 273] width 10 height 7
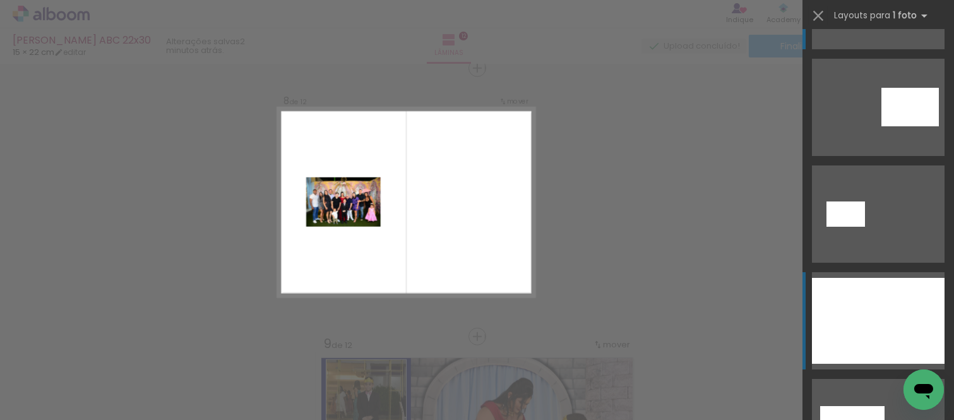
scroll to position [140, 0]
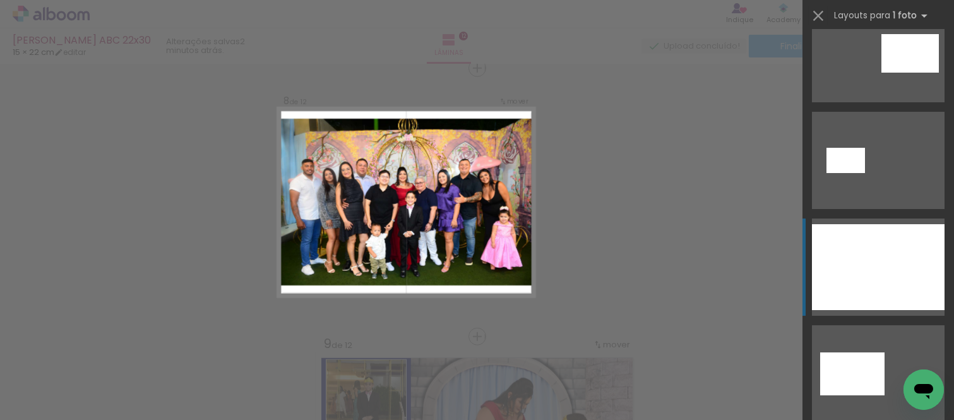
click at [842, 255] on div at bounding box center [878, 267] width 133 height 86
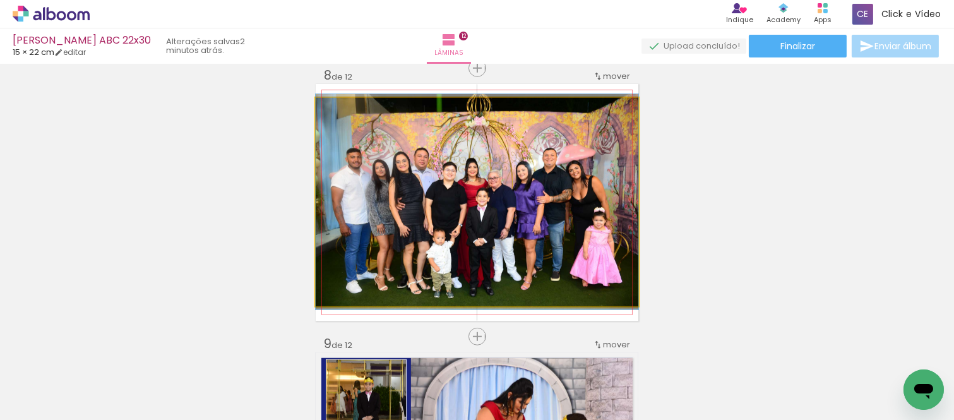
drag, startPoint x: 427, startPoint y: 210, endPoint x: 445, endPoint y: 210, distance: 17.7
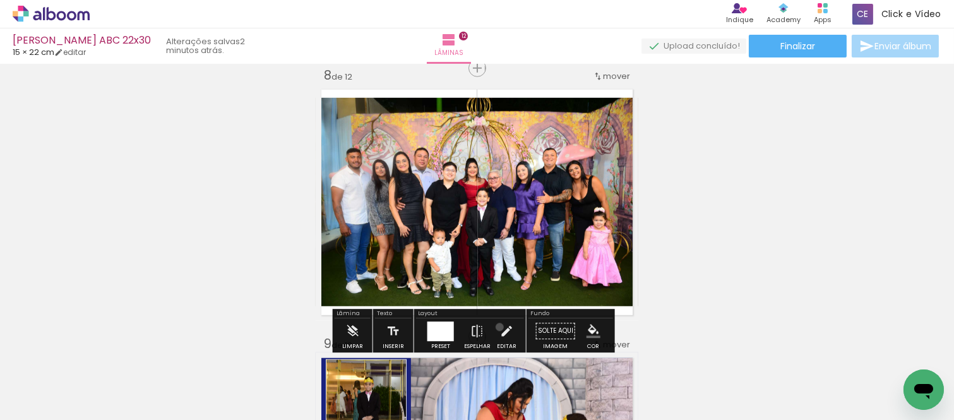
drag, startPoint x: 496, startPoint y: 327, endPoint x: 513, endPoint y: 204, distance: 124.3
click at [500, 326] on iron-icon at bounding box center [507, 330] width 14 height 25
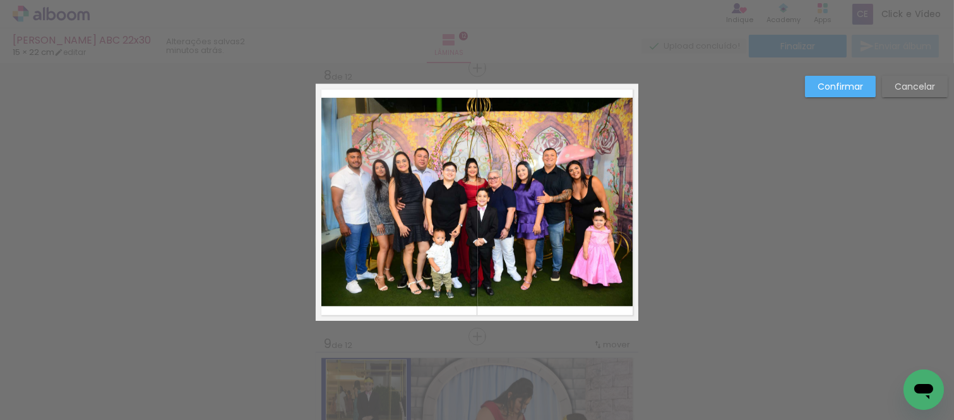
click at [513, 203] on quentale-photo at bounding box center [477, 202] width 323 height 208
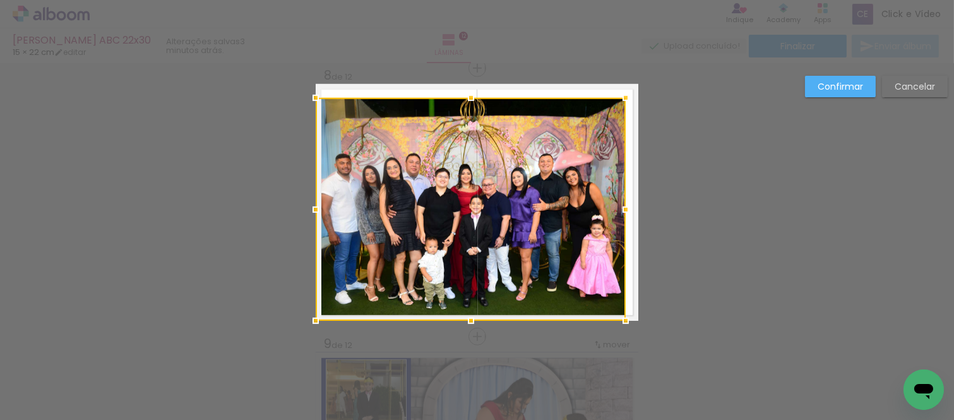
drag, startPoint x: 635, startPoint y: 305, endPoint x: 623, endPoint y: 322, distance: 21.2
click at [623, 322] on div at bounding box center [625, 320] width 25 height 25
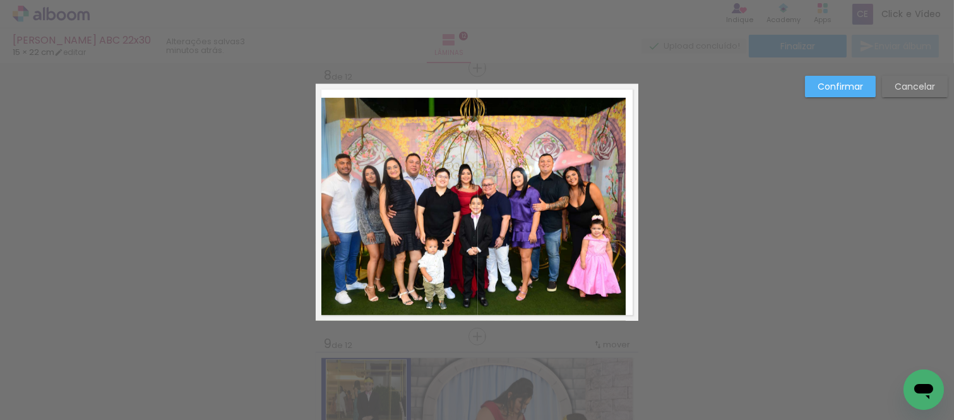
click at [536, 247] on quentale-photo at bounding box center [471, 209] width 310 height 223
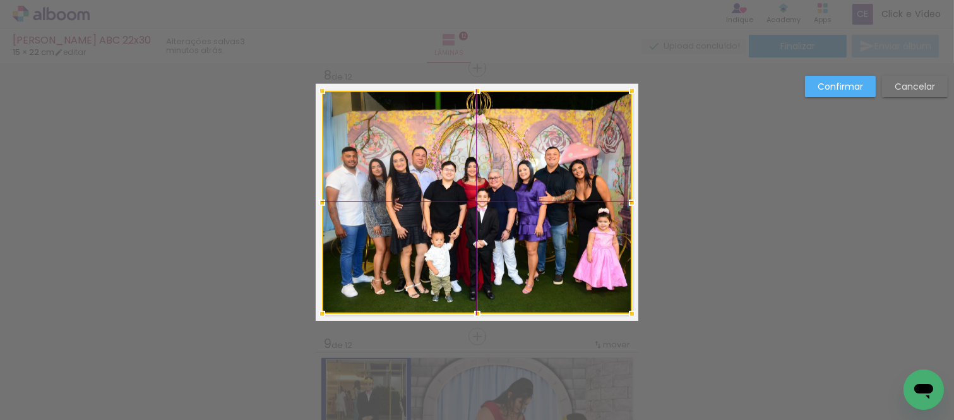
drag, startPoint x: 442, startPoint y: 186, endPoint x: 458, endPoint y: 196, distance: 19.3
click at [458, 196] on div at bounding box center [477, 202] width 310 height 223
click at [0, 0] on slot "Confirmar" at bounding box center [0, 0] width 0 height 0
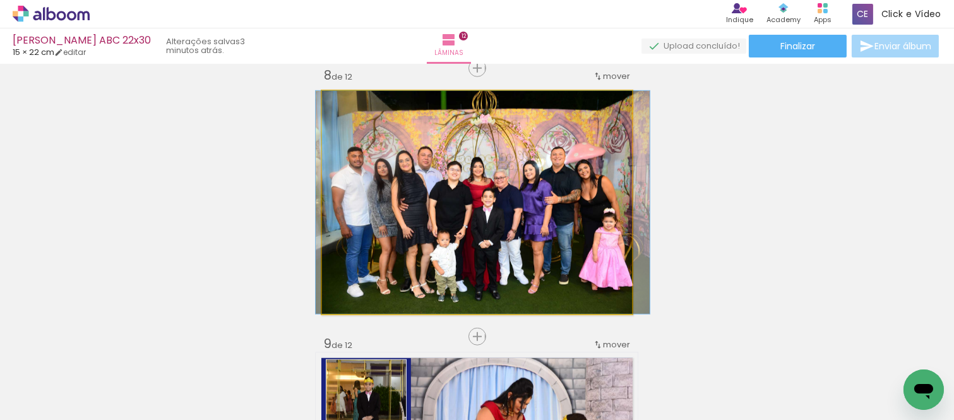
drag, startPoint x: 470, startPoint y: 186, endPoint x: 476, endPoint y: 193, distance: 9.5
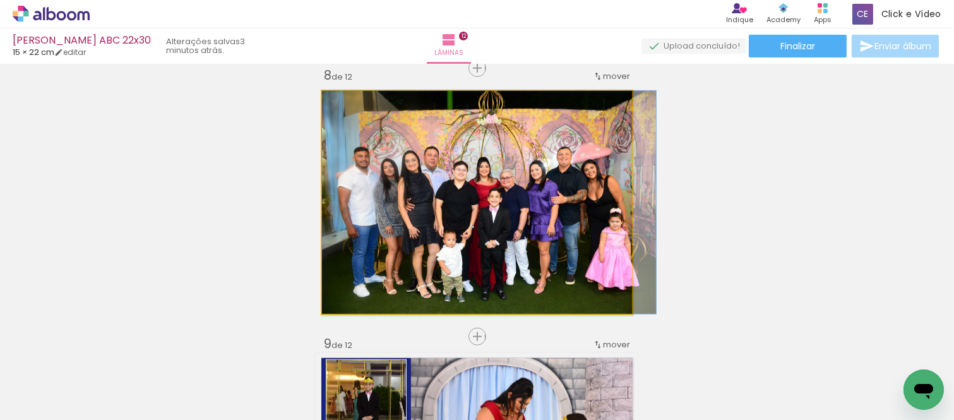
drag, startPoint x: 474, startPoint y: 193, endPoint x: 484, endPoint y: 199, distance: 11.6
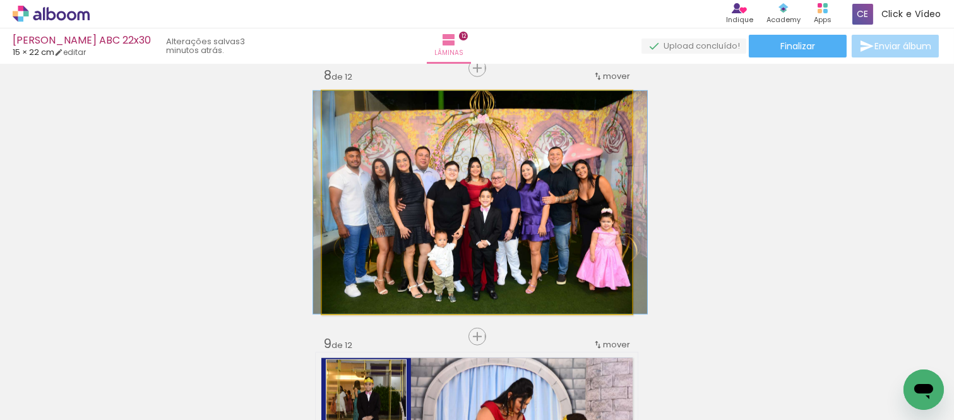
drag, startPoint x: 536, startPoint y: 210, endPoint x: 525, endPoint y: 219, distance: 13.4
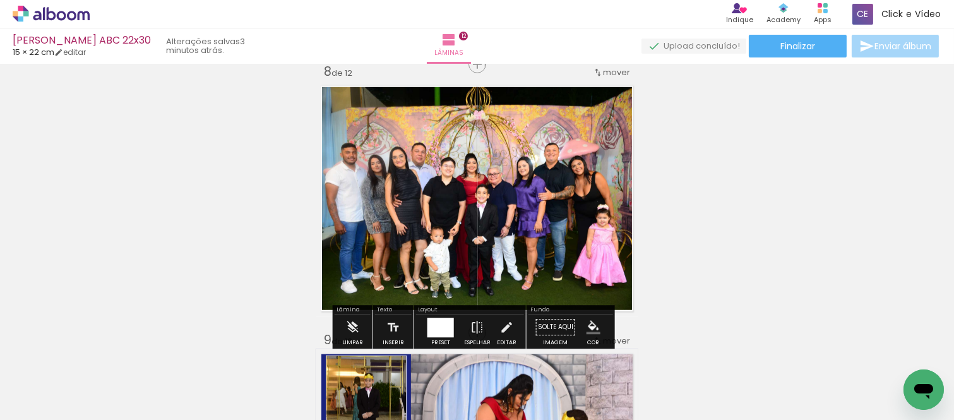
scroll to position [1895, 0]
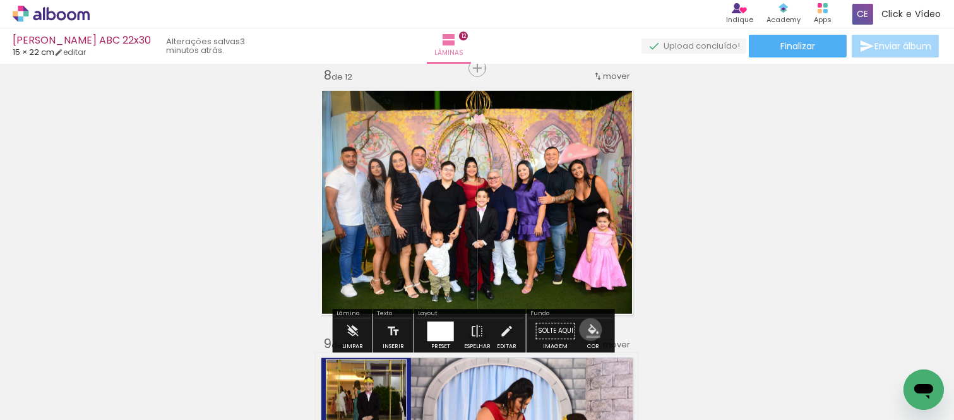
click at [587, 330] on iron-icon "color picker" at bounding box center [594, 331] width 14 height 14
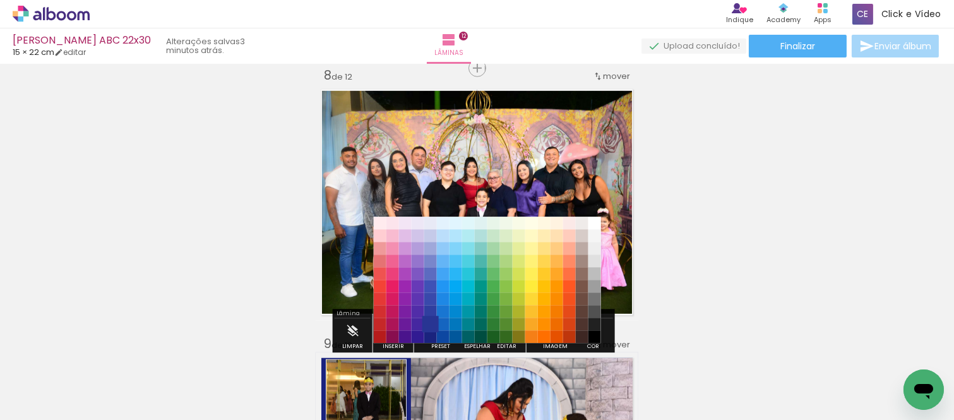
click at [426, 324] on paper-item "#283593" at bounding box center [430, 324] width 13 height 13
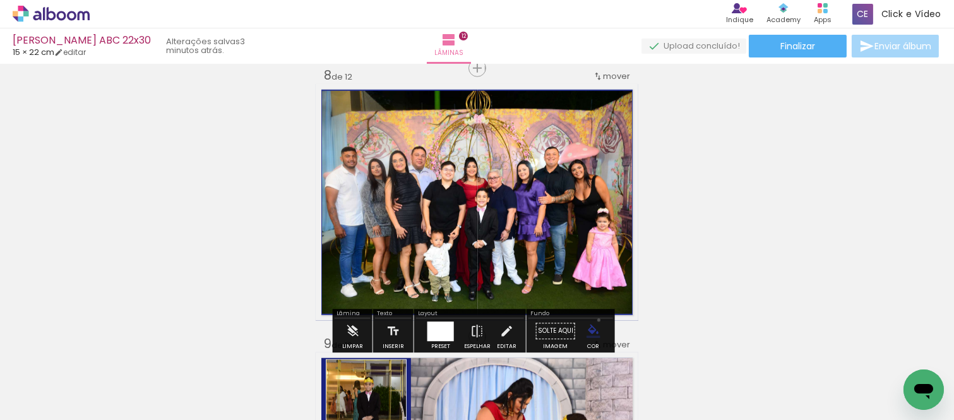
click at [594, 320] on paper-menu-button "#ffebee #ffcdd2 #ef9a9a #e57373 #ef5350 #f44336 #e53935 #d32f2f #c62828 #b71c1c…" at bounding box center [594, 331] width 24 height 24
click at [592, 326] on iron-icon "color picker" at bounding box center [594, 331] width 14 height 14
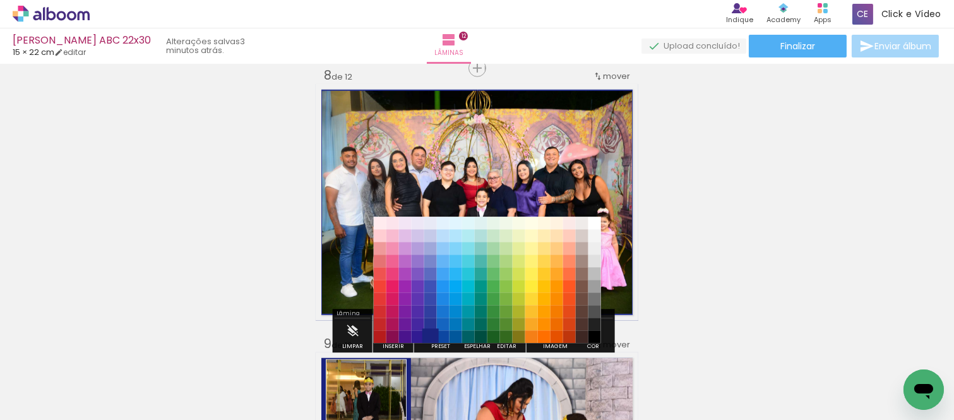
click at [428, 332] on paper-item "#1a237e" at bounding box center [430, 337] width 13 height 13
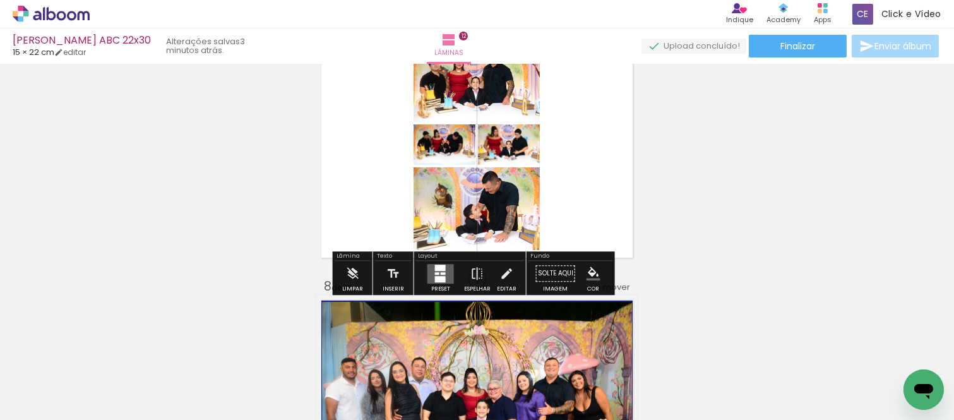
scroll to position [1614, 0]
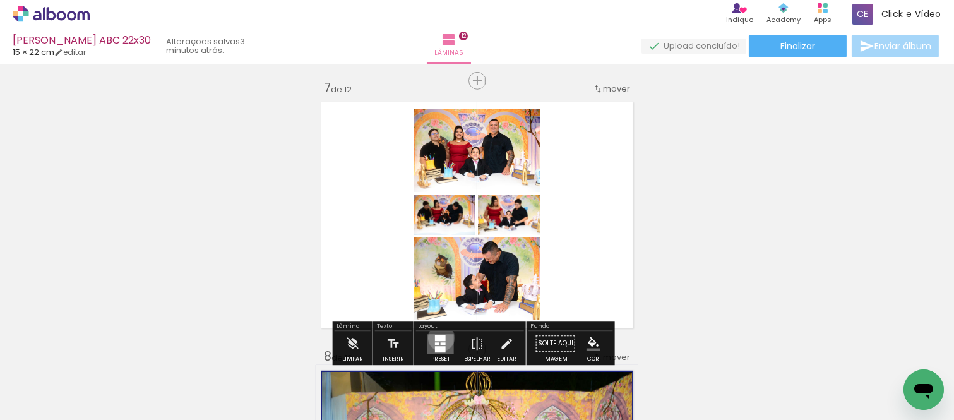
click at [438, 337] on div at bounding box center [440, 338] width 11 height 6
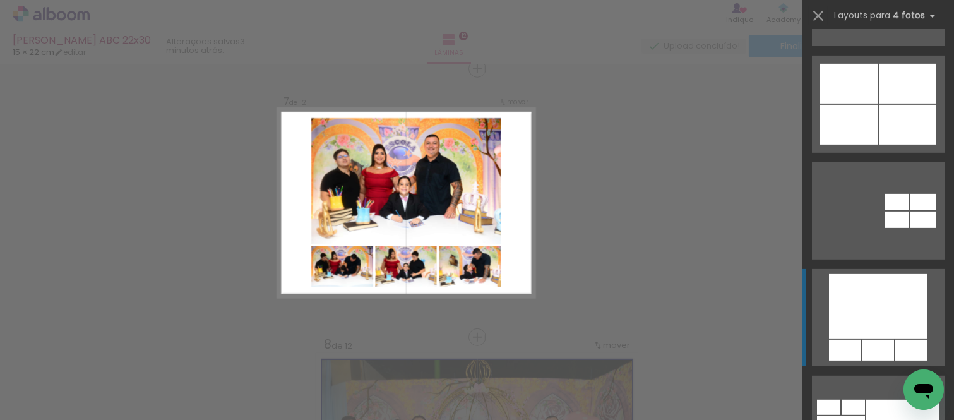
scroll to position [1192, 0]
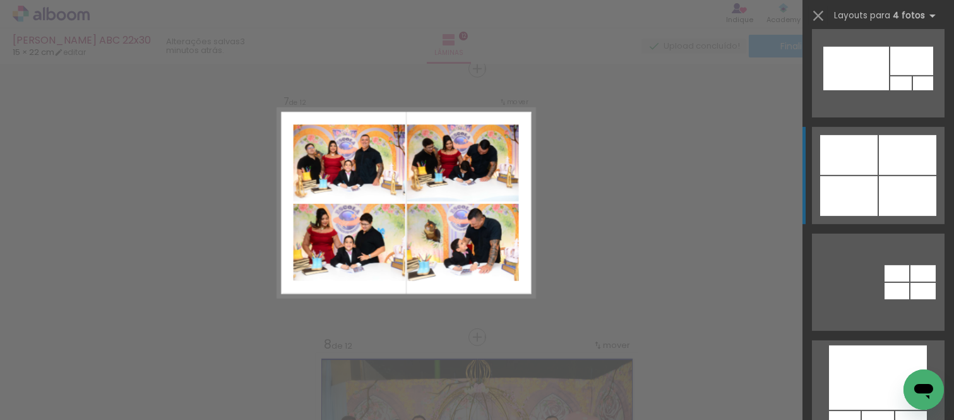
click at [845, 165] on div at bounding box center [848, 155] width 57 height 40
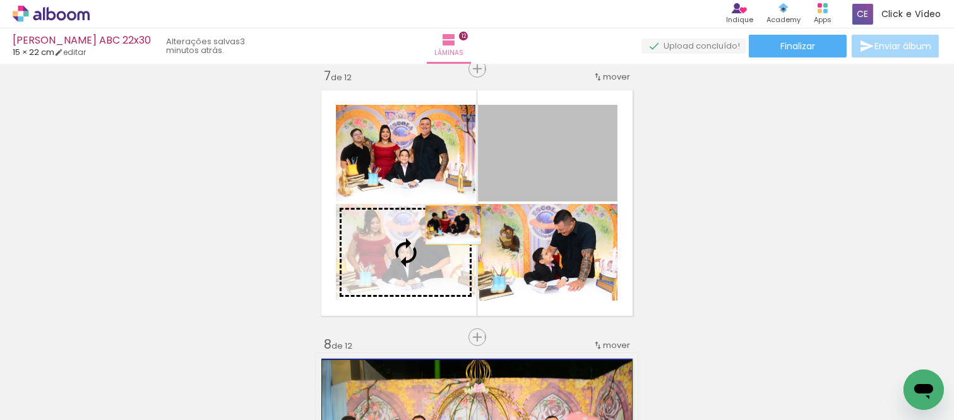
drag, startPoint x: 506, startPoint y: 171, endPoint x: 439, endPoint y: 236, distance: 93.8
click at [0, 0] on slot at bounding box center [0, 0] width 0 height 0
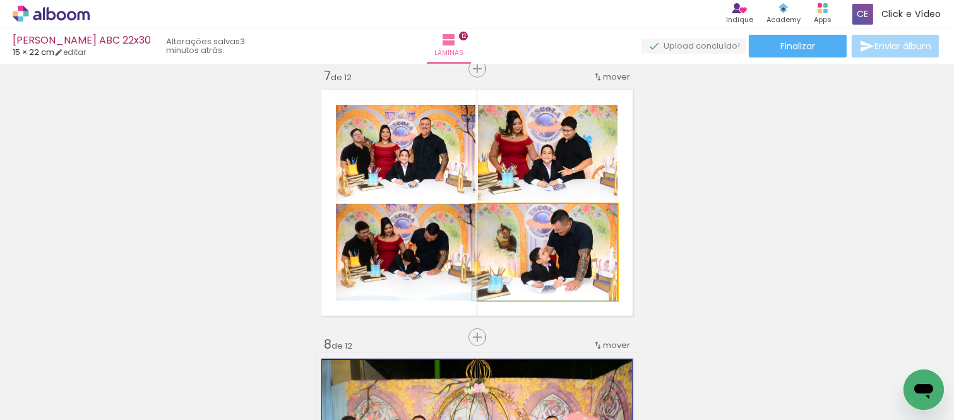
drag, startPoint x: 554, startPoint y: 278, endPoint x: 549, endPoint y: 210, distance: 68.3
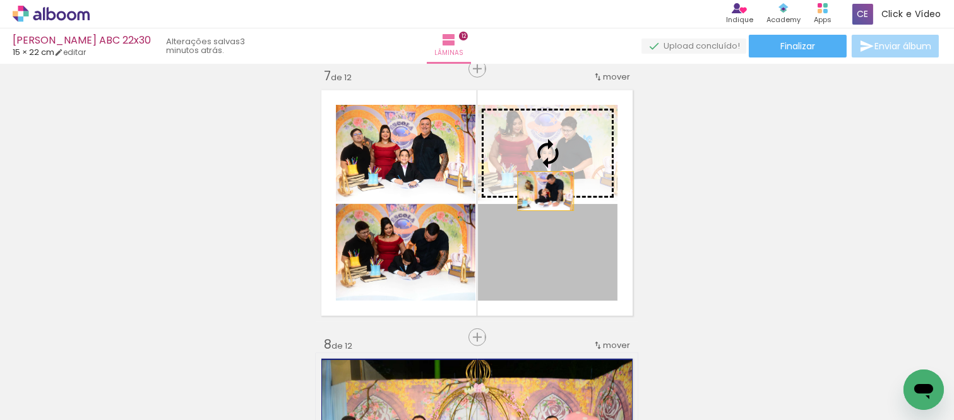
drag, startPoint x: 552, startPoint y: 266, endPoint x: 540, endPoint y: 185, distance: 81.7
click at [0, 0] on slot at bounding box center [0, 0] width 0 height 0
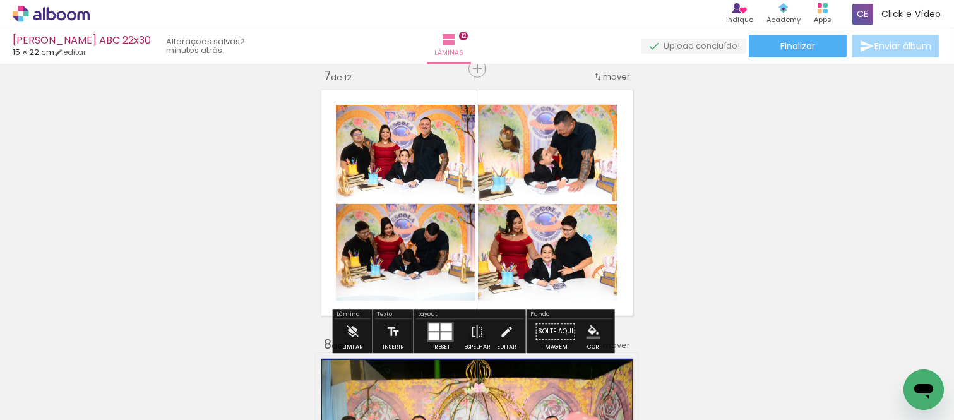
scroll to position [0, 709]
